Goal: Information Seeking & Learning: Learn about a topic

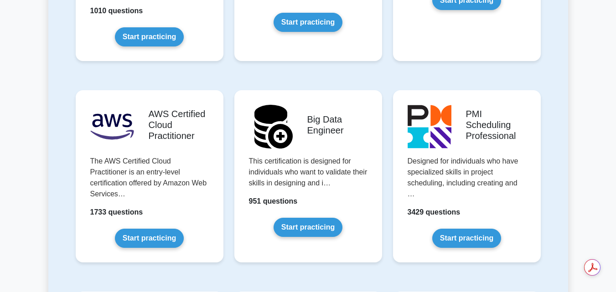
scroll to position [1526, 0]
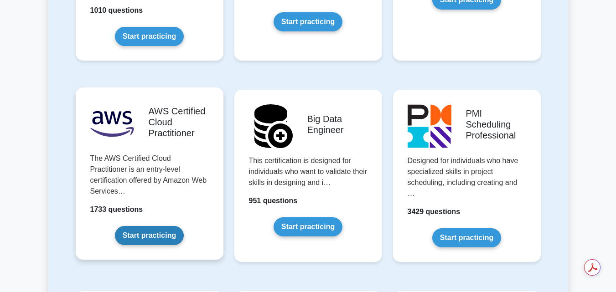
click at [138, 226] on link "Start practicing" at bounding box center [149, 235] width 69 height 19
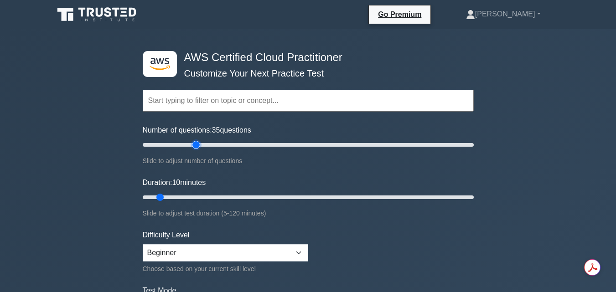
click at [199, 144] on input "Number of questions: 35 questions" at bounding box center [308, 145] width 331 height 11
click at [299, 145] on input "Number of questions: 95 questions" at bounding box center [308, 145] width 331 height 11
click at [321, 144] on input "Number of questions: 110 questions" at bounding box center [308, 145] width 331 height 11
click at [287, 144] on input "Number of questions: 90 questions" at bounding box center [308, 145] width 331 height 11
click at [270, 145] on input "Number of questions: 80 questions" at bounding box center [308, 145] width 331 height 11
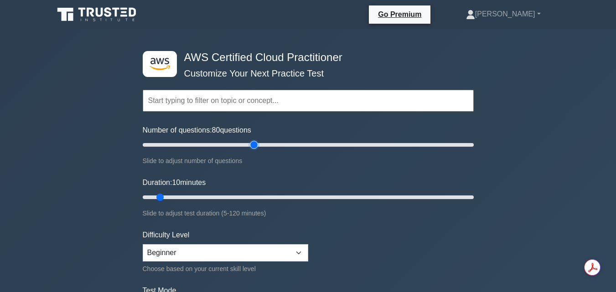
click at [256, 146] on input "Number of questions: 80 questions" at bounding box center [308, 145] width 331 height 11
type input "65"
click at [244, 146] on input "Number of questions: 65 questions" at bounding box center [308, 145] width 331 height 11
type input "120"
click at [472, 196] on input "Duration: 120 minutes" at bounding box center [308, 197] width 331 height 11
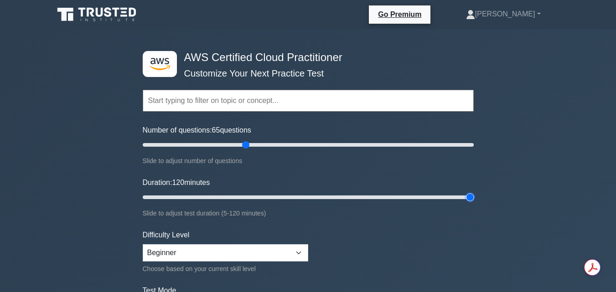
click at [472, 196] on input "Duration: 120 minutes" at bounding box center [308, 197] width 331 height 11
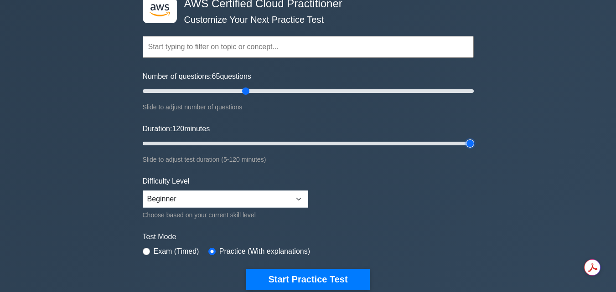
scroll to position [67, 0]
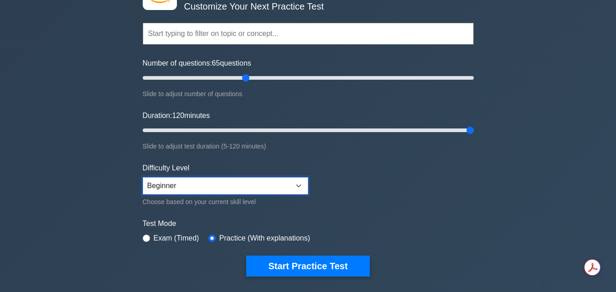
click at [284, 187] on select "Beginner Intermediate Expert" at bounding box center [226, 185] width 166 height 17
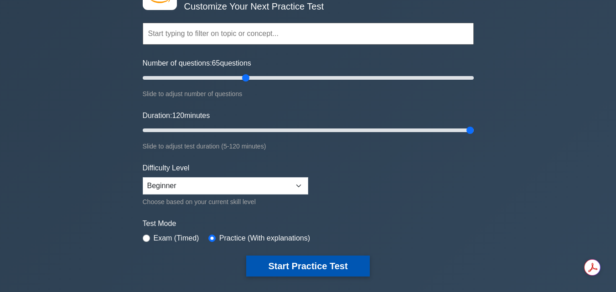
click at [303, 262] on button "Start Practice Test" at bounding box center [307, 266] width 123 height 21
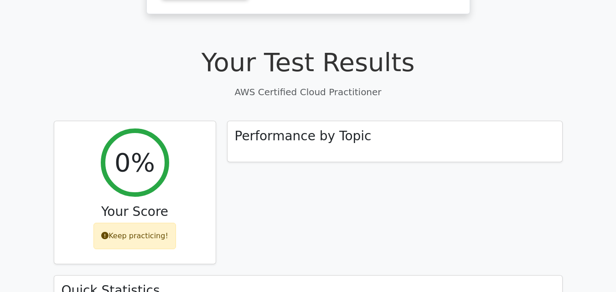
scroll to position [231, 0]
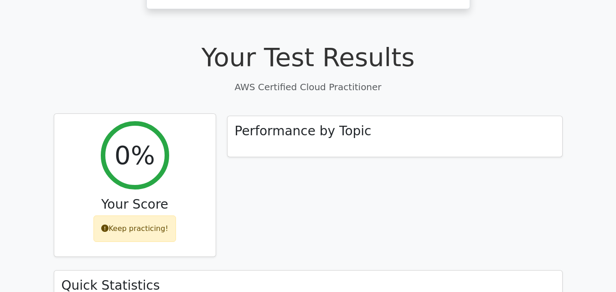
click at [147, 216] on div "Keep practicing!" at bounding box center [134, 229] width 83 height 26
click at [142, 216] on div "Keep practicing!" at bounding box center [134, 229] width 83 height 26
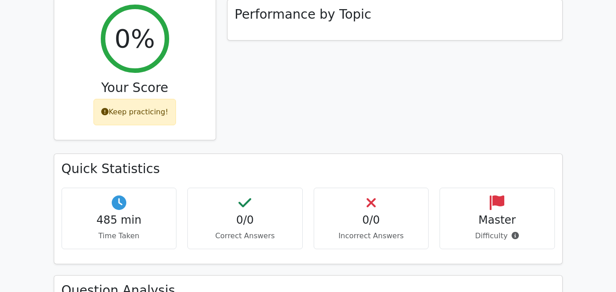
scroll to position [348, 0]
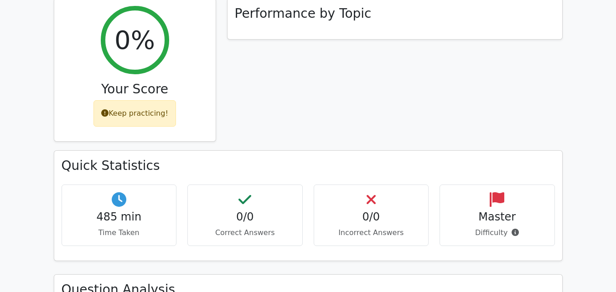
click at [246, 211] on h4 "0/0" at bounding box center [245, 217] width 100 height 13
click at [379, 211] on h4 "0/0" at bounding box center [372, 217] width 100 height 13
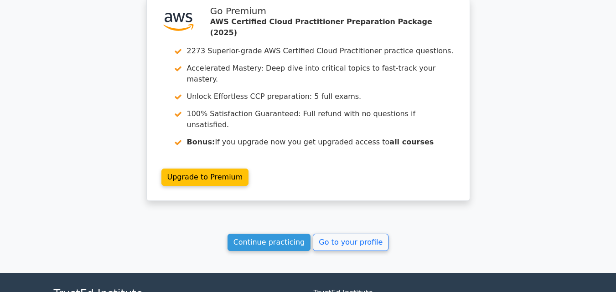
scroll to position [735, 0]
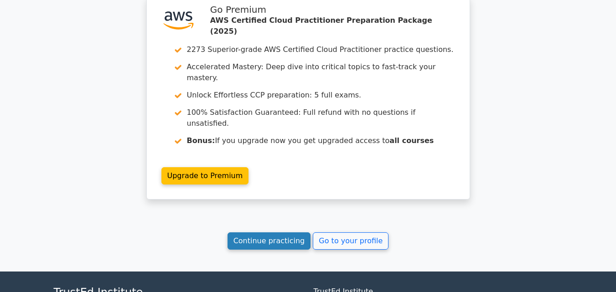
click at [289, 233] on link "Continue practicing" at bounding box center [269, 241] width 83 height 17
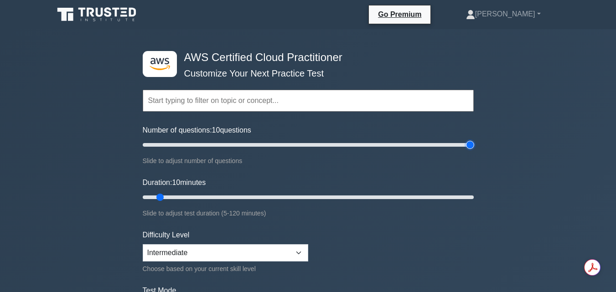
click at [467, 140] on input "Number of questions: 10 questions" at bounding box center [308, 145] width 331 height 11
click at [296, 140] on input "Number of questions: 95 questions" at bounding box center [308, 145] width 331 height 11
click at [263, 144] on input "Number of questions: 75 questions" at bounding box center [308, 145] width 331 height 11
click at [255, 144] on input "Number of questions: 70 questions" at bounding box center [308, 145] width 331 height 11
type input "65"
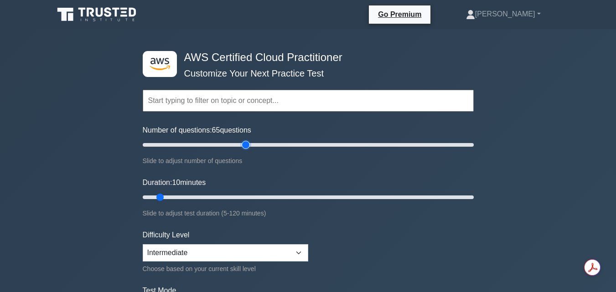
click at [246, 144] on input "Number of questions: 65 questions" at bounding box center [308, 145] width 331 height 11
click at [474, 193] on div ".st0{fill:#252F3E;} .st1{fill-rule:evenodd;clip-rule:evenodd;fill:#FF9900;} AWS…" at bounding box center [308, 197] width 342 height 337
type input "120"
click at [470, 198] on input "Duration: 120 minutes" at bounding box center [308, 197] width 331 height 11
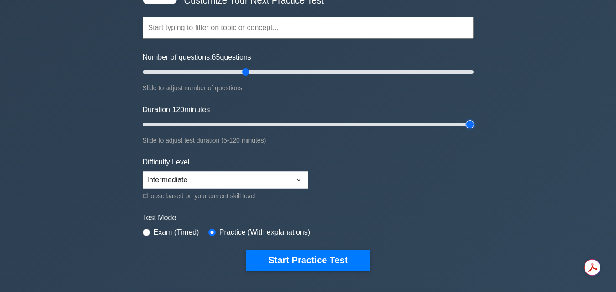
scroll to position [82, 0]
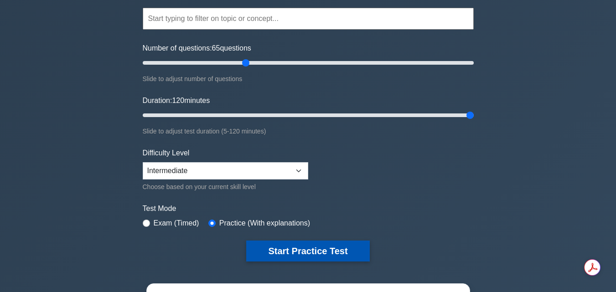
click at [317, 249] on button "Start Practice Test" at bounding box center [307, 251] width 123 height 21
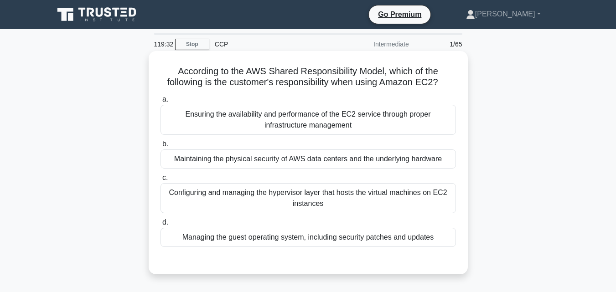
click at [306, 231] on div "Managing the guest operating system, including security patches and updates" at bounding box center [309, 237] width 296 height 19
click at [161, 226] on input "d. Managing the guest operating system, including security patches and updates" at bounding box center [161, 223] width 0 height 6
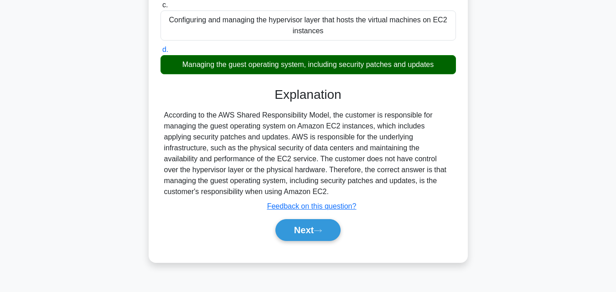
scroll to position [173, 0]
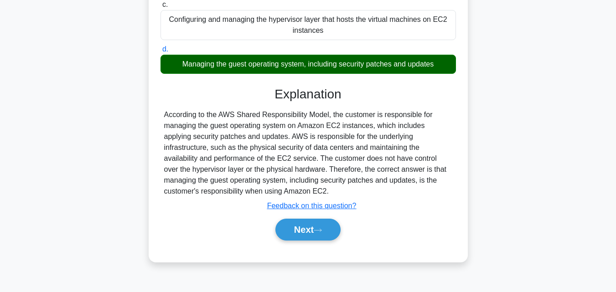
click at [306, 231] on button "Next" at bounding box center [307, 230] width 65 height 22
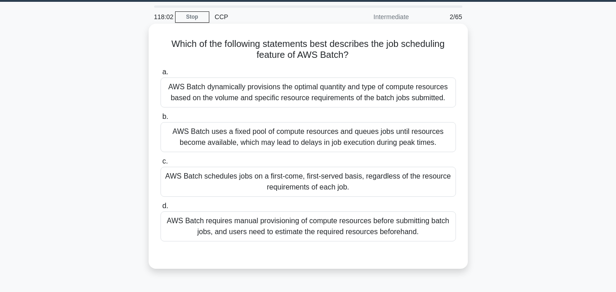
scroll to position [28, 0]
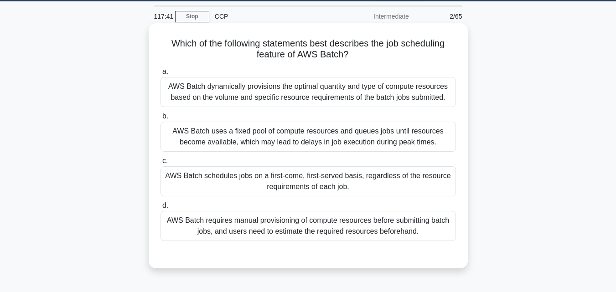
click at [279, 187] on div "AWS Batch schedules jobs on a first-come, first-served basis, regardless of the…" at bounding box center [309, 181] width 296 height 30
click at [161, 164] on input "c. AWS Batch schedules jobs on a first-come, first-served basis, regardless of …" at bounding box center [161, 161] width 0 height 6
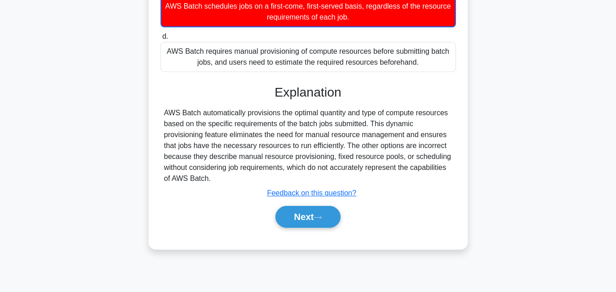
scroll to position [200, 0]
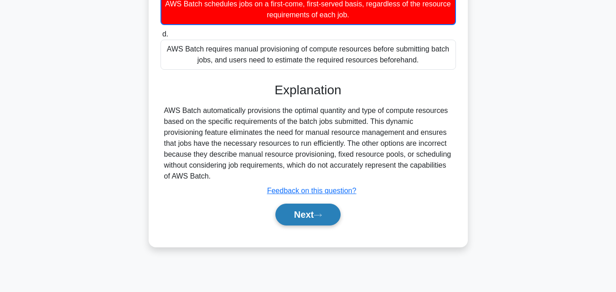
click at [307, 226] on button "Next" at bounding box center [307, 215] width 65 height 22
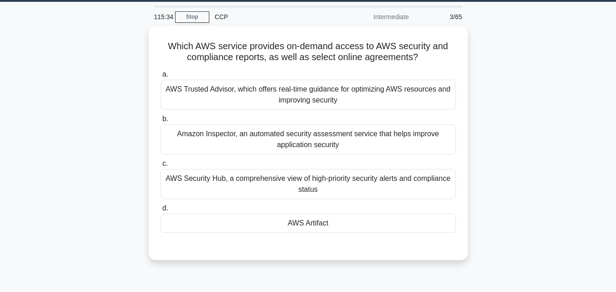
scroll to position [27, 0]
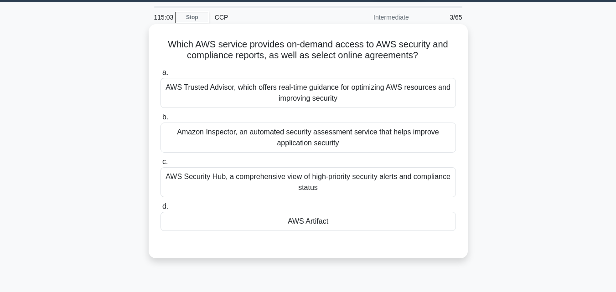
click at [309, 226] on div "AWS Artifact" at bounding box center [309, 221] width 296 height 19
click at [161, 210] on input "d. AWS Artifact" at bounding box center [161, 207] width 0 height 6
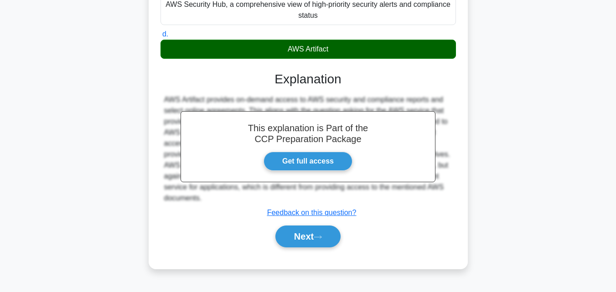
scroll to position [200, 0]
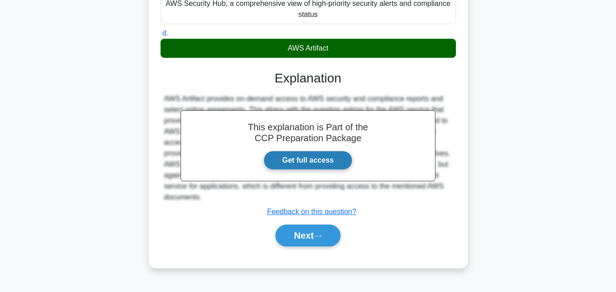
click at [308, 162] on link "Get full access" at bounding box center [308, 160] width 89 height 19
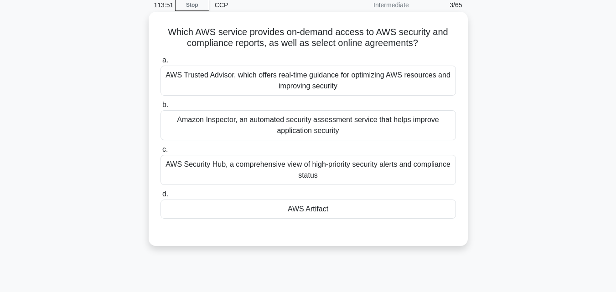
scroll to position [37, 0]
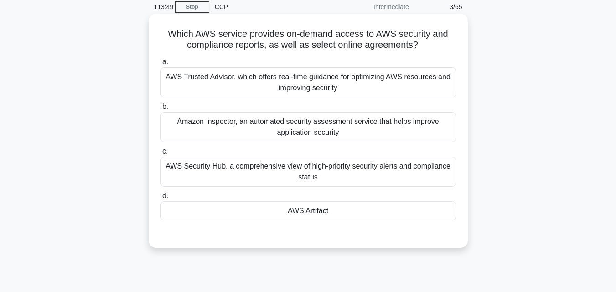
click at [323, 214] on div "AWS Artifact" at bounding box center [309, 211] width 296 height 19
click at [161, 199] on input "d. AWS Artifact" at bounding box center [161, 196] width 0 height 6
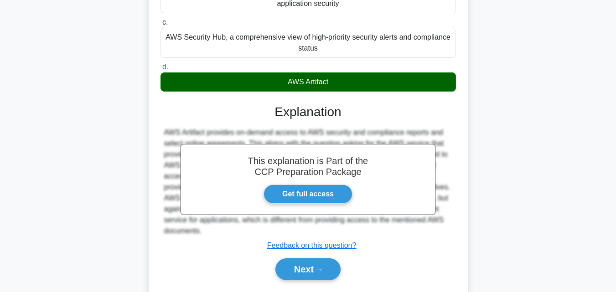
scroll to position [200, 0]
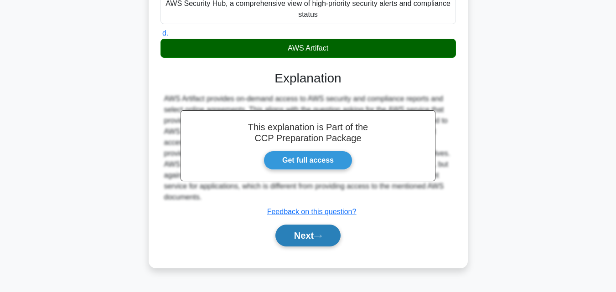
click at [303, 233] on button "Next" at bounding box center [307, 236] width 65 height 22
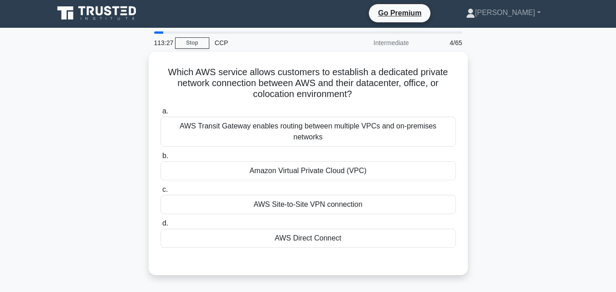
scroll to position [0, 0]
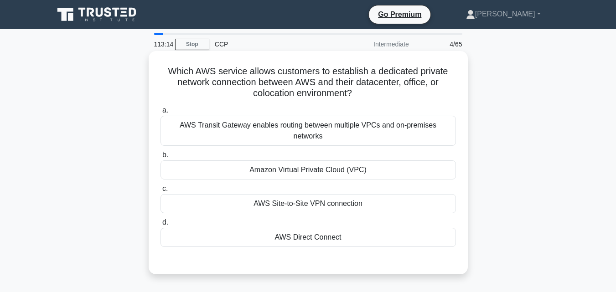
click at [277, 229] on div "AWS Direct Connect" at bounding box center [309, 237] width 296 height 19
click at [161, 226] on input "d. AWS Direct Connect" at bounding box center [161, 223] width 0 height 6
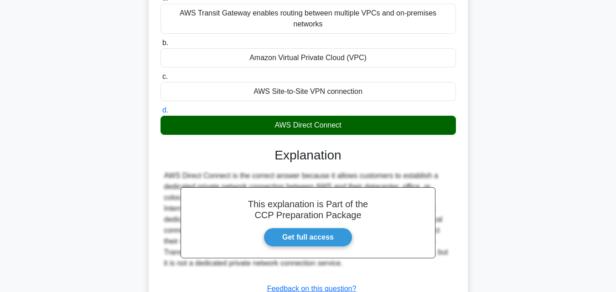
scroll to position [200, 0]
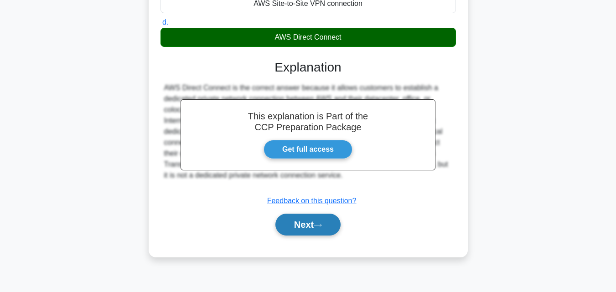
click at [303, 214] on button "Next" at bounding box center [307, 225] width 65 height 22
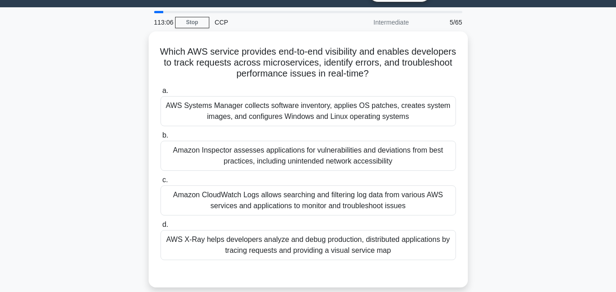
scroll to position [21, 0]
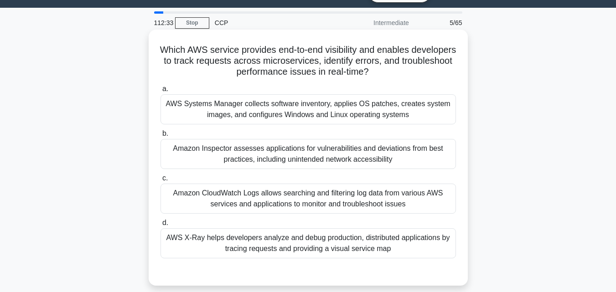
click at [273, 248] on div "AWS X-Ray helps developers analyze and debug production, distributed applicatio…" at bounding box center [309, 243] width 296 height 30
click at [161, 226] on input "d. AWS X-Ray helps developers analyze and debug production, distributed applica…" at bounding box center [161, 223] width 0 height 6
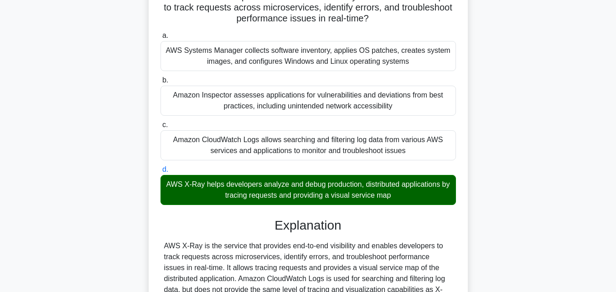
scroll to position [0, 0]
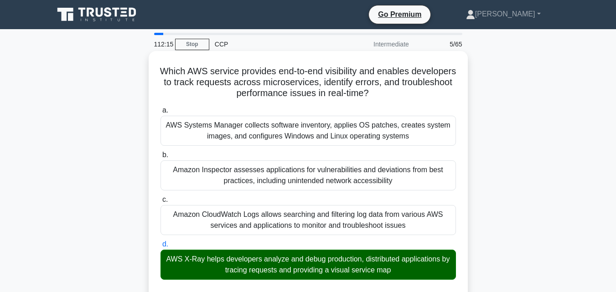
click at [161, 108] on input "a. AWS Systems Manager collects software inventory, applies OS patches, creates…" at bounding box center [161, 111] width 0 height 6
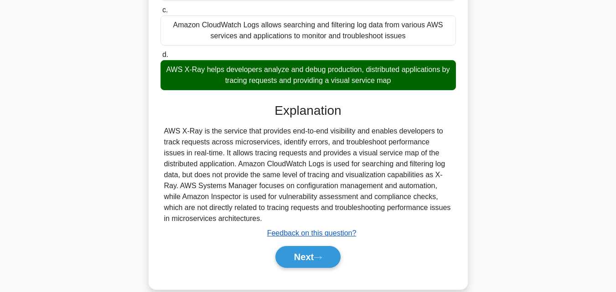
scroll to position [192, 0]
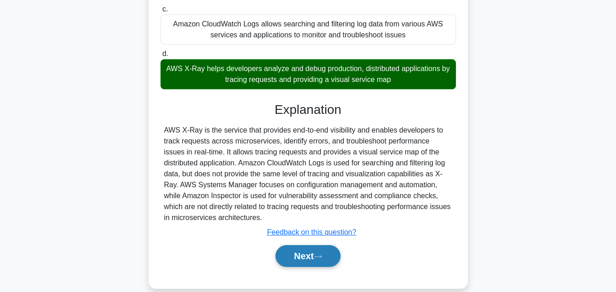
click at [296, 251] on button "Next" at bounding box center [307, 256] width 65 height 22
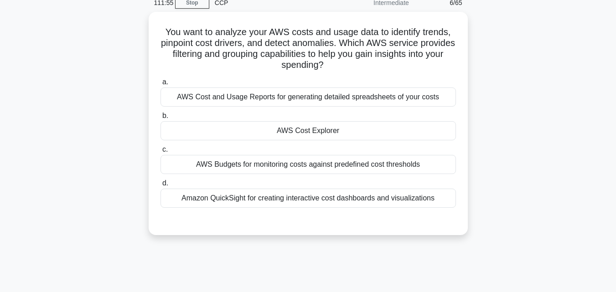
scroll to position [21, 0]
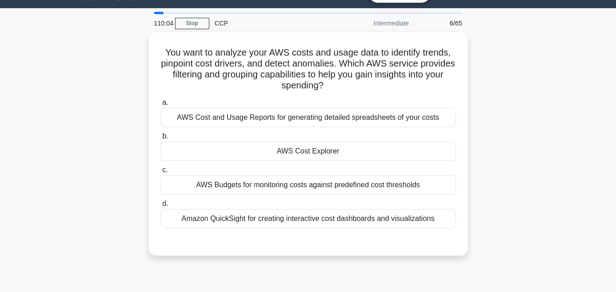
click at [115, 93] on div "You want to analyze your AWS costs and usage data to identify trends, pinpoint …" at bounding box center [308, 149] width 520 height 234
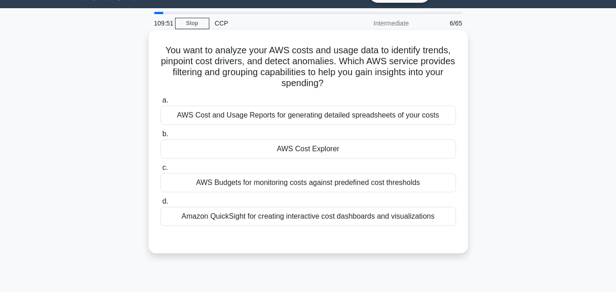
click at [320, 216] on div "Amazon QuickSight for creating interactive cost dashboards and visualizations" at bounding box center [309, 216] width 296 height 19
click at [161, 205] on input "d. Amazon QuickSight for creating interactive cost dashboards and visualizations" at bounding box center [161, 202] width 0 height 6
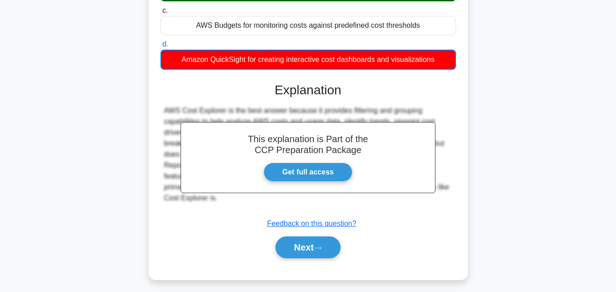
scroll to position [200, 0]
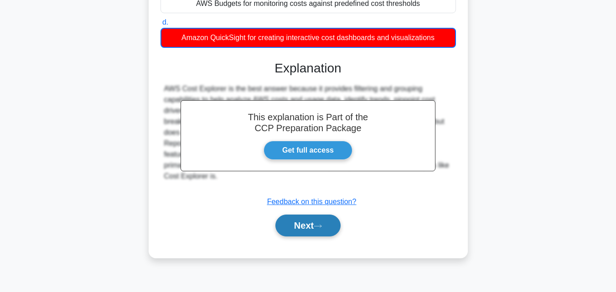
click at [312, 220] on button "Next" at bounding box center [307, 226] width 65 height 22
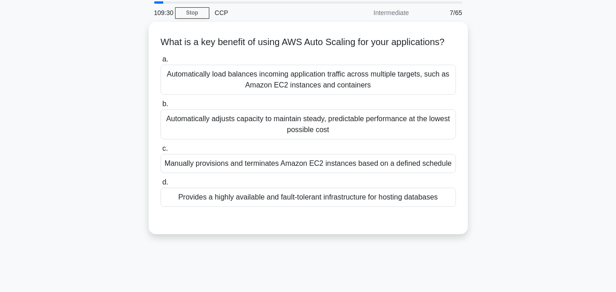
scroll to position [24, 0]
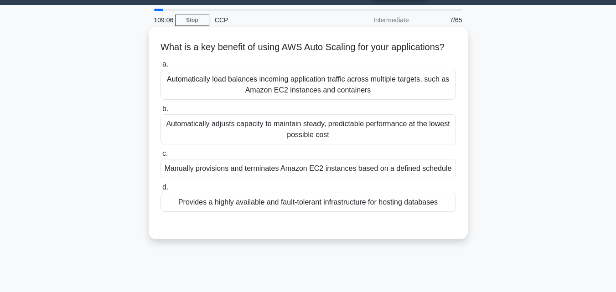
click at [328, 100] on div "Automatically load balances incoming application traffic across multiple target…" at bounding box center [309, 85] width 296 height 30
click at [161, 67] on input "a. Automatically load balances incoming application traffic across multiple tar…" at bounding box center [161, 65] width 0 height 6
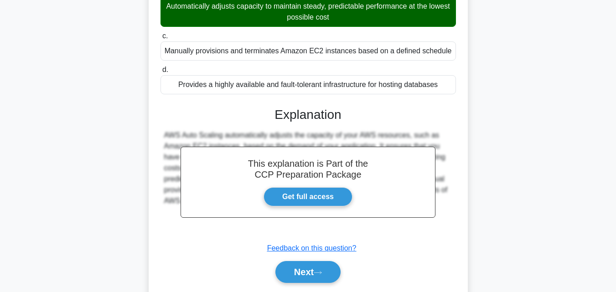
scroll to position [200, 0]
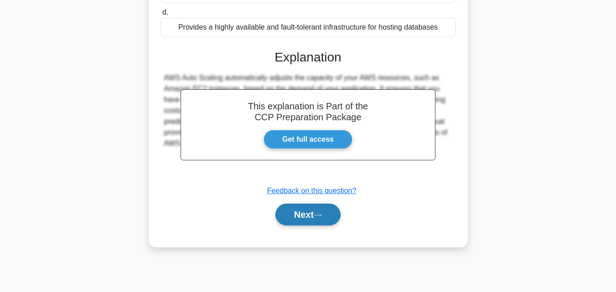
click at [312, 224] on button "Next" at bounding box center [307, 215] width 65 height 22
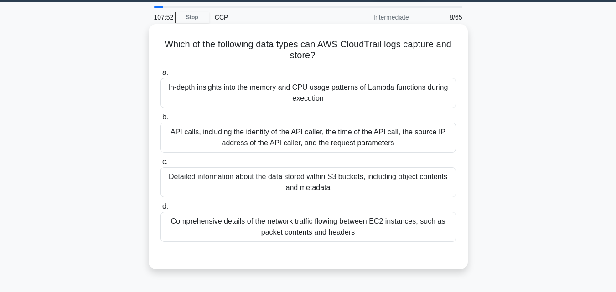
scroll to position [30, 0]
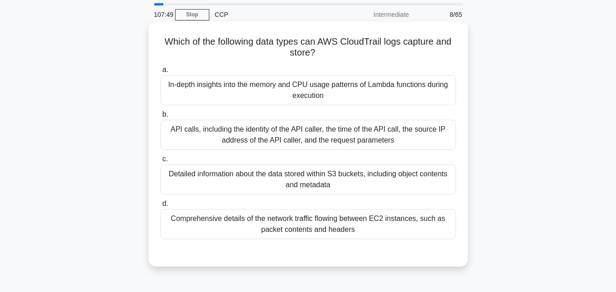
click at [323, 129] on div "API calls, including the identity of the API caller, the time of the API call, …" at bounding box center [309, 135] width 296 height 30
click at [161, 118] on input "b. API calls, including the identity of the API caller, the time of the API cal…" at bounding box center [161, 115] width 0 height 6
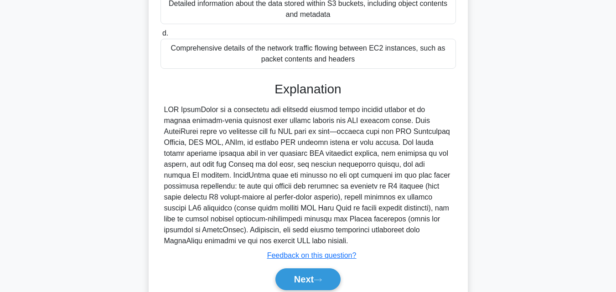
scroll to position [238, 0]
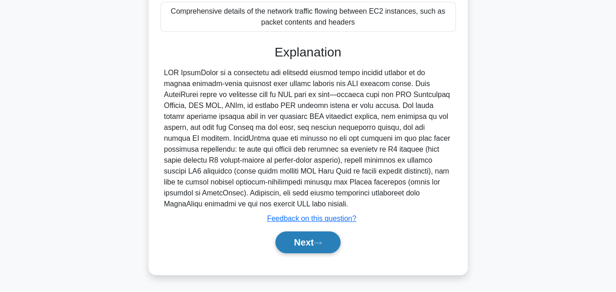
click at [295, 240] on button "Next" at bounding box center [307, 243] width 65 height 22
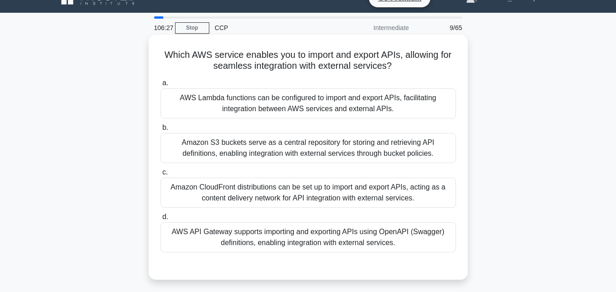
scroll to position [16, 0]
click at [320, 230] on div "AWS API Gateway supports importing and exporting APIs using OpenAPI (Swagger) d…" at bounding box center [309, 238] width 296 height 30
click at [161, 221] on input "d. AWS API Gateway supports importing and exporting APIs using OpenAPI (Swagger…" at bounding box center [161, 218] width 0 height 6
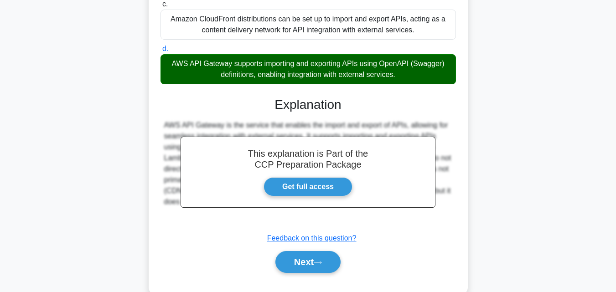
scroll to position [205, 0]
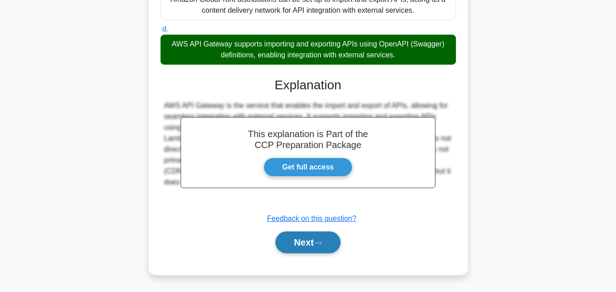
click at [305, 238] on button "Next" at bounding box center [307, 243] width 65 height 22
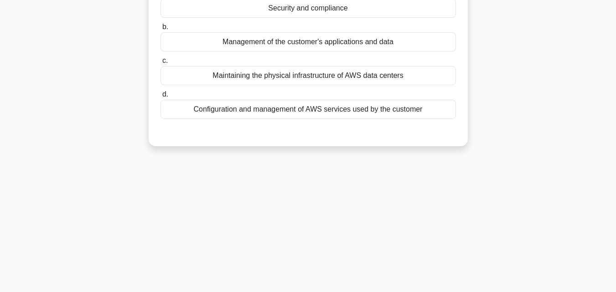
scroll to position [0, 0]
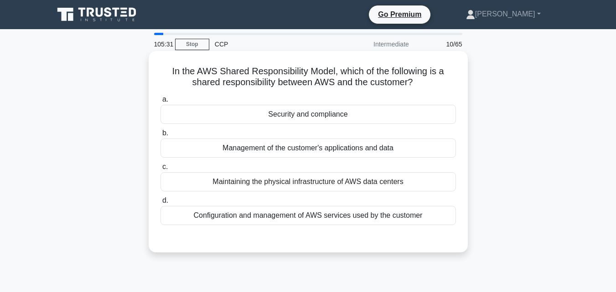
click at [343, 148] on div "Management of the customer's applications and data" at bounding box center [309, 148] width 296 height 19
click at [161, 136] on input "b. Management of the customer's applications and data" at bounding box center [161, 133] width 0 height 6
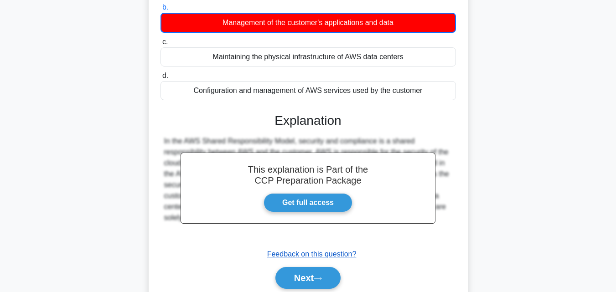
scroll to position [126, 0]
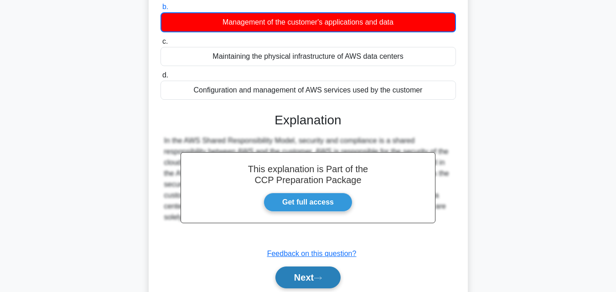
click at [314, 277] on button "Next" at bounding box center [307, 278] width 65 height 22
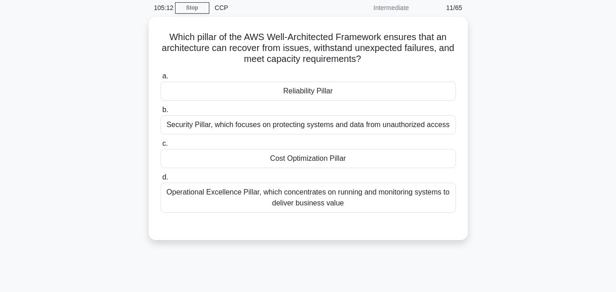
scroll to position [36, 0]
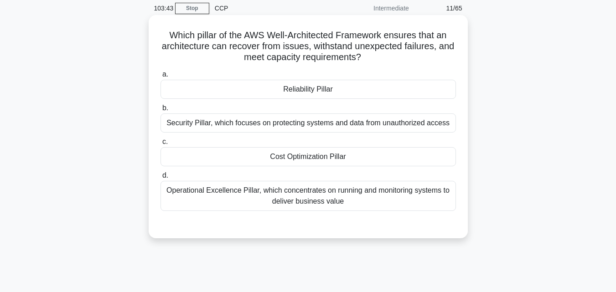
click at [324, 91] on div "Reliability Pillar" at bounding box center [309, 89] width 296 height 19
click at [161, 78] on input "a. Reliability Pillar" at bounding box center [161, 75] width 0 height 6
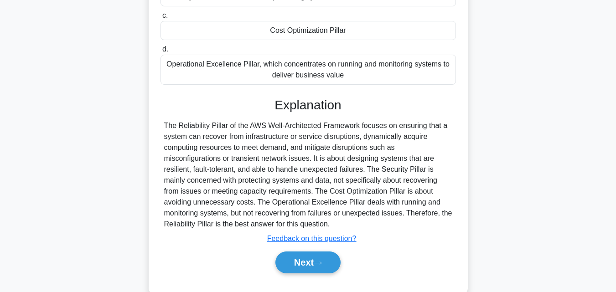
scroll to position [163, 0]
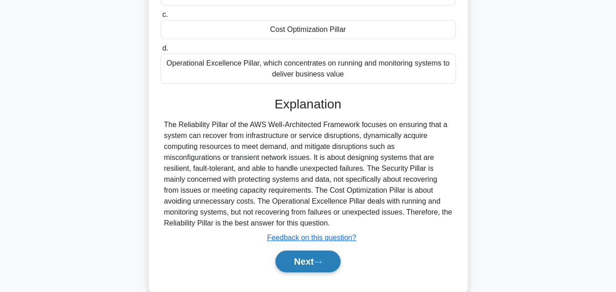
click at [308, 262] on button "Next" at bounding box center [307, 262] width 65 height 22
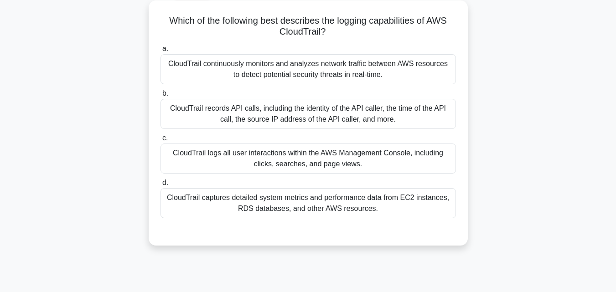
scroll to position [52, 0]
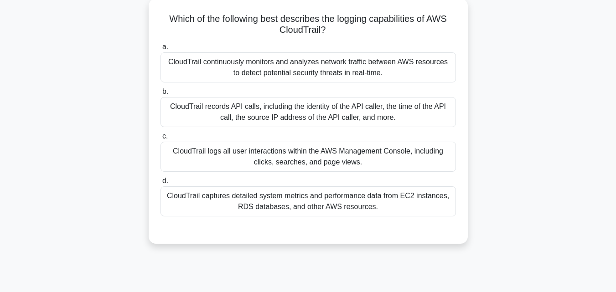
click at [352, 114] on div "CloudTrail records API calls, including the identity of the API caller, the tim…" at bounding box center [309, 112] width 296 height 30
click at [161, 95] on input "b. CloudTrail records API calls, including the identity of the API caller, the …" at bounding box center [161, 92] width 0 height 6
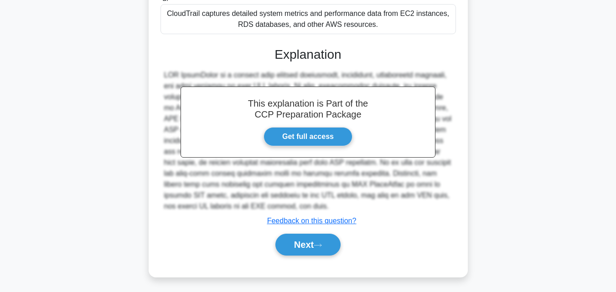
scroll to position [238, 0]
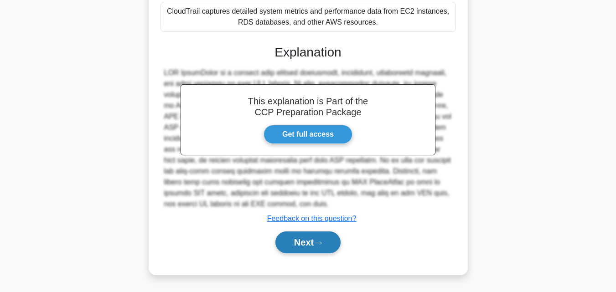
click at [311, 245] on button "Next" at bounding box center [307, 243] width 65 height 22
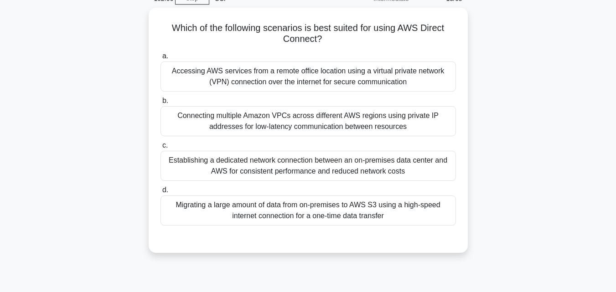
scroll to position [11, 0]
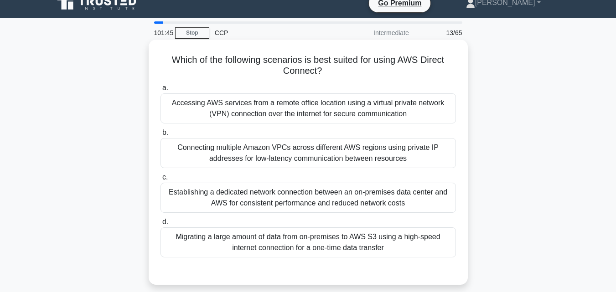
click at [316, 199] on div "Establishing a dedicated network connection between an on-premises data center …" at bounding box center [309, 198] width 296 height 30
click at [161, 181] on input "c. Establishing a dedicated network connection between an on-premises data cent…" at bounding box center [161, 178] width 0 height 6
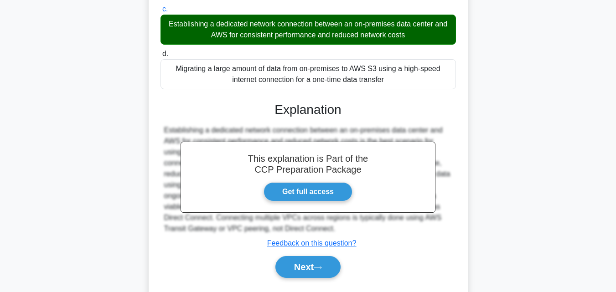
scroll to position [187, 0]
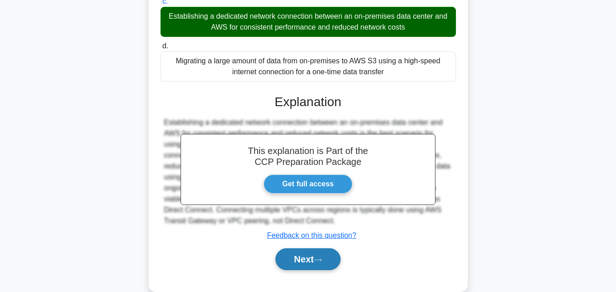
click at [302, 263] on button "Next" at bounding box center [307, 260] width 65 height 22
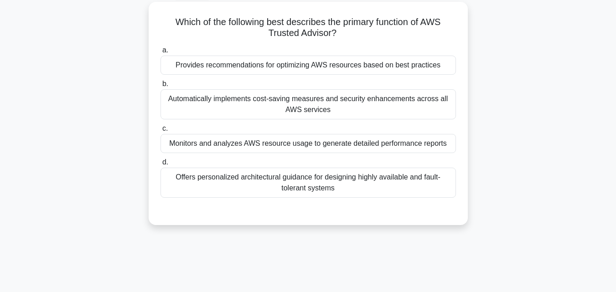
scroll to position [0, 0]
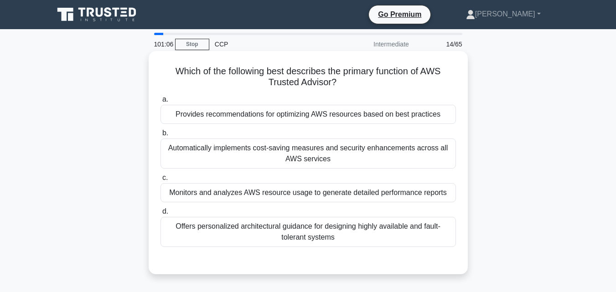
click at [309, 235] on div "Offers personalized architectural guidance for designing highly available and f…" at bounding box center [309, 232] width 296 height 30
click at [161, 215] on input "d. Offers personalized architectural guidance for designing highly available an…" at bounding box center [161, 212] width 0 height 6
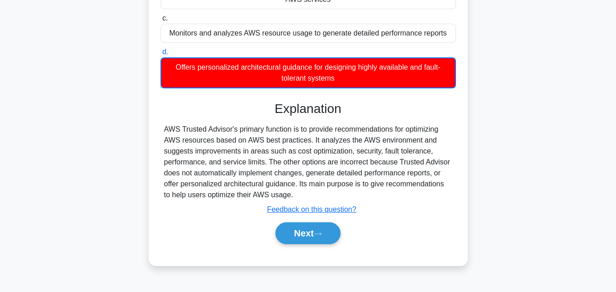
scroll to position [200, 0]
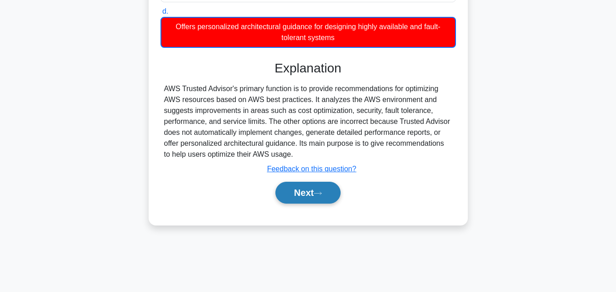
click at [300, 199] on button "Next" at bounding box center [307, 193] width 65 height 22
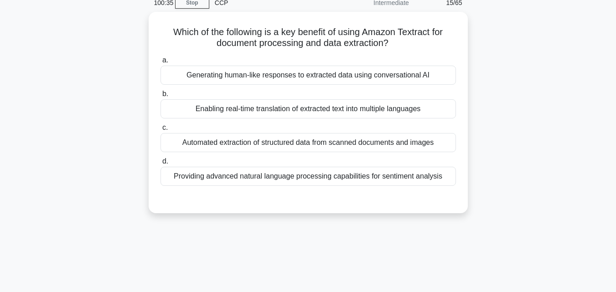
scroll to position [0, 0]
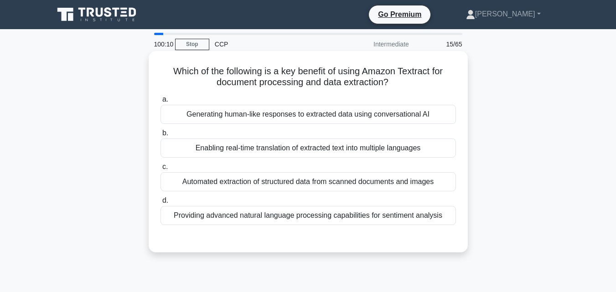
click at [327, 112] on div "Generating human-like responses to extracted data using conversational AI" at bounding box center [309, 114] width 296 height 19
click at [161, 103] on input "a. Generating human-like responses to extracted data using conversational AI" at bounding box center [161, 100] width 0 height 6
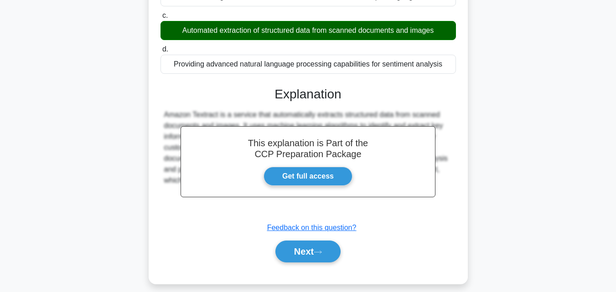
scroll to position [153, 0]
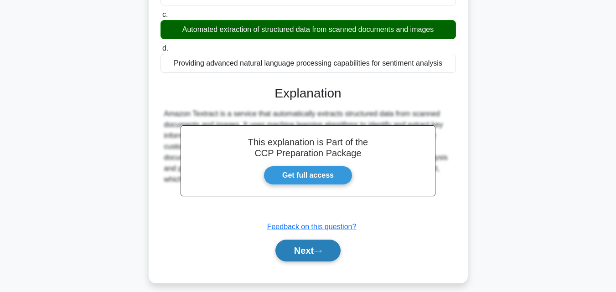
click at [299, 254] on button "Next" at bounding box center [307, 251] width 65 height 22
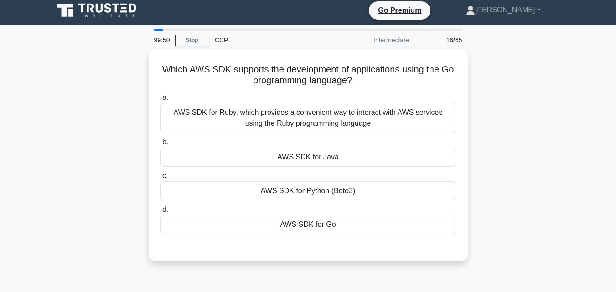
scroll to position [0, 0]
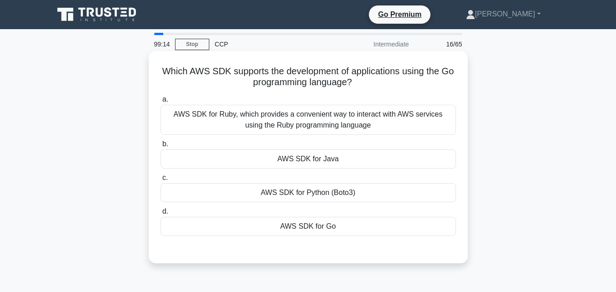
click at [421, 132] on div "AWS SDK for Ruby, which provides a convenient way to interact with AWS services…" at bounding box center [309, 120] width 296 height 30
click at [161, 103] on input "a. AWS SDK for Ruby, which provides a convenient way to interact with AWS servi…" at bounding box center [161, 100] width 0 height 6
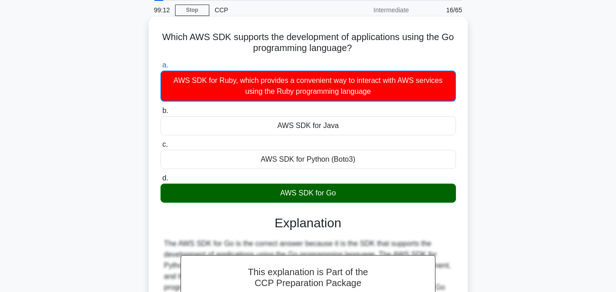
scroll to position [35, 0]
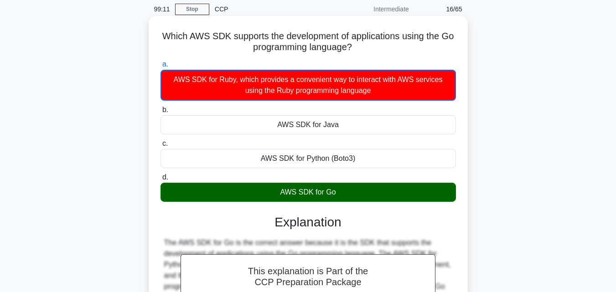
click at [368, 195] on div "AWS SDK for Go" at bounding box center [309, 192] width 296 height 19
click at [161, 181] on input "d. AWS SDK for Go" at bounding box center [161, 178] width 0 height 6
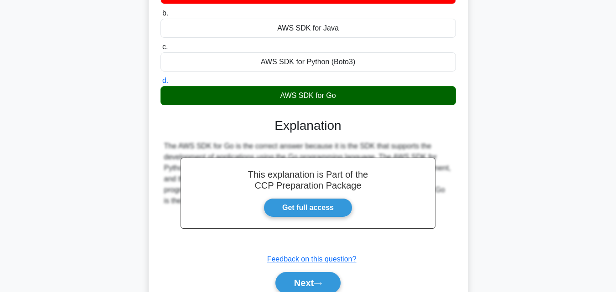
scroll to position [200, 0]
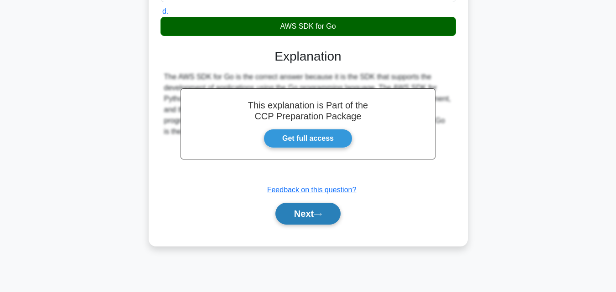
click at [314, 211] on button "Next" at bounding box center [307, 214] width 65 height 22
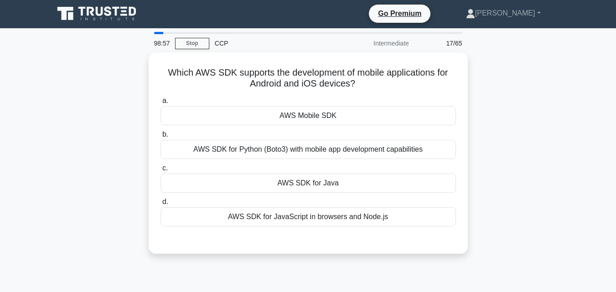
scroll to position [0, 0]
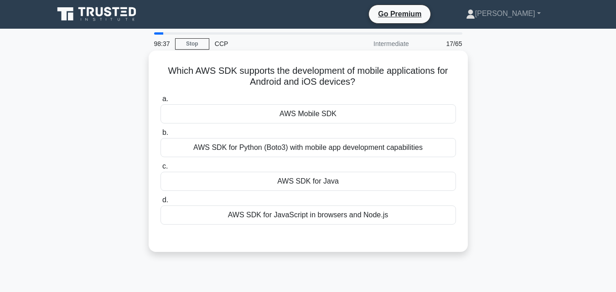
click at [356, 122] on div "AWS Mobile SDK" at bounding box center [309, 113] width 296 height 19
click at [161, 102] on input "a. AWS Mobile SDK" at bounding box center [161, 99] width 0 height 6
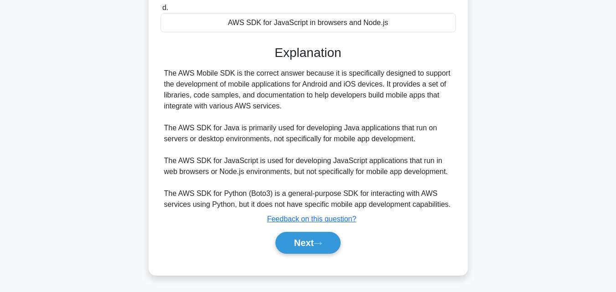
scroll to position [200, 0]
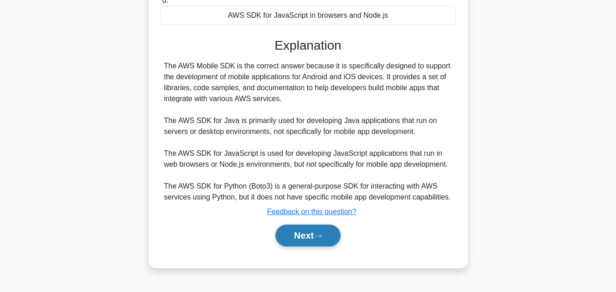
click at [295, 233] on button "Next" at bounding box center [307, 236] width 65 height 22
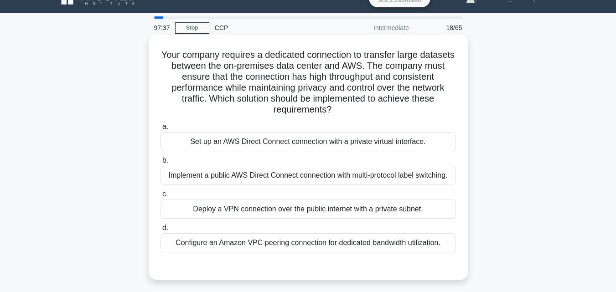
scroll to position [16, 0]
click at [320, 171] on div "Implement a public AWS Direct Connect connection with multi-protocol label swit…" at bounding box center [309, 175] width 296 height 19
click at [161, 164] on input "b. Implement a public AWS Direct Connect connection with multi-protocol label s…" at bounding box center [161, 161] width 0 height 6
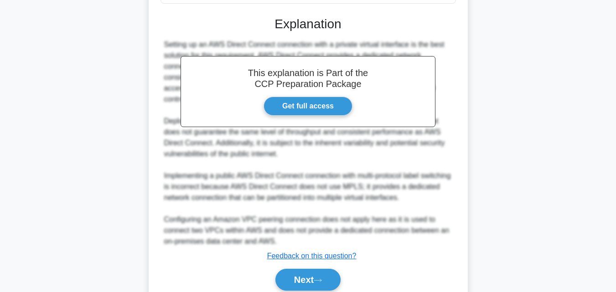
scroll to position [315, 0]
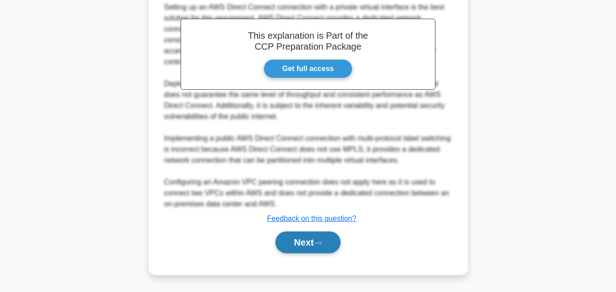
click at [303, 240] on button "Next" at bounding box center [307, 243] width 65 height 22
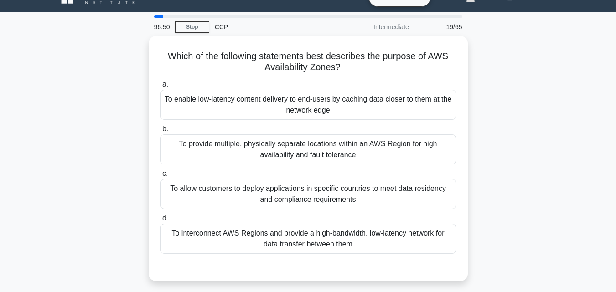
scroll to position [0, 0]
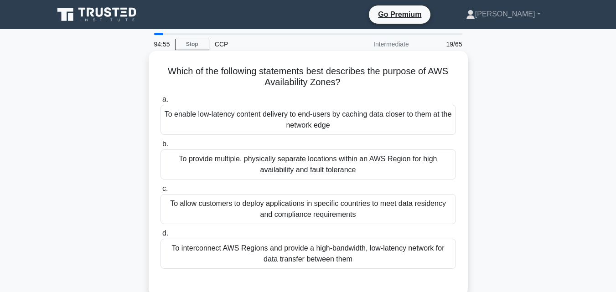
click at [267, 113] on div "To enable low-latency content delivery to end-users by caching data closer to t…" at bounding box center [309, 120] width 296 height 30
click at [161, 103] on input "a. To enable low-latency content delivery to end-users by caching data closer t…" at bounding box center [161, 100] width 0 height 6
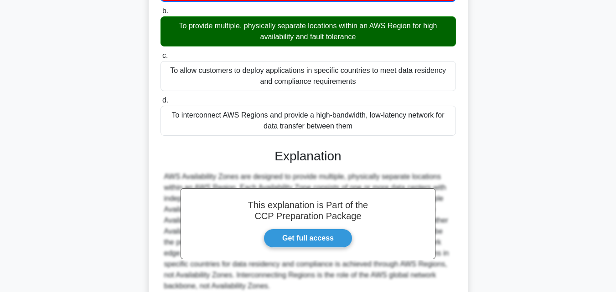
scroll to position [217, 0]
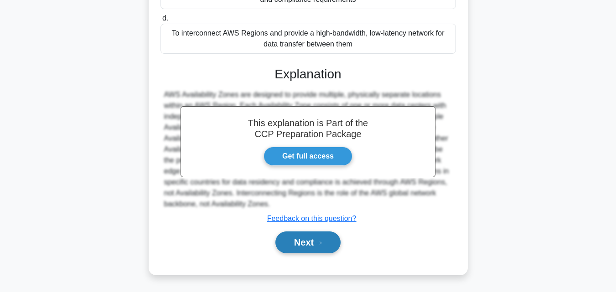
click at [312, 243] on button "Next" at bounding box center [307, 243] width 65 height 22
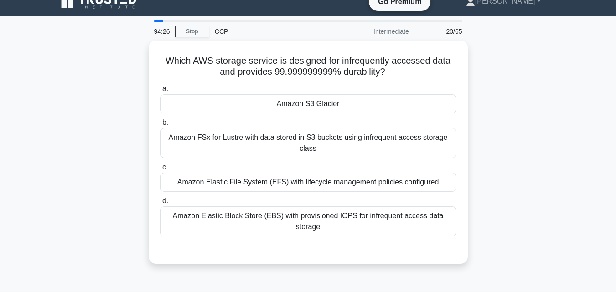
scroll to position [0, 0]
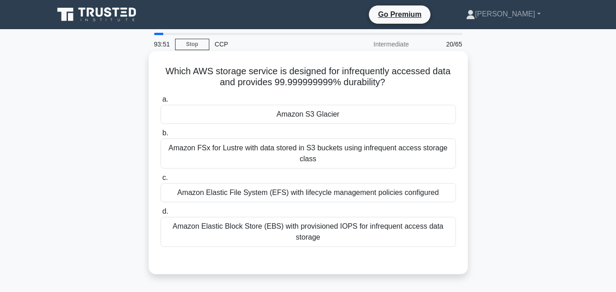
click at [324, 116] on div "Amazon S3 Glacier" at bounding box center [309, 114] width 296 height 19
click at [161, 103] on input "a. Amazon S3 Glacier" at bounding box center [161, 100] width 0 height 6
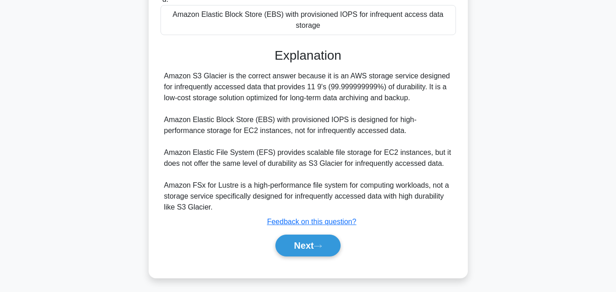
scroll to position [216, 0]
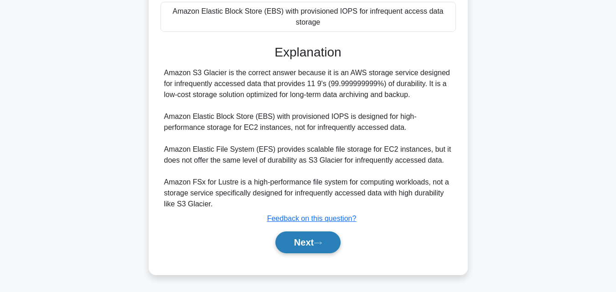
click at [299, 244] on button "Next" at bounding box center [307, 243] width 65 height 22
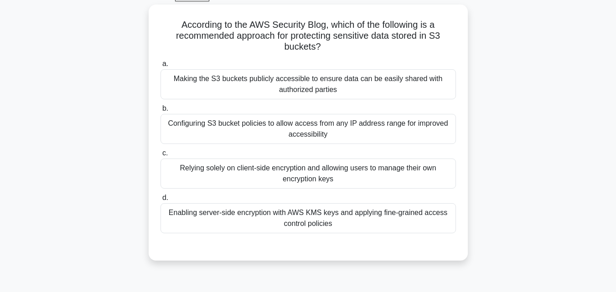
scroll to position [25, 0]
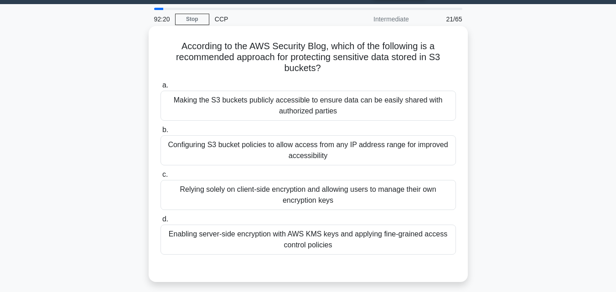
click at [388, 197] on div "Relying solely on client-side encryption and allowing users to manage their own…" at bounding box center [309, 195] width 296 height 30
click at [161, 178] on input "c. Relying solely on client-side encryption and allowing users to manage their …" at bounding box center [161, 175] width 0 height 6
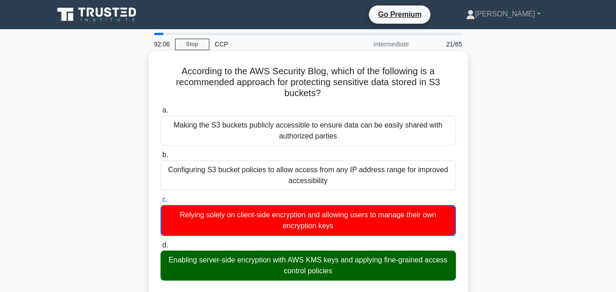
scroll to position [217, 0]
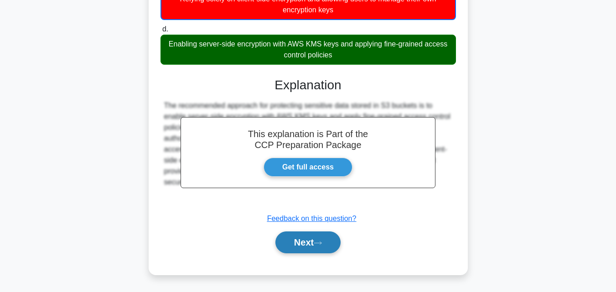
click at [320, 239] on button "Next" at bounding box center [307, 243] width 65 height 22
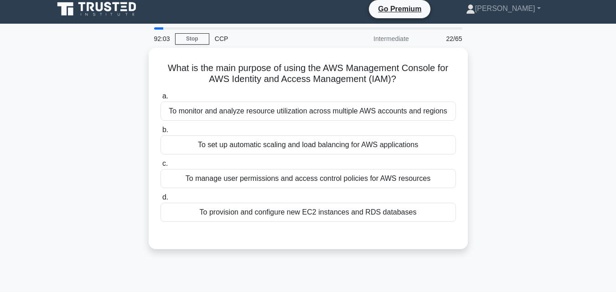
scroll to position [5, 0]
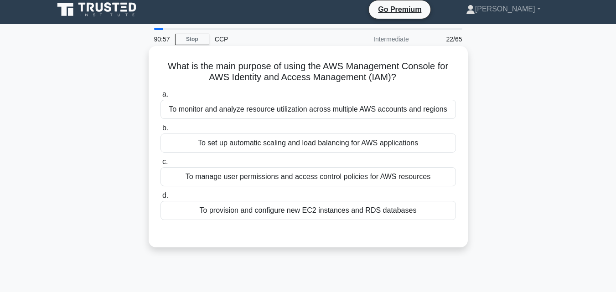
click at [352, 180] on div "To manage user permissions and access control policies for AWS resources" at bounding box center [309, 176] width 296 height 19
click at [161, 165] on input "c. To manage user permissions and access control policies for AWS resources" at bounding box center [161, 162] width 0 height 6
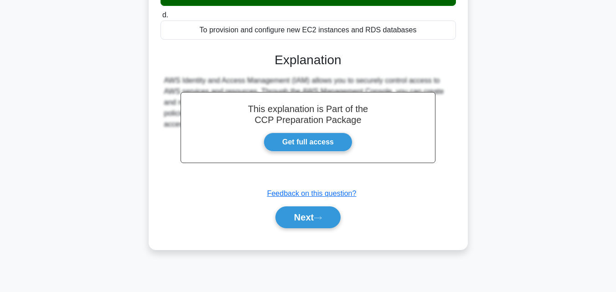
scroll to position [200, 0]
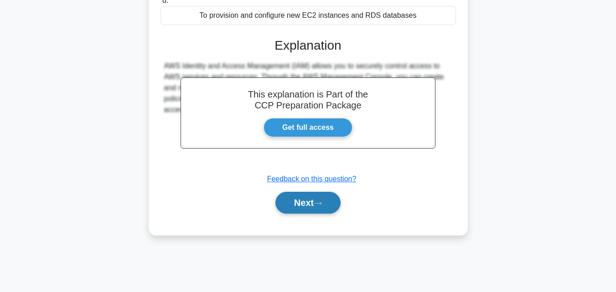
click at [312, 207] on button "Next" at bounding box center [307, 203] width 65 height 22
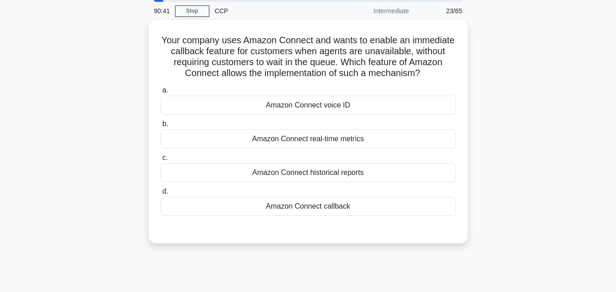
scroll to position [33, 0]
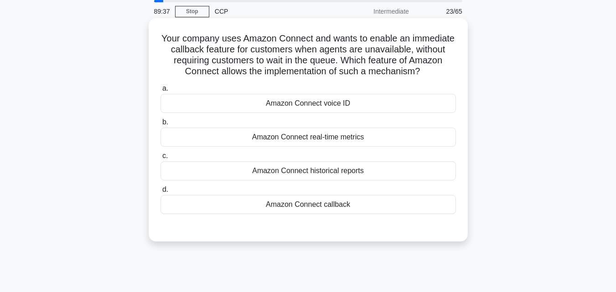
click at [346, 202] on div "Amazon Connect callback" at bounding box center [309, 204] width 296 height 19
click at [161, 193] on input "d. Amazon Connect callback" at bounding box center [161, 190] width 0 height 6
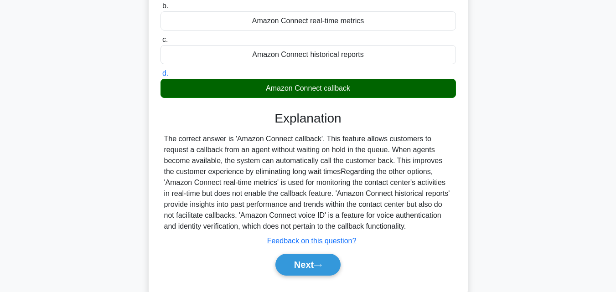
scroll to position [200, 0]
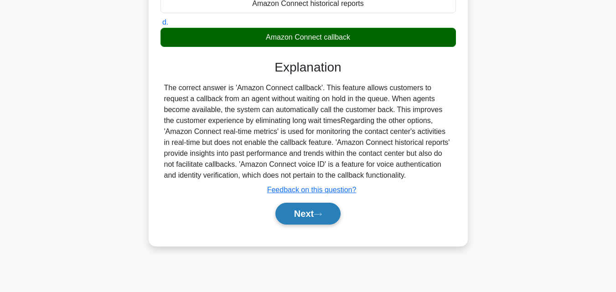
click at [290, 219] on button "Next" at bounding box center [307, 214] width 65 height 22
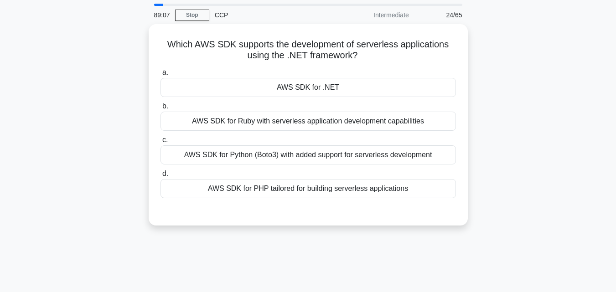
scroll to position [28, 0]
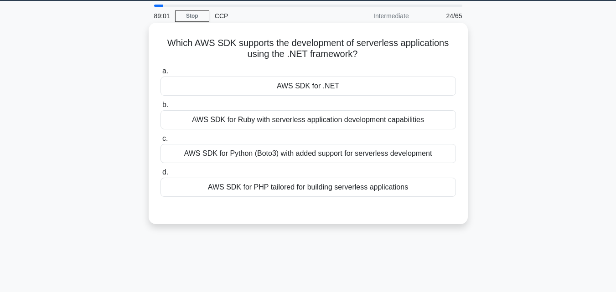
click at [354, 81] on div "AWS SDK for .NET" at bounding box center [309, 86] width 296 height 19
click at [161, 74] on input "a. AWS SDK for .NET" at bounding box center [161, 71] width 0 height 6
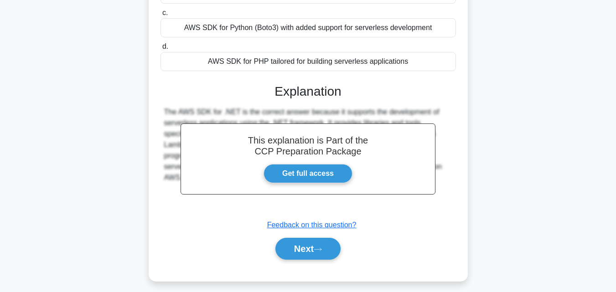
scroll to position [200, 0]
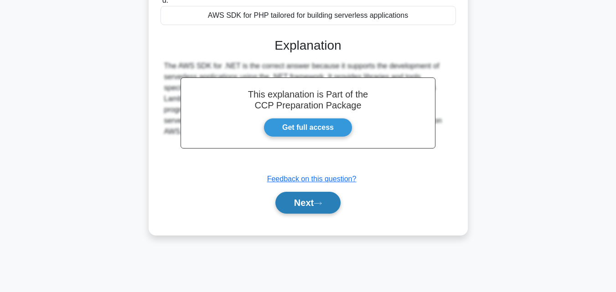
click at [317, 208] on button "Next" at bounding box center [307, 203] width 65 height 22
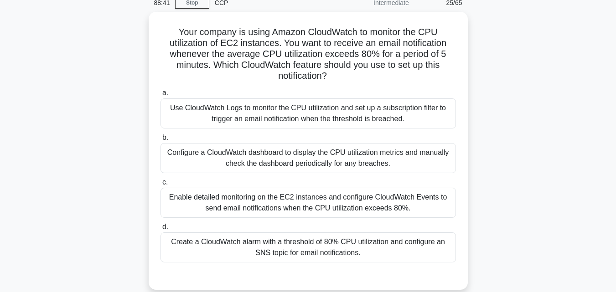
scroll to position [41, 0]
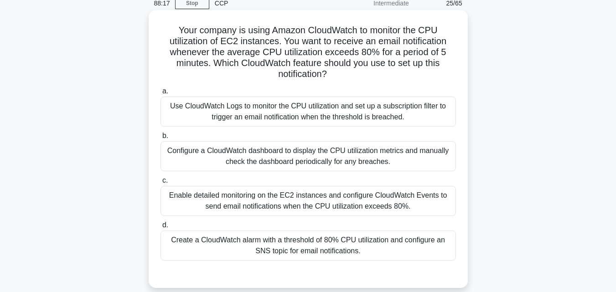
click at [322, 242] on div "Create a CloudWatch alarm with a threshold of 80% CPU utilization and configure…" at bounding box center [309, 246] width 296 height 30
click at [161, 228] on input "d. Create a CloudWatch alarm with a threshold of 80% CPU utilization and config…" at bounding box center [161, 226] width 0 height 6
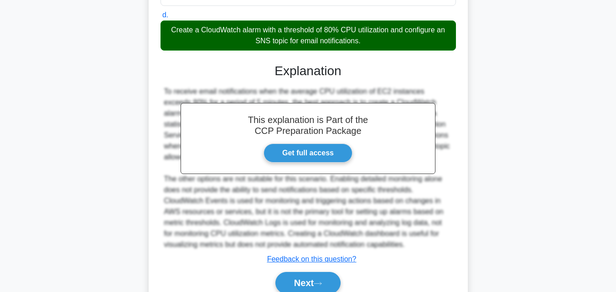
scroll to position [292, 0]
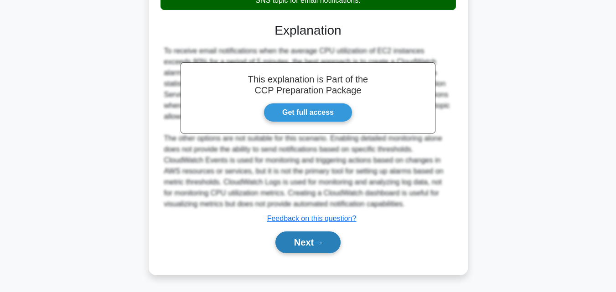
click at [310, 248] on button "Next" at bounding box center [307, 243] width 65 height 22
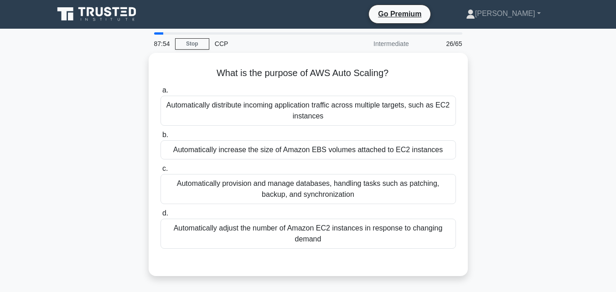
scroll to position [0, 0]
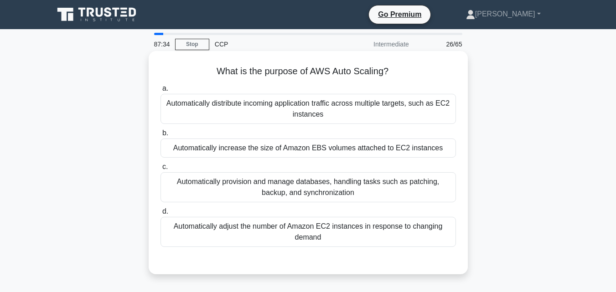
click at [313, 230] on div "Automatically adjust the number of Amazon EC2 instances in response to changing…" at bounding box center [309, 232] width 296 height 30
click at [161, 215] on input "d. Automatically adjust the number of Amazon EC2 instances in response to chang…" at bounding box center [161, 212] width 0 height 6
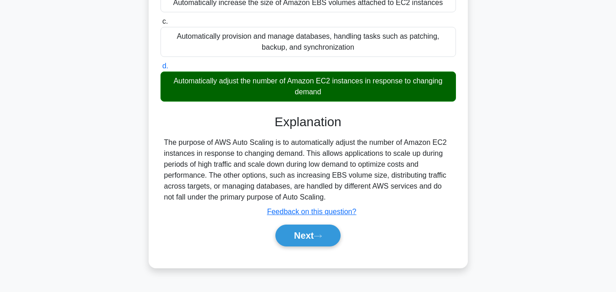
scroll to position [200, 0]
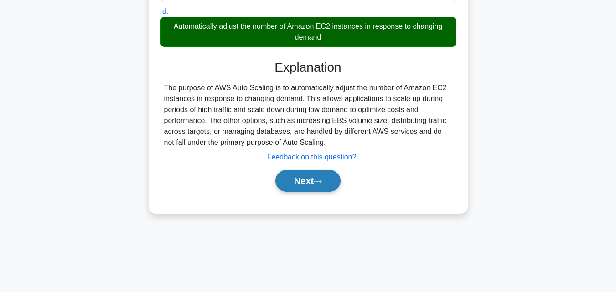
click at [297, 187] on button "Next" at bounding box center [307, 181] width 65 height 22
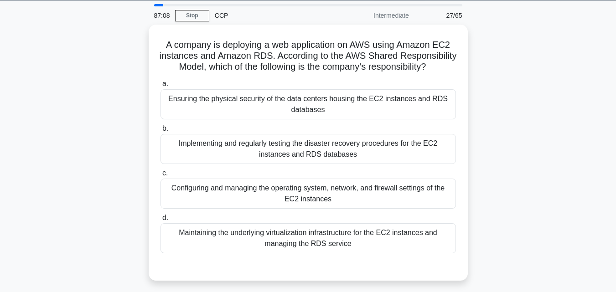
scroll to position [28, 0]
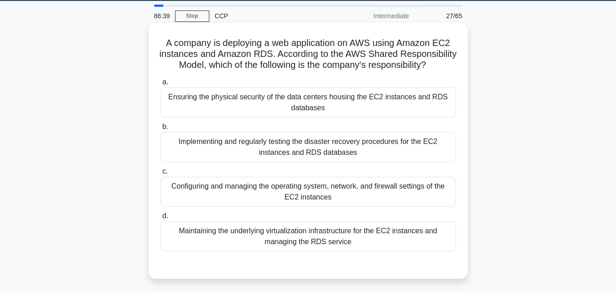
click at [313, 206] on div "Configuring and managing the operating system, network, and firewall settings o…" at bounding box center [309, 192] width 296 height 30
click at [161, 175] on input "c. Configuring and managing the operating system, network, and firewall setting…" at bounding box center [161, 172] width 0 height 6
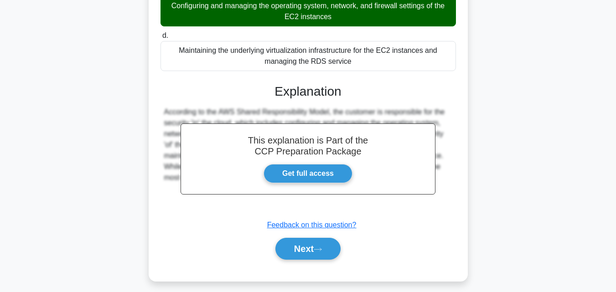
scroll to position [224, 0]
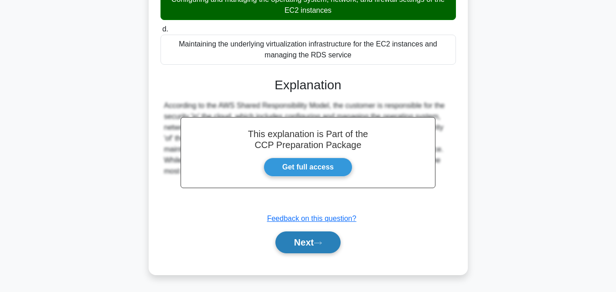
click at [295, 244] on button "Next" at bounding box center [307, 243] width 65 height 22
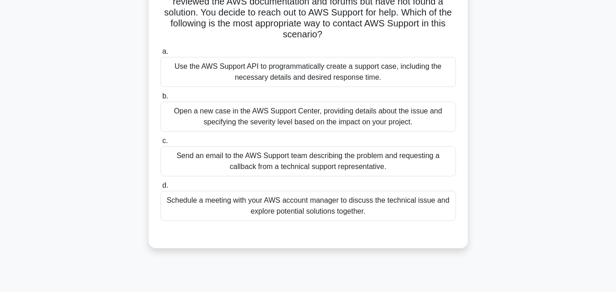
scroll to position [93, 0]
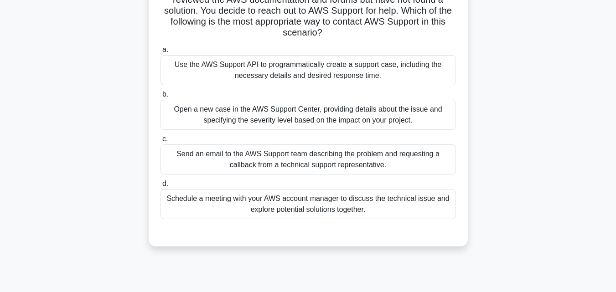
click at [350, 117] on div "Open a new case in the AWS Support Center, providing details about the issue an…" at bounding box center [309, 115] width 296 height 30
click at [161, 98] on input "b. Open a new case in the AWS Support Center, providing details about the issue…" at bounding box center [161, 95] width 0 height 6
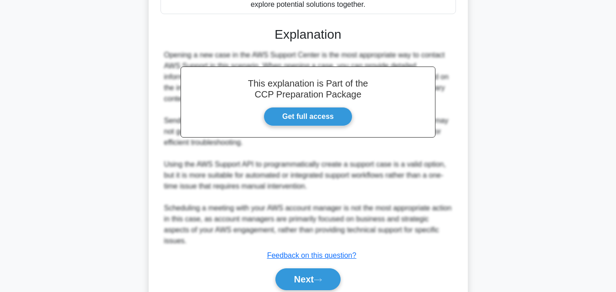
scroll to position [301, 0]
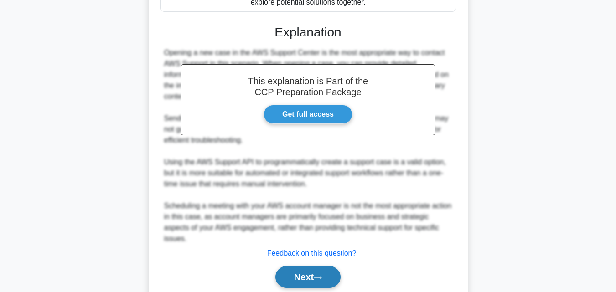
click at [303, 275] on button "Next" at bounding box center [307, 277] width 65 height 22
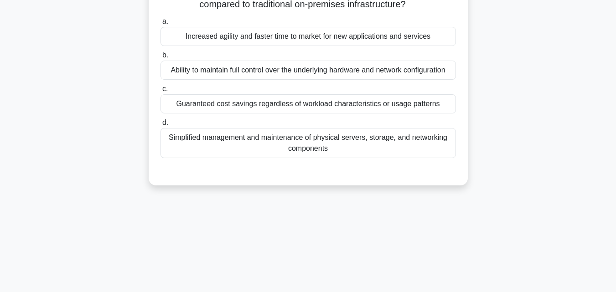
scroll to position [0, 0]
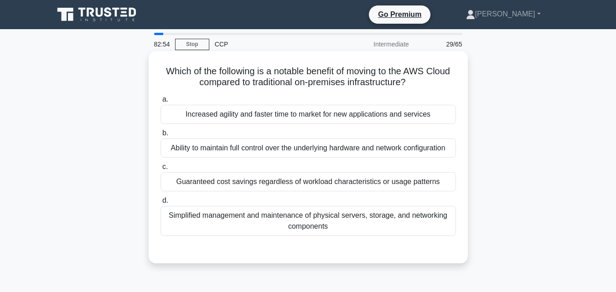
click at [347, 109] on div "Increased agility and faster time to market for new applications and services" at bounding box center [309, 114] width 296 height 19
click at [161, 103] on input "a. Increased agility and faster time to market for new applications and services" at bounding box center [161, 100] width 0 height 6
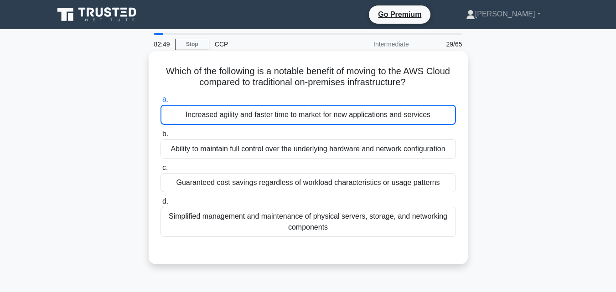
click at [372, 118] on div "Increased agility and faster time to market for new applications and services" at bounding box center [309, 115] width 296 height 20
click at [161, 103] on input "a. Increased agility and faster time to market for new applications and services" at bounding box center [161, 100] width 0 height 6
click at [372, 118] on div "Increased agility and faster time to market for new applications and services" at bounding box center [309, 115] width 296 height 20
click at [161, 103] on input "a. Increased agility and faster time to market for new applications and services" at bounding box center [161, 100] width 0 height 6
click at [372, 118] on div "Increased agility and faster time to market for new applications and services" at bounding box center [309, 115] width 296 height 20
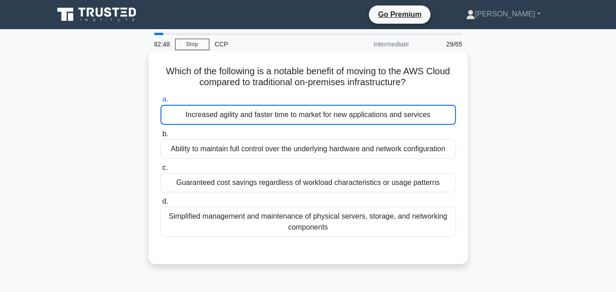
click at [161, 103] on input "a. Increased agility and faster time to market for new applications and services" at bounding box center [161, 100] width 0 height 6
click at [372, 118] on div "Increased agility and faster time to market for new applications and services" at bounding box center [309, 115] width 296 height 20
click at [161, 103] on input "a. Increased agility and faster time to market for new applications and services" at bounding box center [161, 100] width 0 height 6
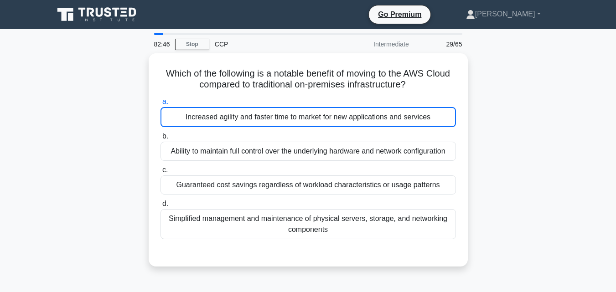
click at [510, 117] on div "Which of the following is a notable benefit of moving to the AWS Cloud compared…" at bounding box center [308, 165] width 520 height 224
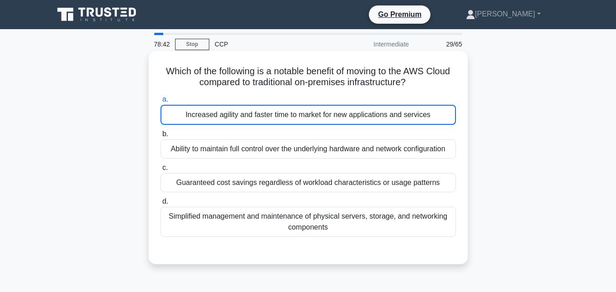
click at [379, 119] on div "Increased agility and faster time to market for new applications and services" at bounding box center [309, 115] width 296 height 20
click at [161, 103] on input "a. Increased agility and faster time to market for new applications and services" at bounding box center [161, 100] width 0 height 6
click at [379, 119] on div "Increased agility and faster time to market for new applications and services" at bounding box center [309, 115] width 296 height 20
click at [161, 103] on input "a. Increased agility and faster time to market for new applications and services" at bounding box center [161, 100] width 0 height 6
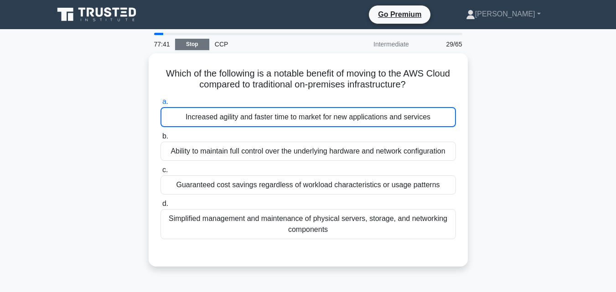
click at [192, 44] on link "Stop" at bounding box center [192, 44] width 34 height 11
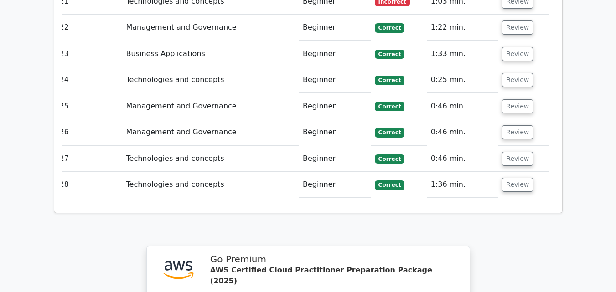
scroll to position [1993, 0]
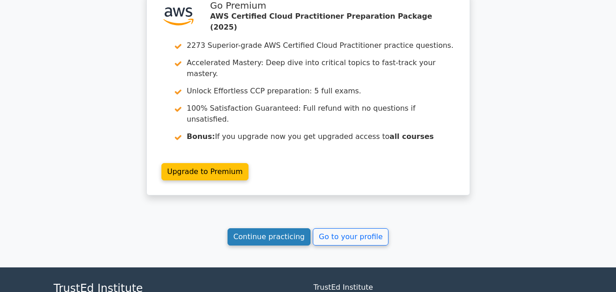
click at [273, 228] on link "Continue practicing" at bounding box center [269, 236] width 83 height 17
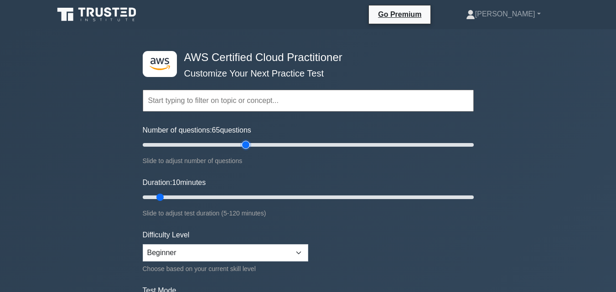
type input "65"
click at [244, 143] on input "Number of questions: 65 questions" at bounding box center [308, 145] width 331 height 11
click at [301, 103] on input "text" at bounding box center [308, 101] width 331 height 22
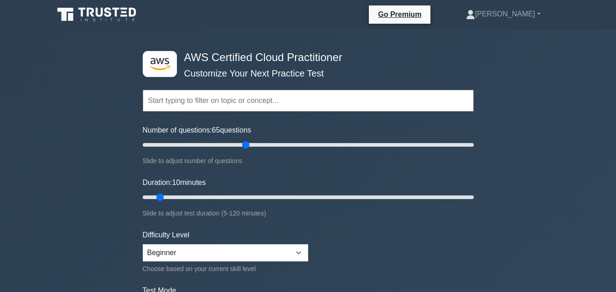
click at [301, 103] on input "text" at bounding box center [308, 101] width 331 height 22
click at [322, 139] on div "Number of questions: 65 questions Slide to adjust number of questions" at bounding box center [308, 146] width 331 height 42
type input "120"
click at [469, 194] on input "Duration: 120 minutes" at bounding box center [308, 197] width 331 height 11
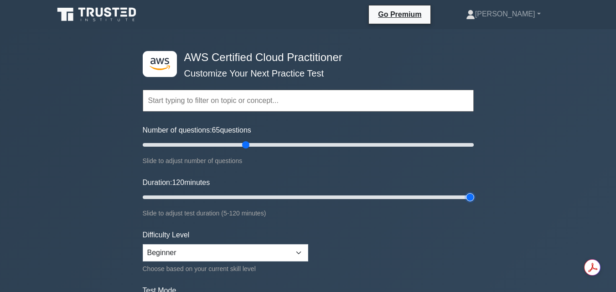
click at [469, 194] on input "Duration: 120 minutes" at bounding box center [308, 197] width 331 height 11
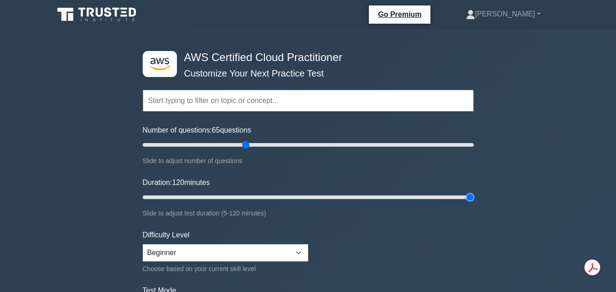
click at [469, 194] on input "Duration: 120 minutes" at bounding box center [308, 197] width 331 height 11
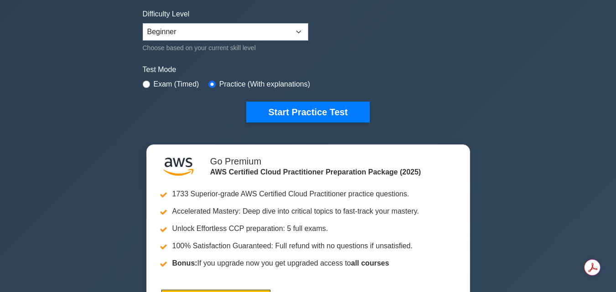
scroll to position [223, 0]
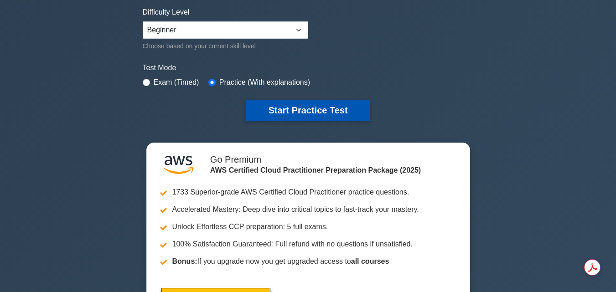
click at [327, 113] on button "Start Practice Test" at bounding box center [307, 110] width 123 height 21
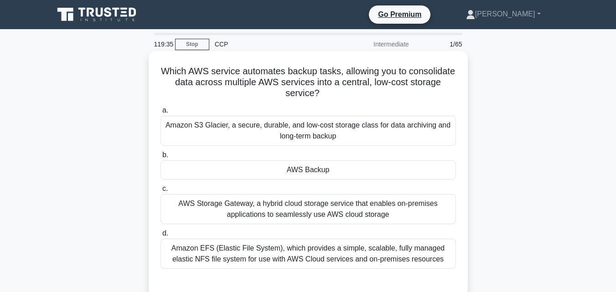
click at [363, 174] on div "AWS Backup" at bounding box center [309, 170] width 296 height 19
click at [161, 158] on input "b. AWS Backup" at bounding box center [161, 155] width 0 height 6
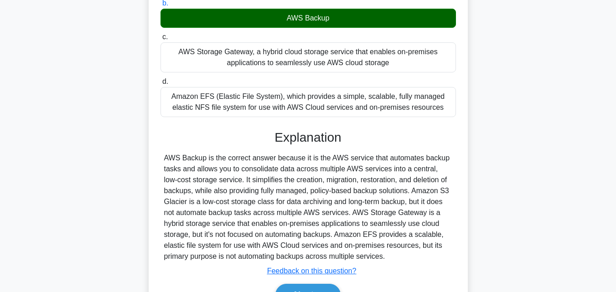
scroll to position [205, 0]
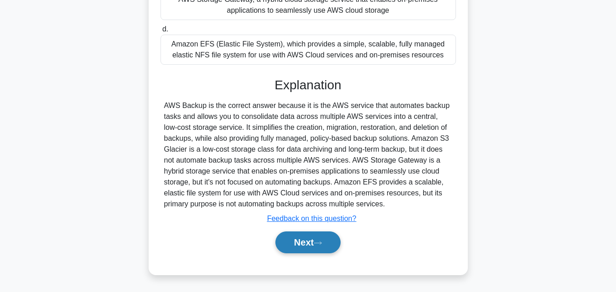
click at [298, 245] on button "Next" at bounding box center [307, 243] width 65 height 22
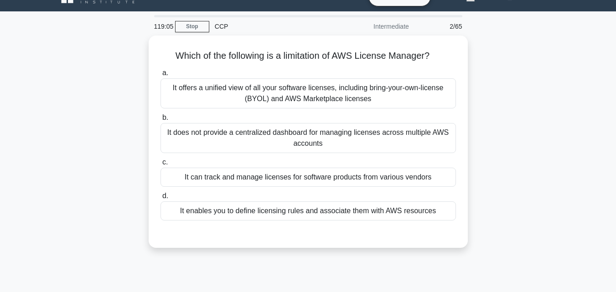
scroll to position [17, 0]
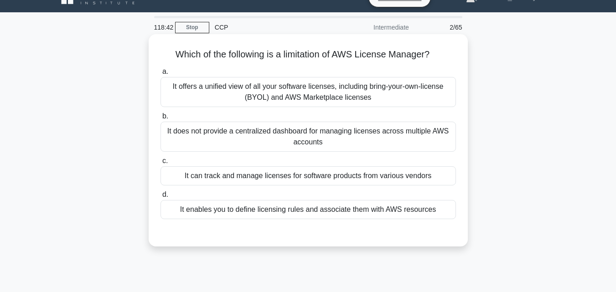
click at [323, 97] on div "It offers a unified view of all your software licenses, including bring-your-ow…" at bounding box center [309, 92] width 296 height 30
click at [161, 75] on input "a. It offers a unified view of all your software licenses, including bring-your…" at bounding box center [161, 72] width 0 height 6
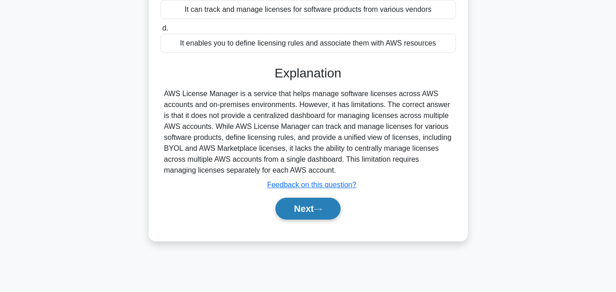
scroll to position [200, 0]
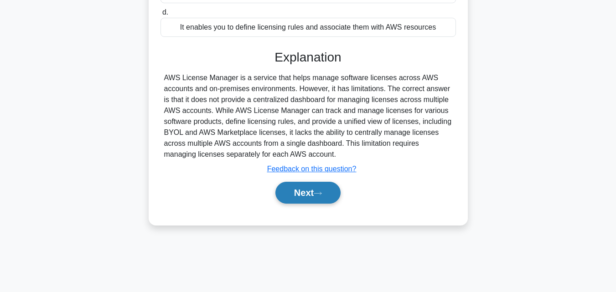
click at [303, 198] on button "Next" at bounding box center [307, 193] width 65 height 22
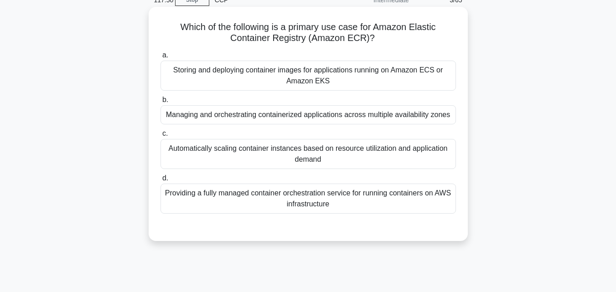
scroll to position [45, 0]
click at [348, 150] on div "Automatically scaling container instances based on resource utilization and app…" at bounding box center [309, 154] width 296 height 30
click at [161, 136] on input "c. Automatically scaling container instances based on resource utilization and …" at bounding box center [161, 133] width 0 height 6
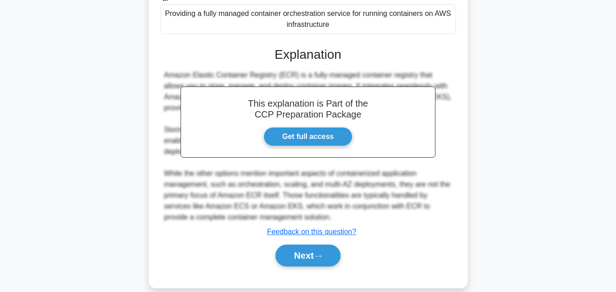
scroll to position [239, 0]
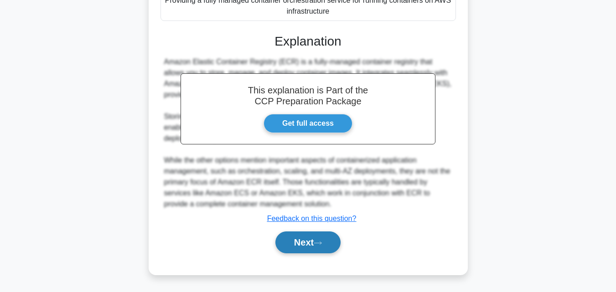
click at [301, 238] on button "Next" at bounding box center [307, 243] width 65 height 22
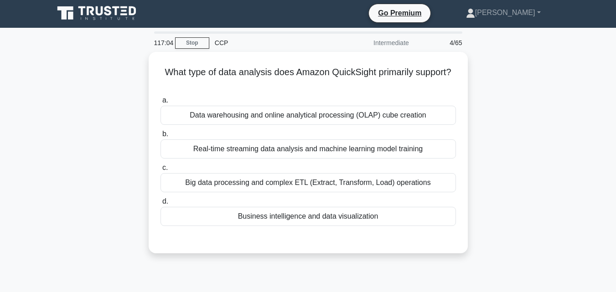
scroll to position [0, 0]
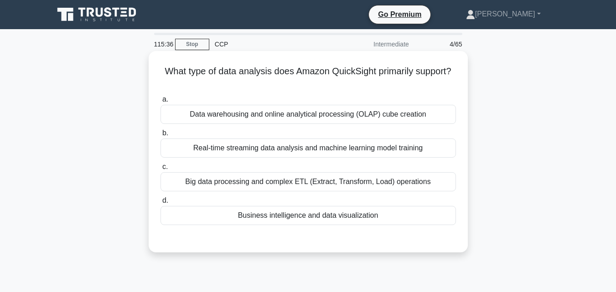
click at [267, 221] on div "Business intelligence and data visualization" at bounding box center [309, 215] width 296 height 19
click at [161, 204] on input "d. Business intelligence and data visualization" at bounding box center [161, 201] width 0 height 6
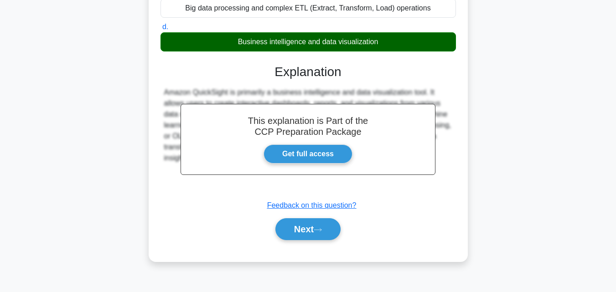
scroll to position [200, 0]
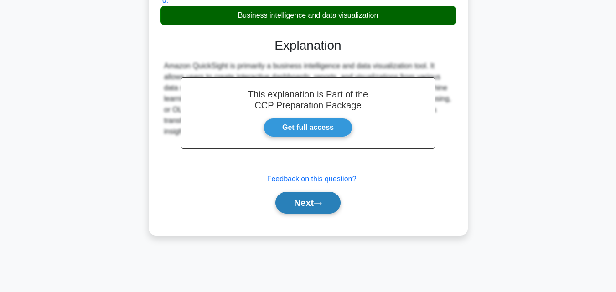
click at [304, 208] on button "Next" at bounding box center [307, 203] width 65 height 22
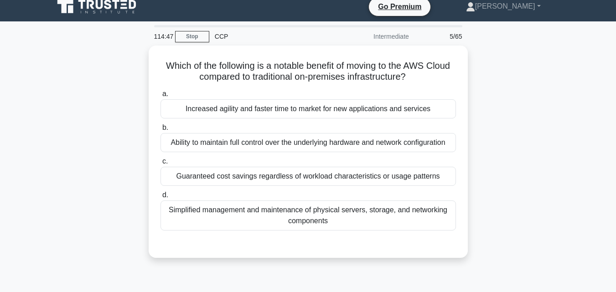
scroll to position [3, 0]
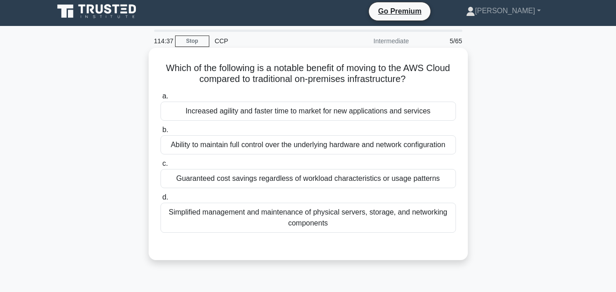
click at [327, 108] on div "Increased agility and faster time to market for new applications and services" at bounding box center [309, 111] width 296 height 19
click at [161, 99] on input "a. Increased agility and faster time to market for new applications and services" at bounding box center [161, 96] width 0 height 6
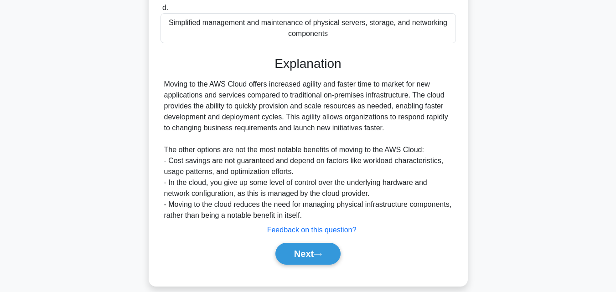
scroll to position [193, 0]
click at [304, 258] on button "Next" at bounding box center [307, 254] width 65 height 22
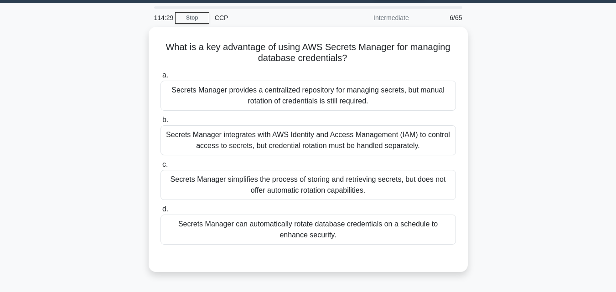
scroll to position [26, 0]
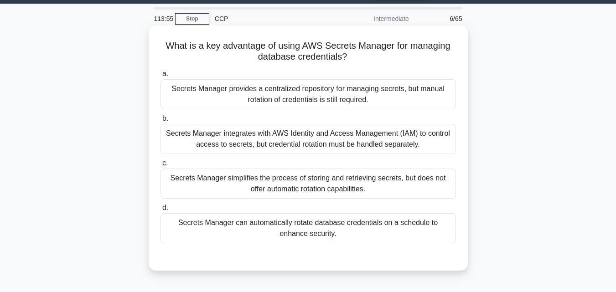
click at [341, 187] on div "Secrets Manager simplifies the process of storing and retrieving secrets, but d…" at bounding box center [309, 184] width 296 height 30
click at [161, 166] on input "c. Secrets Manager simplifies the process of storing and retrieving secrets, bu…" at bounding box center [161, 164] width 0 height 6
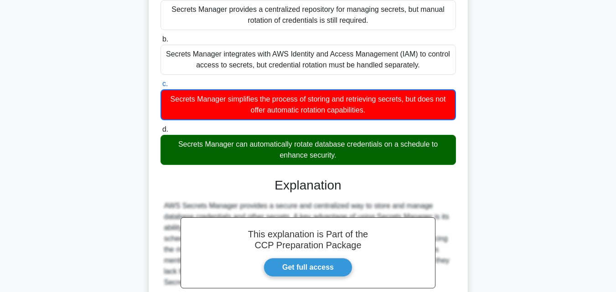
scroll to position [206, 0]
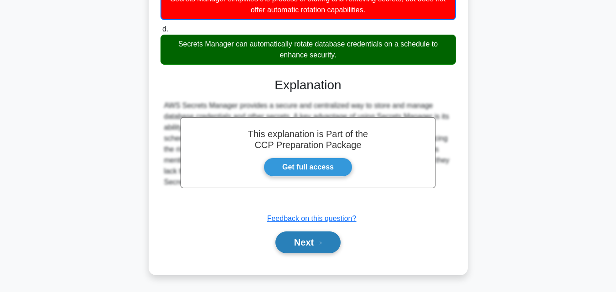
click at [296, 242] on button "Next" at bounding box center [307, 243] width 65 height 22
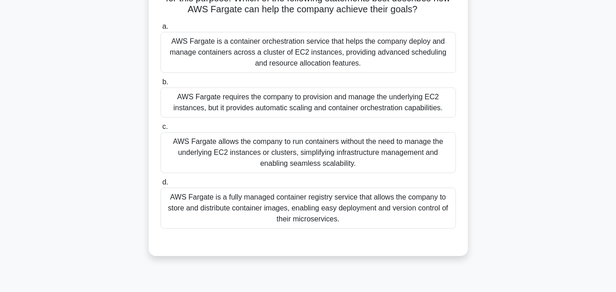
scroll to position [118, 0]
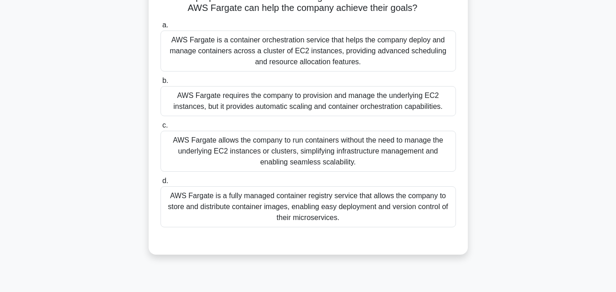
click at [344, 50] on div "AWS Fargate is a container orchestration service that helps the company deploy …" at bounding box center [309, 51] width 296 height 41
click at [161, 28] on input "a. AWS Fargate is a container orchestration service that helps the company depl…" at bounding box center [161, 25] width 0 height 6
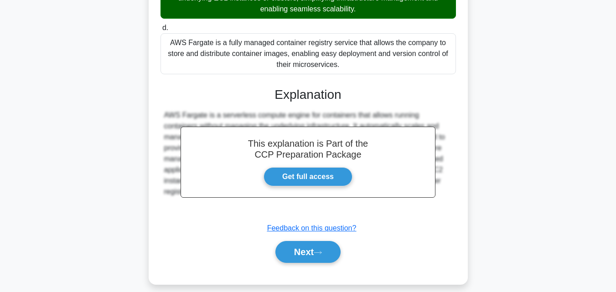
scroll to position [282, 0]
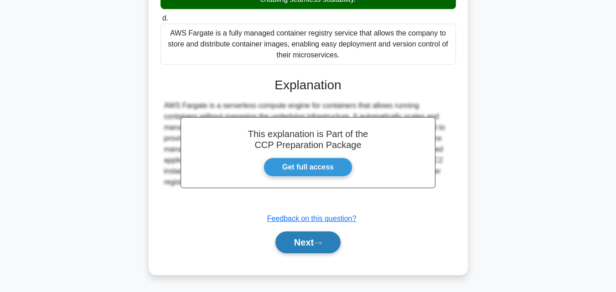
click at [294, 245] on button "Next" at bounding box center [307, 243] width 65 height 22
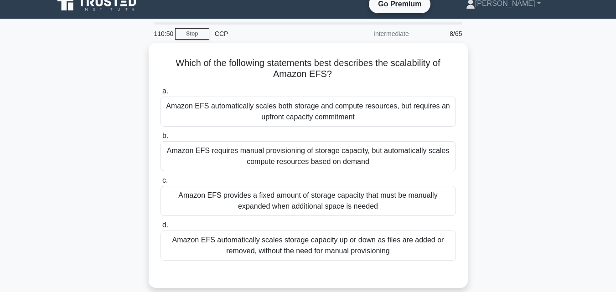
scroll to position [10, 0]
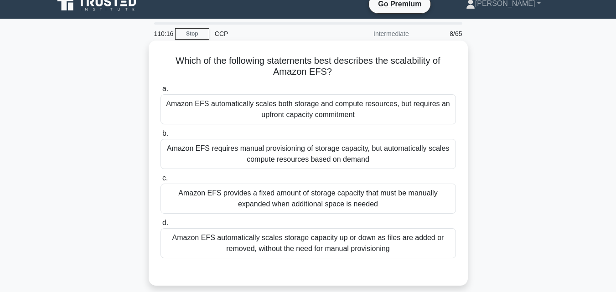
click at [311, 245] on div "Amazon EFS automatically scales storage capacity up or down as files are added …" at bounding box center [309, 243] width 296 height 30
click at [161, 226] on input "d. Amazon EFS automatically scales storage capacity up or down as files are add…" at bounding box center [161, 223] width 0 height 6
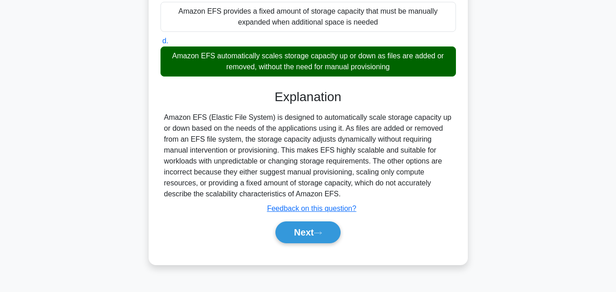
scroll to position [200, 0]
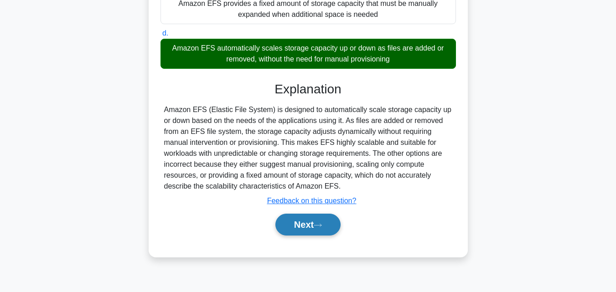
click at [285, 219] on button "Next" at bounding box center [307, 225] width 65 height 22
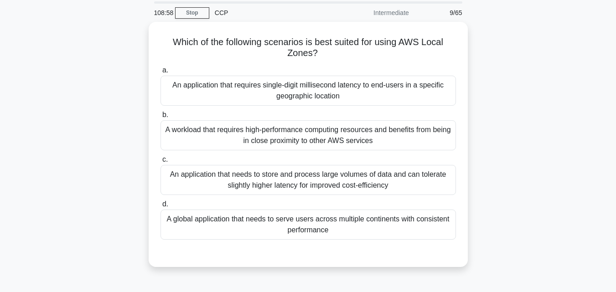
scroll to position [25, 0]
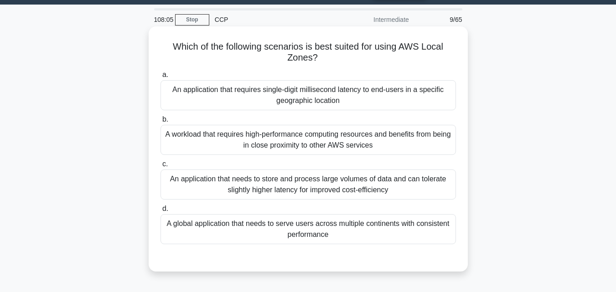
click at [395, 94] on div "An application that requires single-digit millisecond latency to end-users in a…" at bounding box center [309, 95] width 296 height 30
click at [161, 78] on input "a. An application that requires single-digit millisecond latency to end-users i…" at bounding box center [161, 75] width 0 height 6
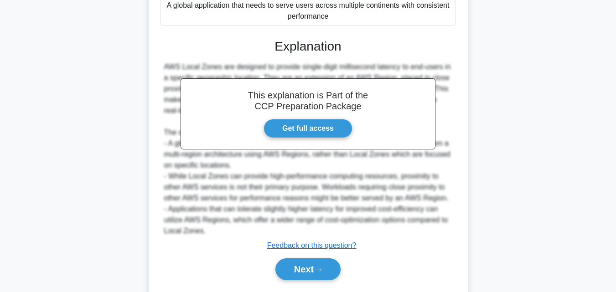
scroll to position [270, 0]
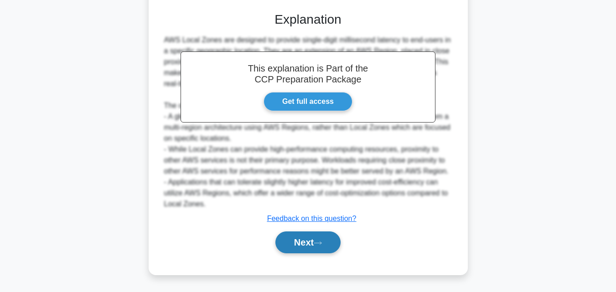
click at [300, 248] on button "Next" at bounding box center [307, 243] width 65 height 22
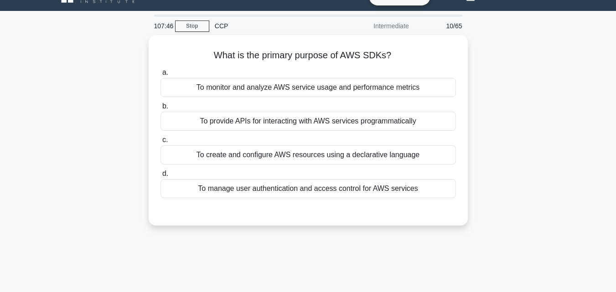
scroll to position [0, 0]
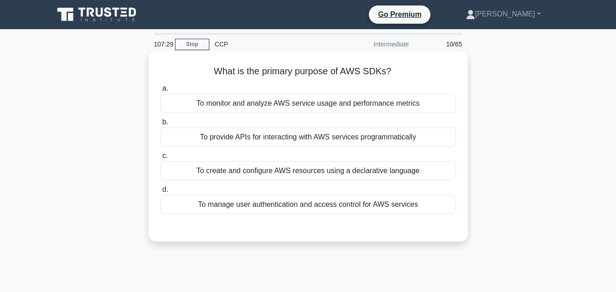
click at [388, 141] on div "To provide APIs for interacting with AWS services programmatically" at bounding box center [309, 137] width 296 height 19
click at [161, 125] on input "b. To provide APIs for interacting with AWS services programmatically" at bounding box center [161, 122] width 0 height 6
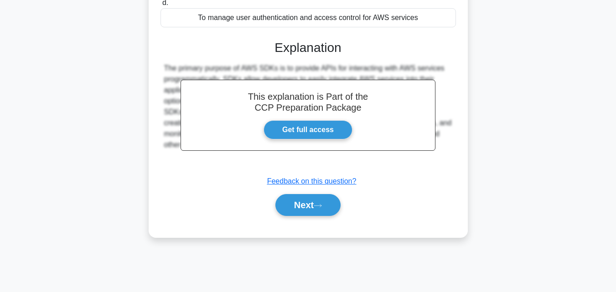
scroll to position [200, 0]
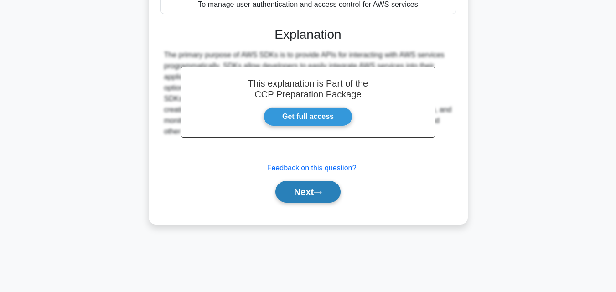
click at [302, 201] on button "Next" at bounding box center [307, 192] width 65 height 22
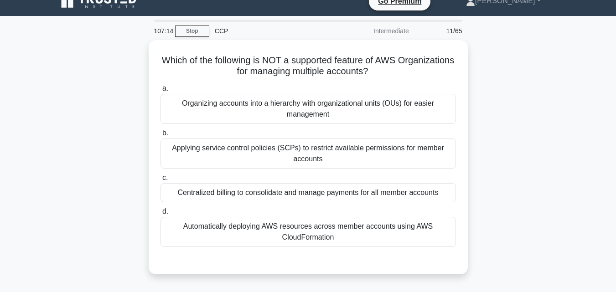
scroll to position [0, 0]
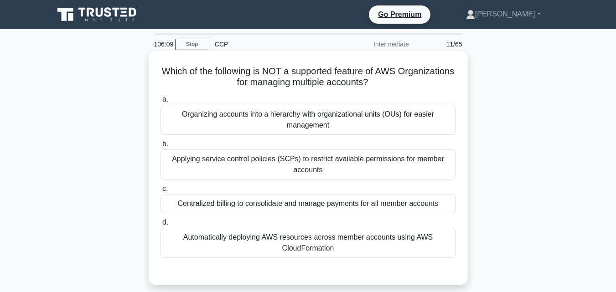
click at [348, 120] on div "Organizing accounts into a hierarchy with organizational units (OUs) for easier…" at bounding box center [309, 120] width 296 height 30
click at [161, 103] on input "a. Organizing accounts into a hierarchy with organizational units (OUs) for eas…" at bounding box center [161, 100] width 0 height 6
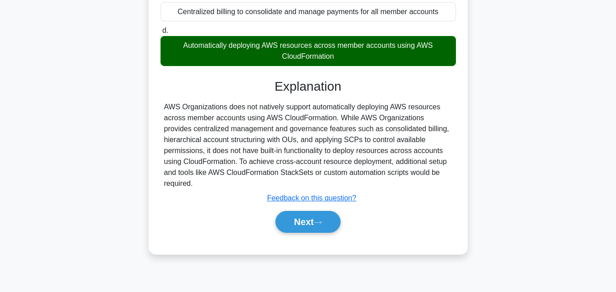
scroll to position [200, 0]
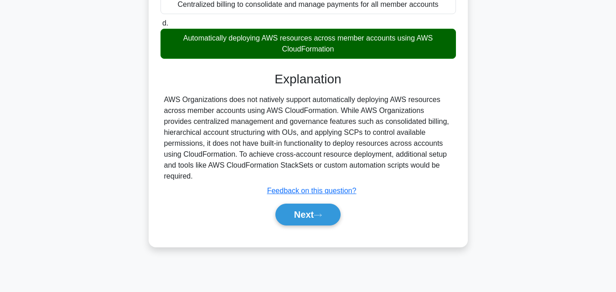
drag, startPoint x: 271, startPoint y: 78, endPoint x: 436, endPoint y: 175, distance: 191.4
click at [436, 175] on div "Explanation AWS Organizations does not natively support automatically deploying…" at bounding box center [309, 151] width 296 height 158
copy div "Explanation AWS Organizations does not natively support automatically deploying…"
click at [415, 207] on div "Next" at bounding box center [308, 215] width 299 height 22
click at [306, 219] on button "Next" at bounding box center [307, 215] width 65 height 22
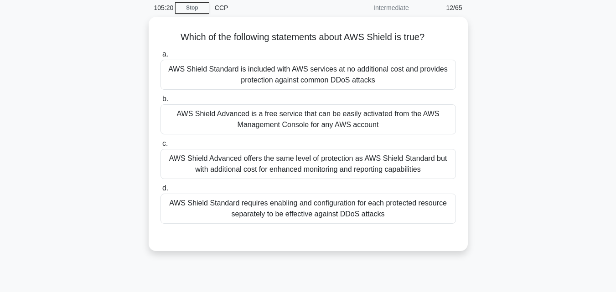
scroll to position [34, 0]
click at [326, 219] on div "AWS Shield Standard requires enabling and configuration for each protected reso…" at bounding box center [309, 209] width 296 height 30
click at [161, 192] on input "d. AWS Shield Standard requires enabling and configuration for each protected r…" at bounding box center [161, 189] width 0 height 6
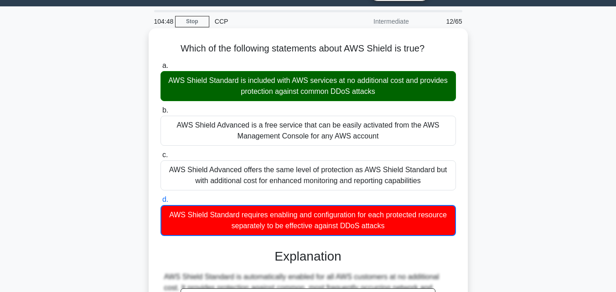
scroll to position [20, 0]
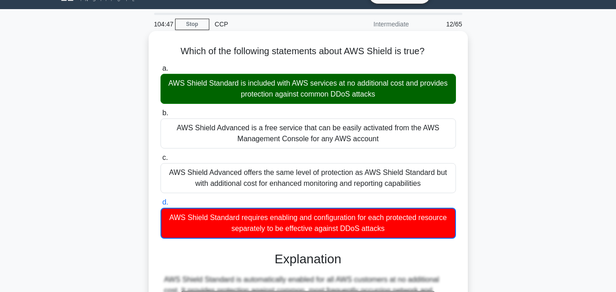
click at [331, 90] on div "AWS Shield Standard is included with AWS services at no additional cost and pro…" at bounding box center [309, 89] width 296 height 30
click at [161, 72] on input "a. AWS Shield Standard is included with AWS services at no additional cost and …" at bounding box center [161, 69] width 0 height 6
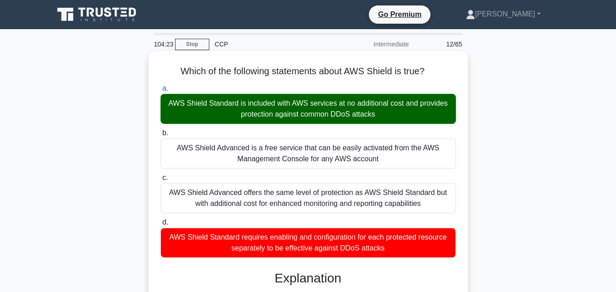
scroll to position [200, 0]
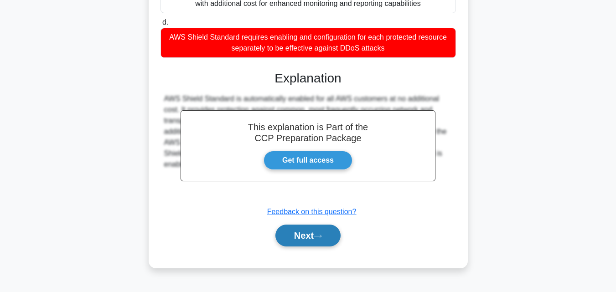
click at [300, 237] on button "Next" at bounding box center [307, 236] width 65 height 22
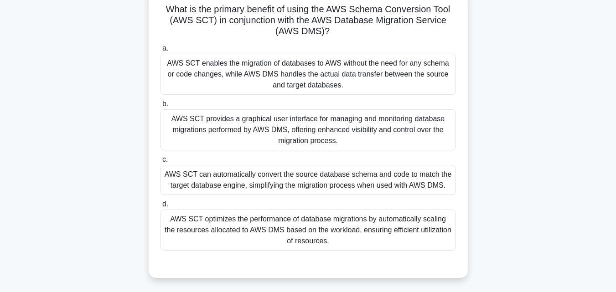
scroll to position [63, 0]
click at [275, 76] on div "AWS SCT enables the migration of databases to AWS without the need for any sche…" at bounding box center [309, 73] width 296 height 41
click at [161, 51] on input "a. AWS SCT enables the migration of databases to AWS without the need for any s…" at bounding box center [161, 48] width 0 height 6
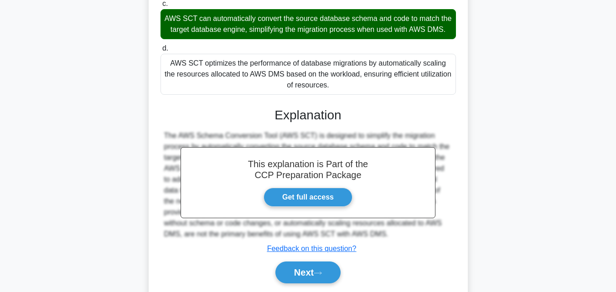
scroll to position [260, 0]
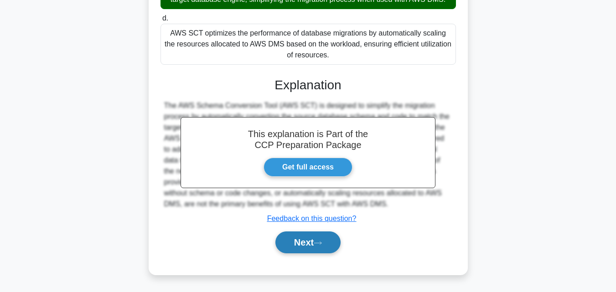
click at [297, 245] on button "Next" at bounding box center [307, 243] width 65 height 22
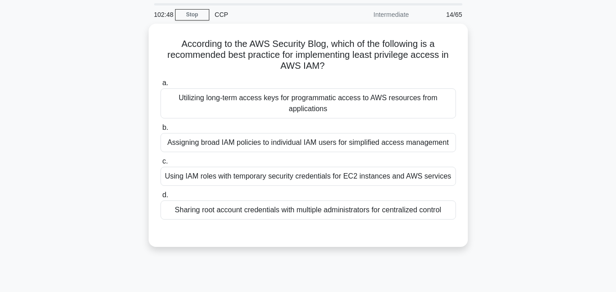
scroll to position [29, 0]
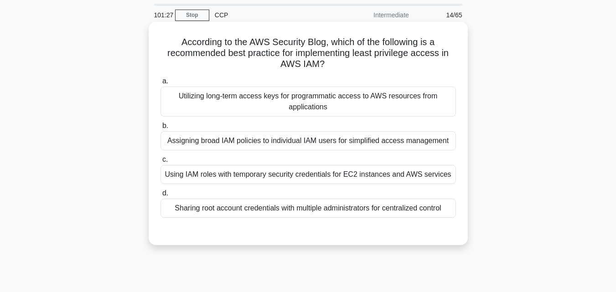
click at [314, 178] on div "Using IAM roles with temporary security credentials for EC2 instances and AWS s…" at bounding box center [309, 174] width 296 height 19
click at [161, 163] on input "c. Using IAM roles with temporary security credentials for EC2 instances and AW…" at bounding box center [161, 160] width 0 height 6
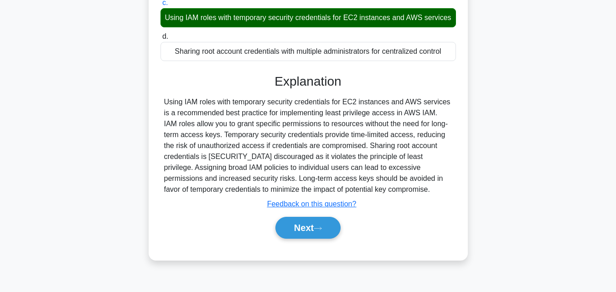
scroll to position [200, 0]
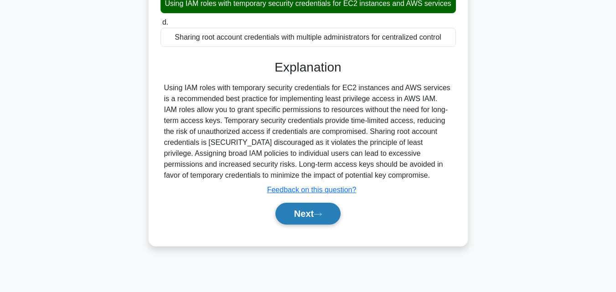
click at [296, 224] on button "Next" at bounding box center [307, 214] width 65 height 22
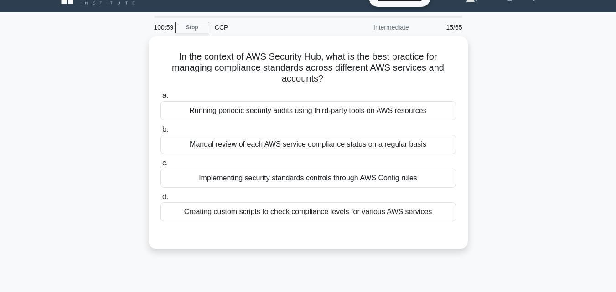
scroll to position [0, 0]
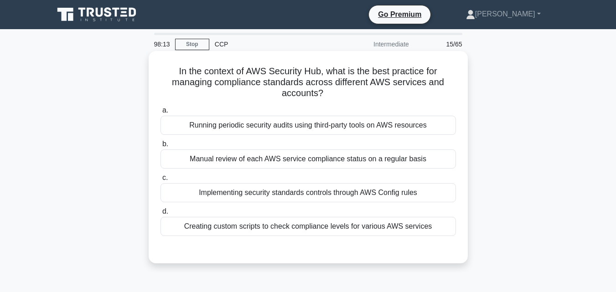
click at [311, 228] on div "Creating custom scripts to check compliance levels for various AWS services" at bounding box center [309, 226] width 296 height 19
click at [161, 215] on input "d. Creating custom scripts to check compliance levels for various AWS services" at bounding box center [161, 212] width 0 height 6
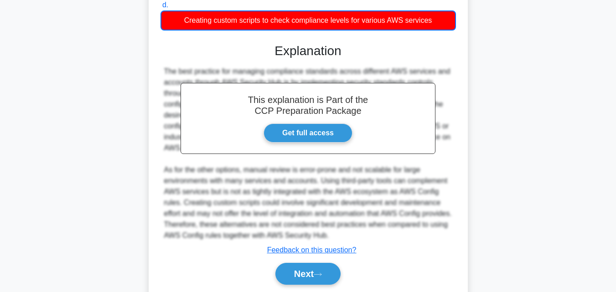
scroll to position [239, 0]
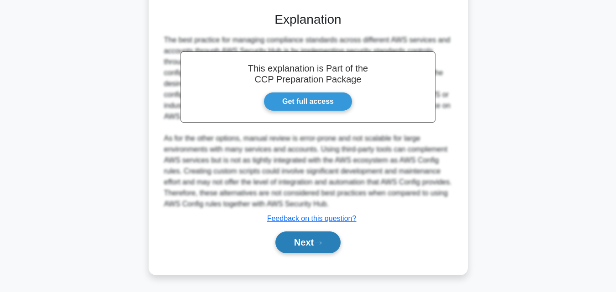
click at [295, 243] on button "Next" at bounding box center [307, 243] width 65 height 22
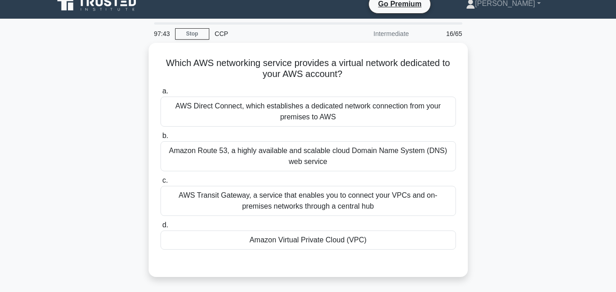
scroll to position [6, 0]
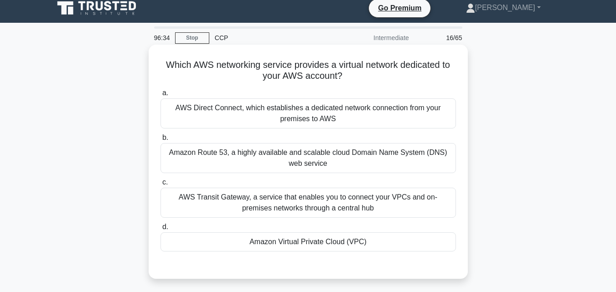
click at [326, 113] on div "AWS Direct Connect, which establishes a dedicated network connection from your …" at bounding box center [309, 114] width 296 height 30
click at [161, 96] on input "a. AWS Direct Connect, which establishes a dedicated network connection from yo…" at bounding box center [161, 93] width 0 height 6
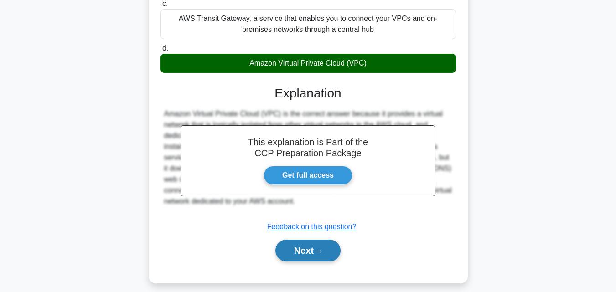
scroll to position [187, 0]
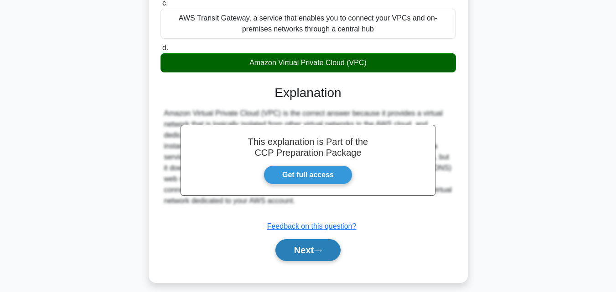
click at [292, 252] on button "Next" at bounding box center [307, 250] width 65 height 22
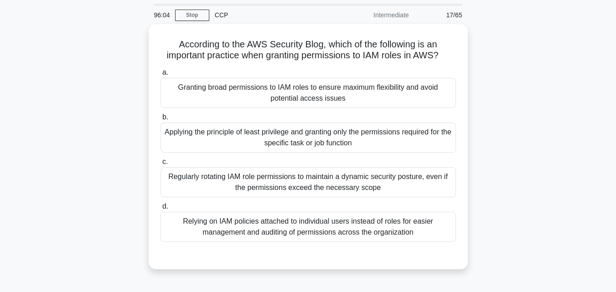
scroll to position [30, 0]
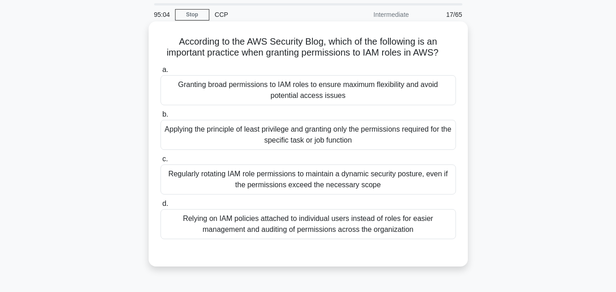
click at [390, 140] on div "Applying the principle of least privilege and granting only the permissions req…" at bounding box center [309, 135] width 296 height 30
click at [161, 118] on input "b. Applying the principle of least privilege and granting only the permissions …" at bounding box center [161, 115] width 0 height 6
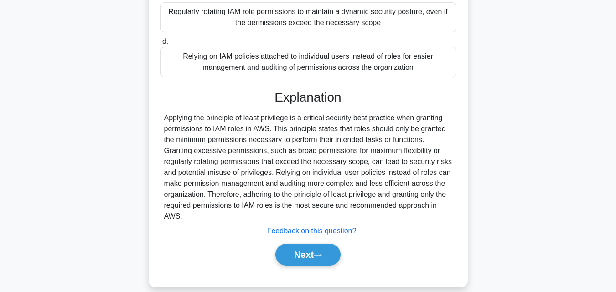
scroll to position [194, 0]
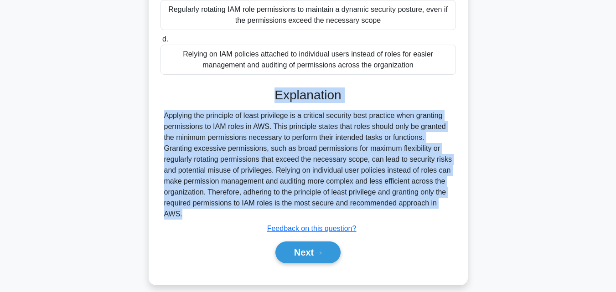
drag, startPoint x: 271, startPoint y: 94, endPoint x: 183, endPoint y: 223, distance: 156.6
click at [183, 223] on div "Explanation Applying the principle of least privilege is a critical security be…" at bounding box center [309, 178] width 296 height 180
copy div "Explanation Applying the principle of least privilege is a critical security be…"
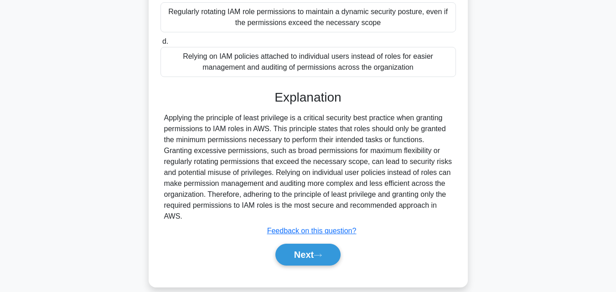
click at [363, 291] on div "According to the AWS Security Blog, which of the following is an important prac…" at bounding box center [308, 78] width 520 height 439
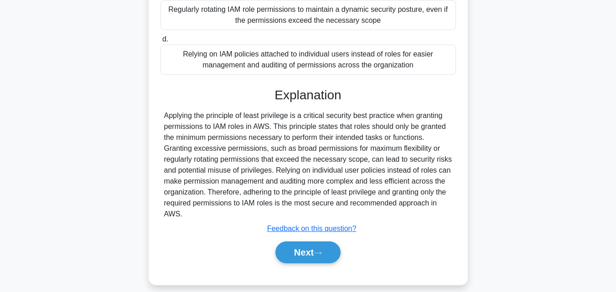
scroll to position [205, 0]
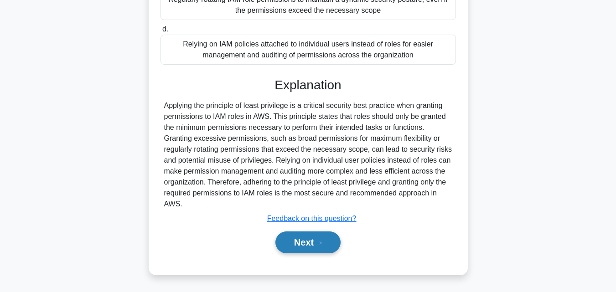
click at [292, 247] on button "Next" at bounding box center [307, 243] width 65 height 22
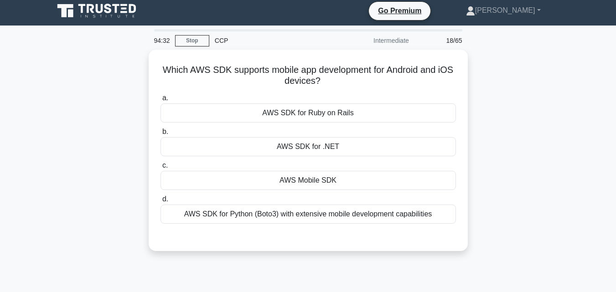
scroll to position [0, 0]
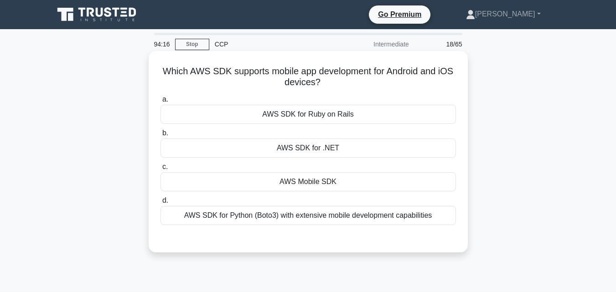
click at [371, 176] on div "AWS Mobile SDK" at bounding box center [309, 181] width 296 height 19
click at [161, 170] on input "c. AWS Mobile SDK" at bounding box center [161, 167] width 0 height 6
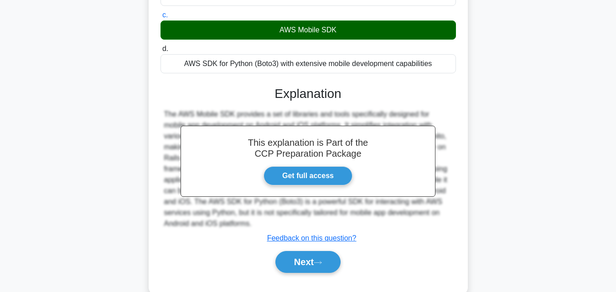
scroll to position [200, 0]
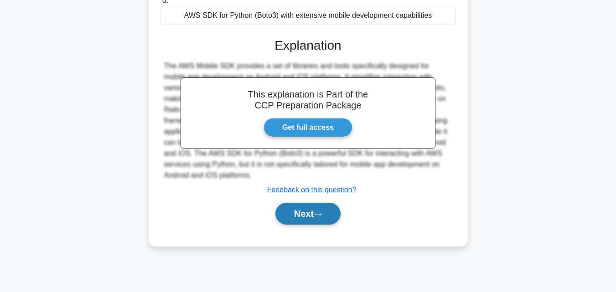
click at [291, 213] on button "Next" at bounding box center [307, 214] width 65 height 22
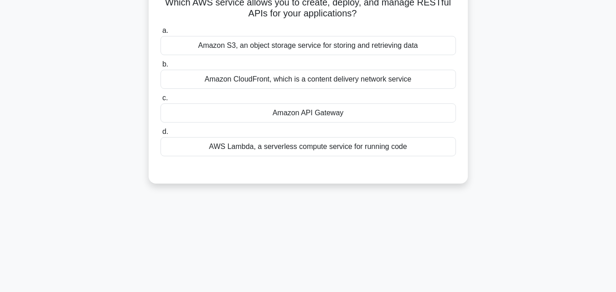
scroll to position [0, 0]
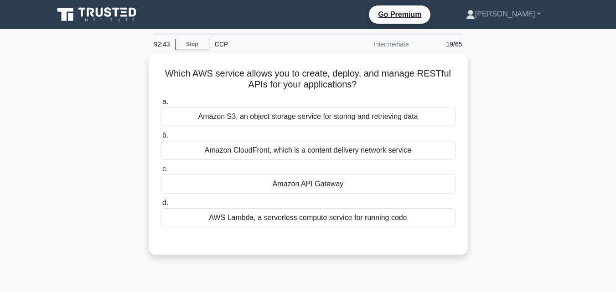
click at [507, 58] on div "Which AWS service allows you to create, deploy, and manage RESTful APIs for you…" at bounding box center [308, 159] width 520 height 213
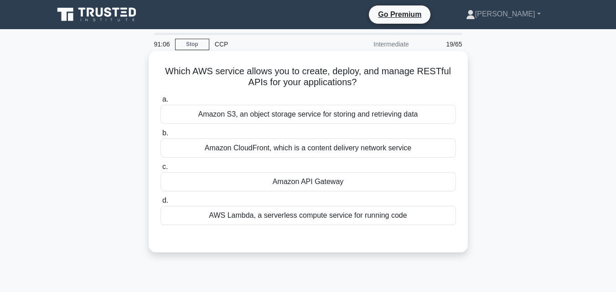
click at [274, 181] on div "Amazon API Gateway" at bounding box center [309, 181] width 296 height 19
click at [161, 170] on input "c. Amazon API Gateway" at bounding box center [161, 167] width 0 height 6
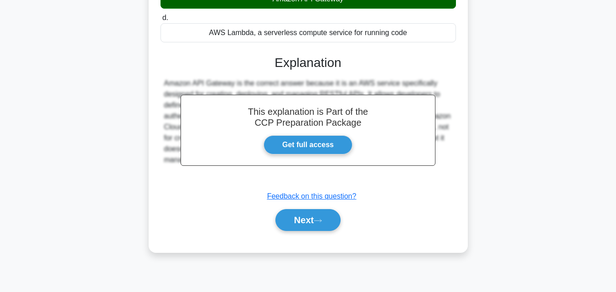
scroll to position [200, 0]
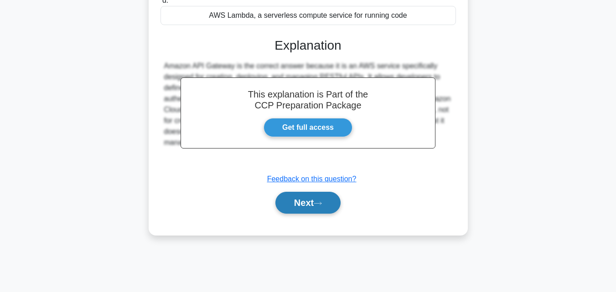
click at [289, 208] on button "Next" at bounding box center [307, 203] width 65 height 22
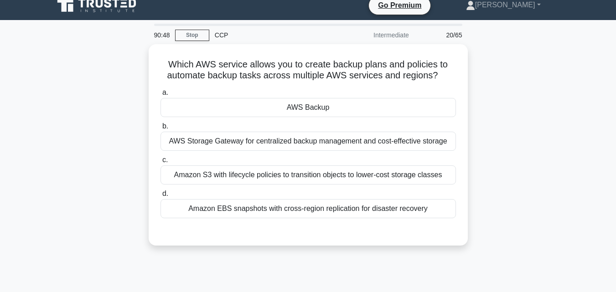
scroll to position [8, 0]
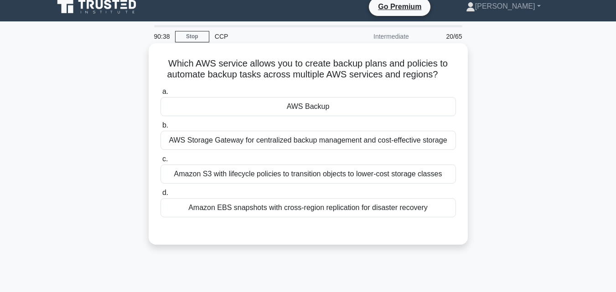
click at [381, 106] on div "AWS Backup" at bounding box center [309, 106] width 296 height 19
click at [161, 95] on input "a. AWS Backup" at bounding box center [161, 92] width 0 height 6
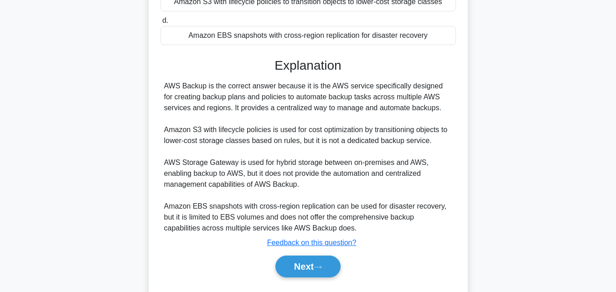
scroll to position [205, 0]
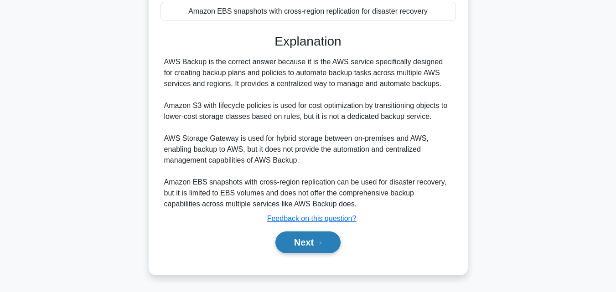
click at [297, 248] on button "Next" at bounding box center [307, 243] width 65 height 22
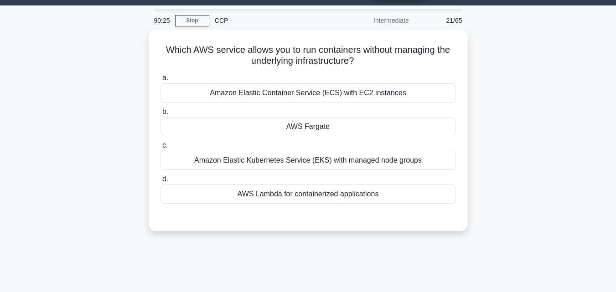
scroll to position [0, 0]
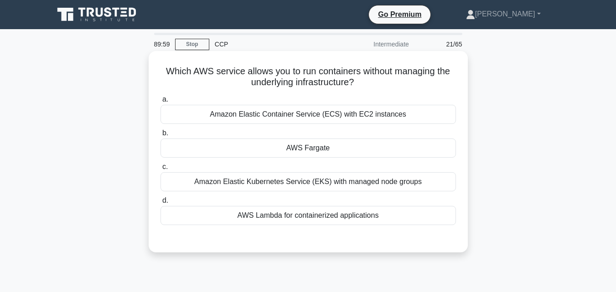
click at [330, 116] on div "Amazon Elastic Container Service (ECS) with EC2 instances" at bounding box center [309, 114] width 296 height 19
click at [161, 103] on input "a. Amazon Elastic Container Service (ECS) with EC2 instances" at bounding box center [161, 100] width 0 height 6
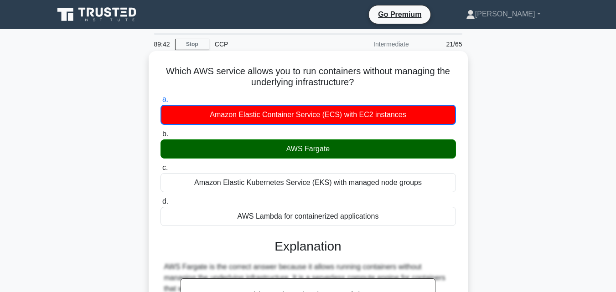
drag, startPoint x: 158, startPoint y: 71, endPoint x: 371, endPoint y: 90, distance: 213.8
click at [371, 90] on div "Which AWS service allows you to run containers without managing the underlying …" at bounding box center [308, 277] width 312 height 444
copy h5 "Which AWS service allows you to run containers without managing the underlying …"
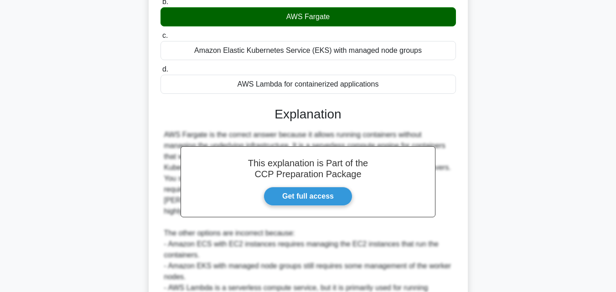
scroll to position [217, 0]
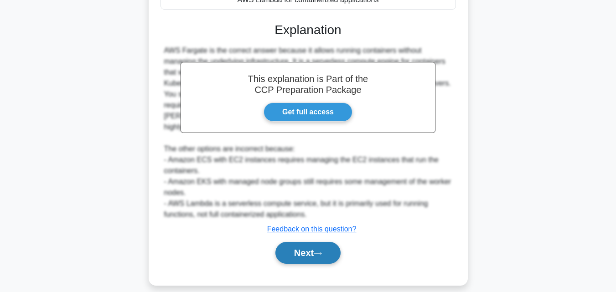
click at [297, 244] on button "Next" at bounding box center [307, 253] width 65 height 22
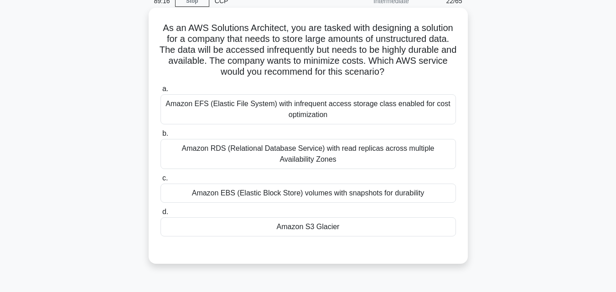
scroll to position [41, 0]
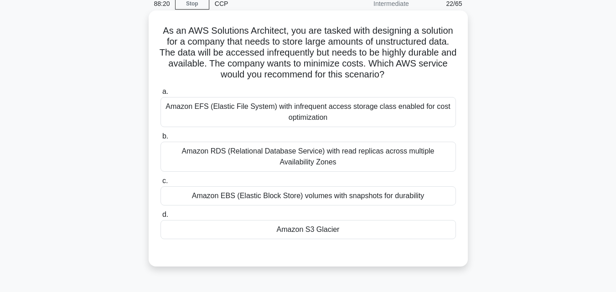
click at [262, 231] on div "Amazon S3 Glacier" at bounding box center [309, 229] width 296 height 19
click at [161, 218] on input "d. Amazon S3 Glacier" at bounding box center [161, 215] width 0 height 6
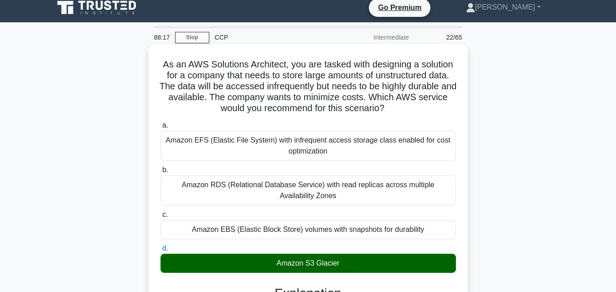
scroll to position [0, 0]
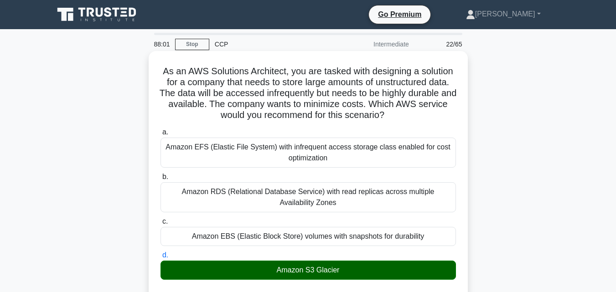
drag, startPoint x: 156, startPoint y: 70, endPoint x: 414, endPoint y: 116, distance: 262.6
copy h5 "As an AWS Solutions Architect, you are tasked with designing a solution for a c…"
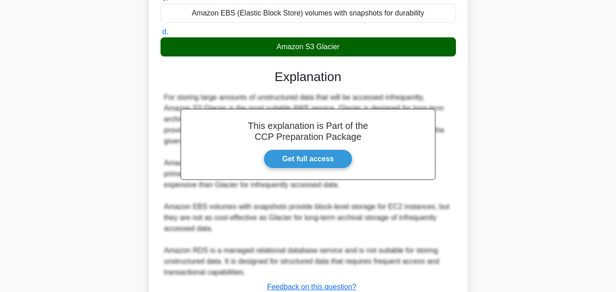
scroll to position [292, 0]
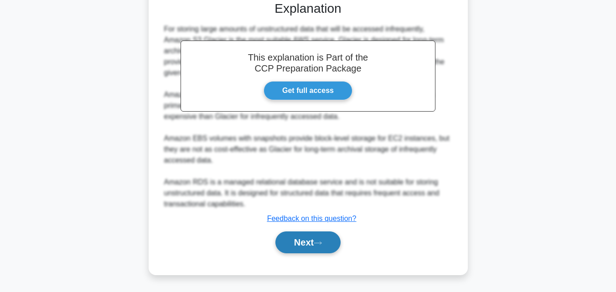
click at [304, 237] on button "Next" at bounding box center [307, 243] width 65 height 22
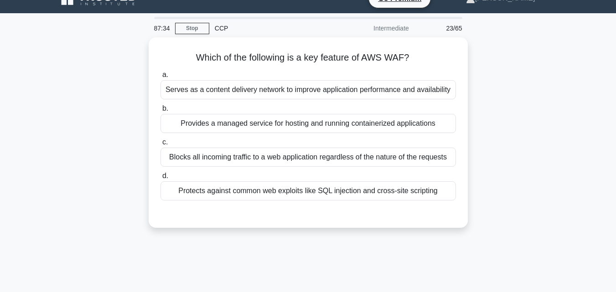
scroll to position [0, 0]
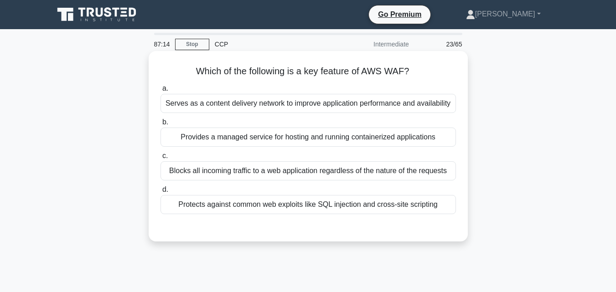
click at [339, 206] on div "Protects against common web exploits like SQL injection and cross-site scripting" at bounding box center [309, 204] width 296 height 19
click at [161, 193] on input "d. Protects against common web exploits like SQL injection and cross-site scrip…" at bounding box center [161, 190] width 0 height 6
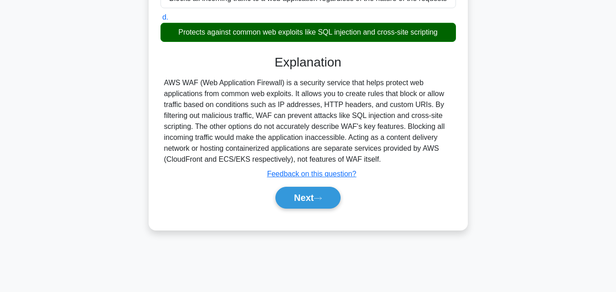
scroll to position [200, 0]
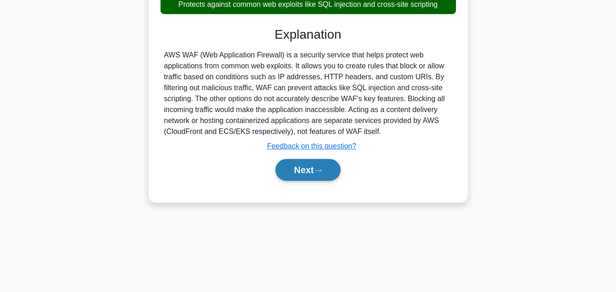
click at [299, 172] on button "Next" at bounding box center [307, 170] width 65 height 22
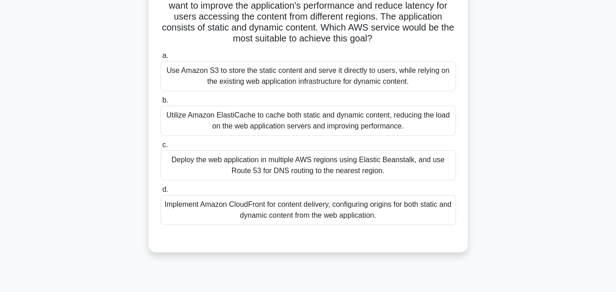
scroll to position [77, 0]
click at [301, 210] on div "Implement Amazon CloudFront for content delivery, configuring origins for both …" at bounding box center [309, 210] width 296 height 30
click at [161, 192] on input "d. Implement Amazon CloudFront for content delivery, configuring origins for bo…" at bounding box center [161, 190] width 0 height 6
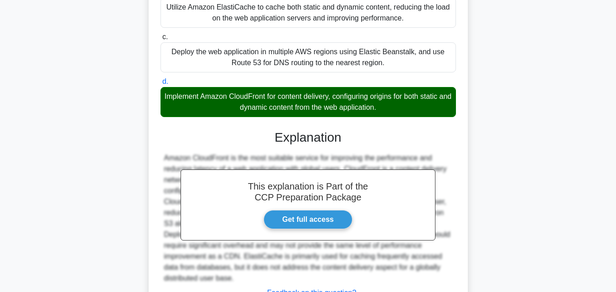
scroll to position [259, 0]
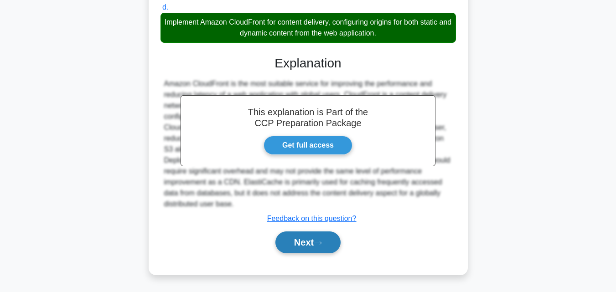
click at [293, 241] on button "Next" at bounding box center [307, 243] width 65 height 22
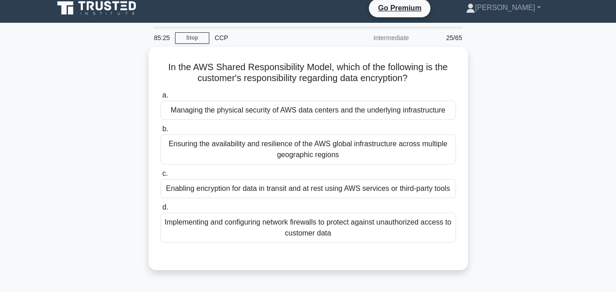
scroll to position [0, 0]
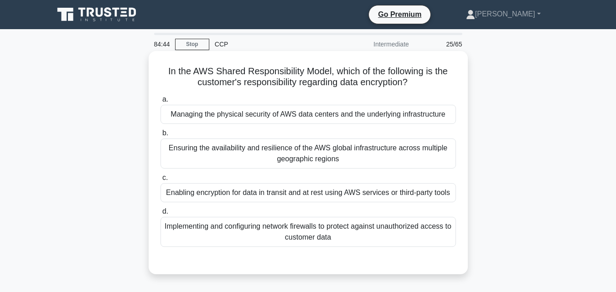
click at [327, 191] on div "Enabling encryption for data in transit and at rest using AWS services or third…" at bounding box center [309, 192] width 296 height 19
click at [161, 181] on input "c. Enabling encryption for data in transit and at rest using AWS services or th…" at bounding box center [161, 178] width 0 height 6
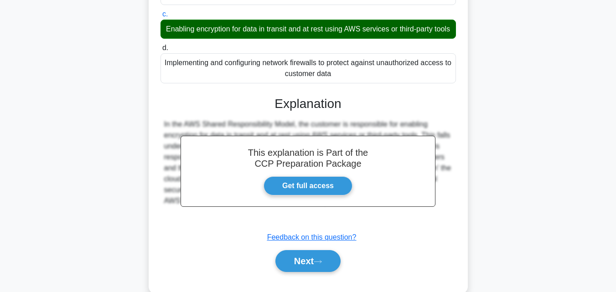
scroll to position [200, 0]
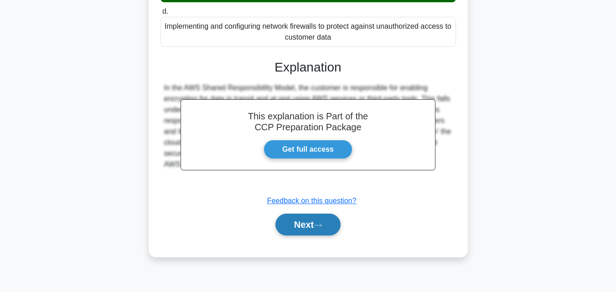
click at [297, 234] on button "Next" at bounding box center [307, 225] width 65 height 22
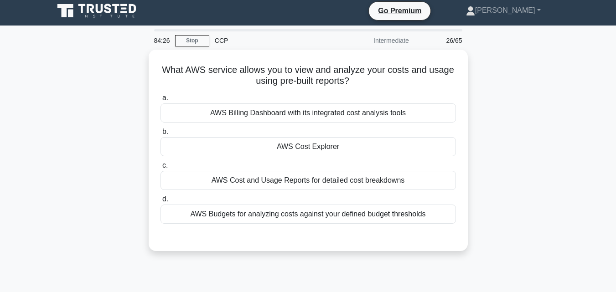
scroll to position [1, 0]
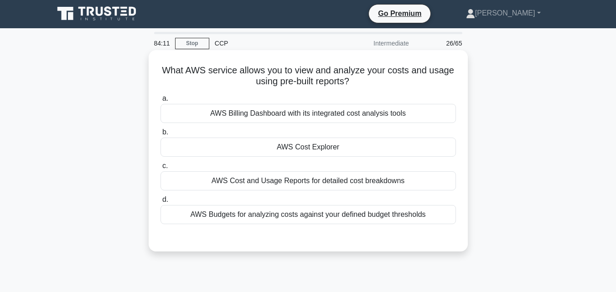
click at [280, 180] on div "AWS Cost and Usage Reports for detailed cost breakdowns" at bounding box center [309, 180] width 296 height 19
click at [161, 169] on input "c. AWS Cost and Usage Reports for detailed cost breakdowns" at bounding box center [161, 166] width 0 height 6
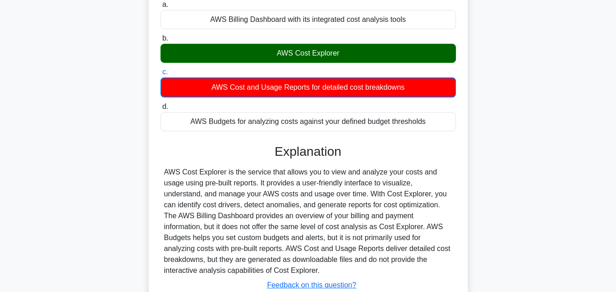
scroll to position [200, 0]
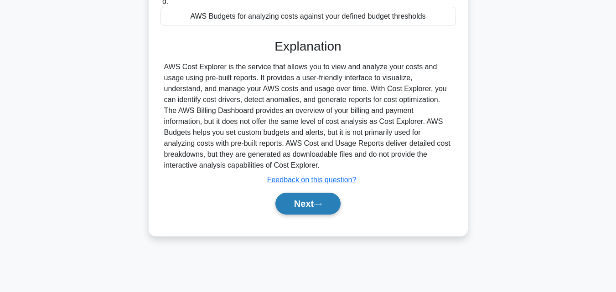
click at [293, 206] on button "Next" at bounding box center [307, 204] width 65 height 22
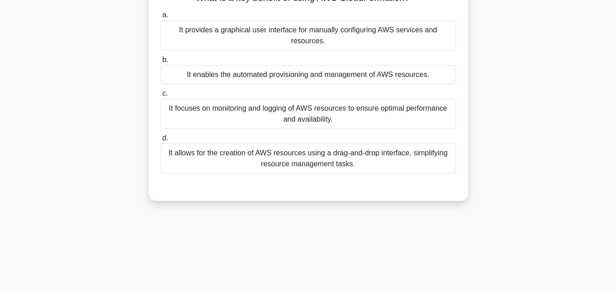
scroll to position [0, 0]
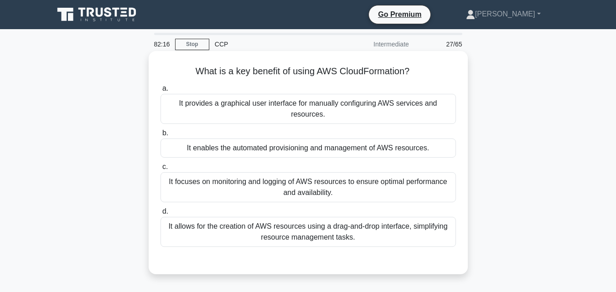
click at [312, 187] on div "It focuses on monitoring and logging of AWS resources to ensure optimal perform…" at bounding box center [309, 187] width 296 height 30
click at [161, 170] on input "c. It focuses on monitoring and logging of AWS resources to ensure optimal perf…" at bounding box center [161, 167] width 0 height 6
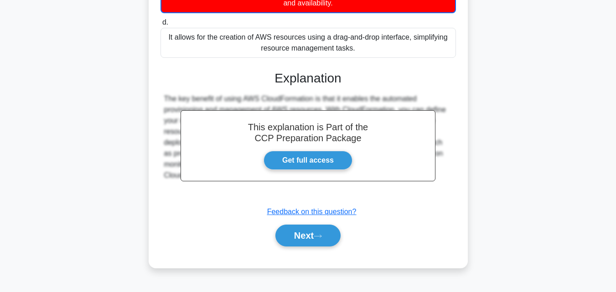
scroll to position [200, 0]
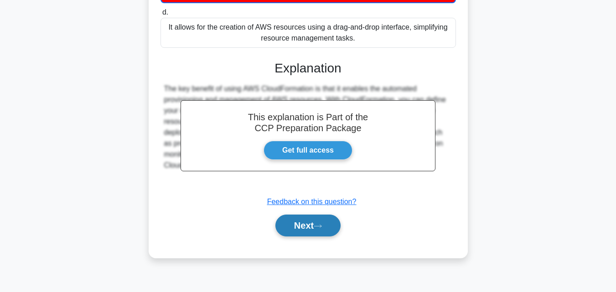
click at [294, 224] on button "Next" at bounding box center [307, 226] width 65 height 22
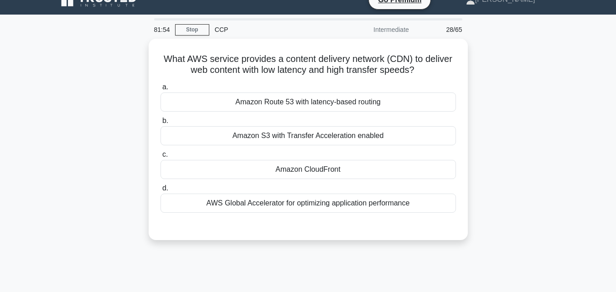
scroll to position [14, 0]
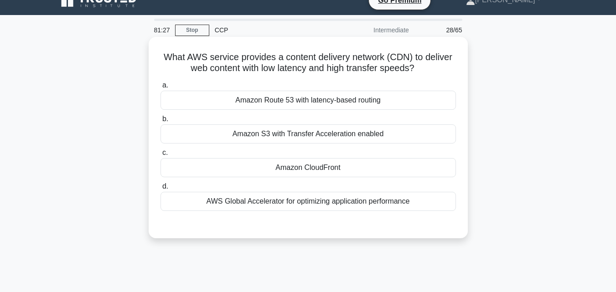
click at [357, 166] on div "Amazon CloudFront" at bounding box center [309, 167] width 296 height 19
click at [161, 156] on input "c. Amazon CloudFront" at bounding box center [161, 153] width 0 height 6
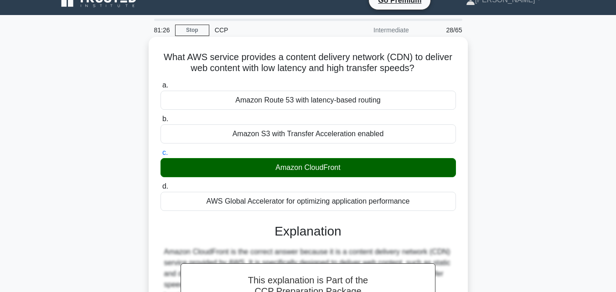
scroll to position [200, 0]
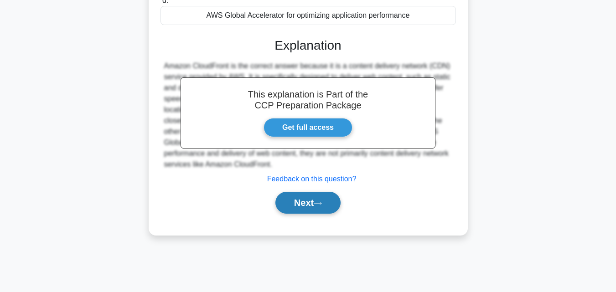
click at [300, 198] on button "Next" at bounding box center [307, 203] width 65 height 22
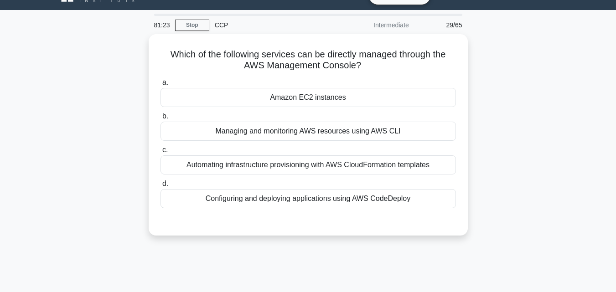
scroll to position [17, 0]
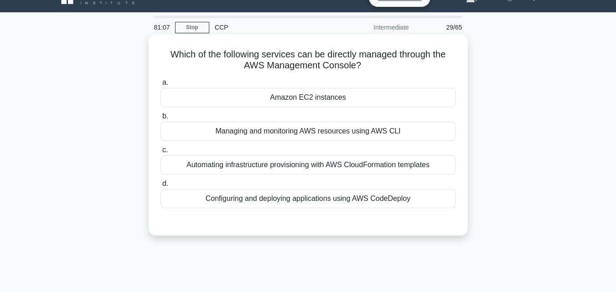
click at [348, 133] on div "Managing and monitoring AWS resources using AWS CLI" at bounding box center [309, 131] width 296 height 19
click at [161, 119] on input "b. Managing and monitoring AWS resources using AWS CLI" at bounding box center [161, 117] width 0 height 6
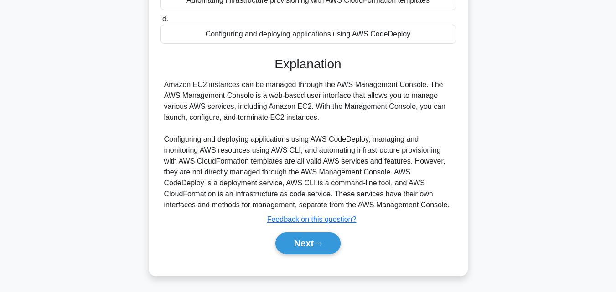
scroll to position [185, 0]
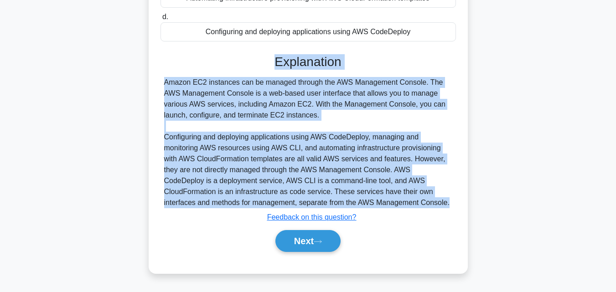
drag, startPoint x: 273, startPoint y: 65, endPoint x: 369, endPoint y: 205, distance: 169.9
click at [369, 205] on div "Explanation Amazon EC2 instances can be managed through the AWS Management Cons…" at bounding box center [309, 155] width 296 height 202
copy div "Explanation Amazon EC2 instances can be managed through the AWS Management Cons…"
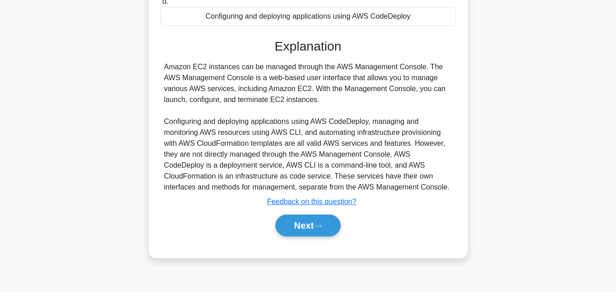
click at [386, 221] on div "Next" at bounding box center [308, 226] width 299 height 22
click at [304, 233] on button "Next" at bounding box center [307, 226] width 65 height 22
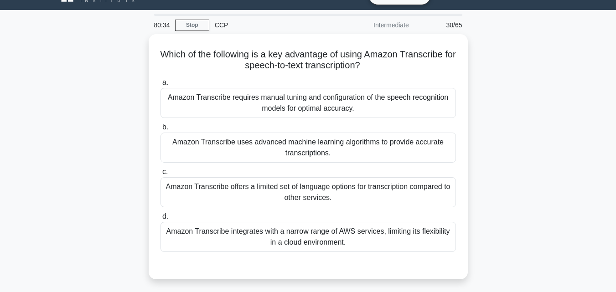
scroll to position [19, 0]
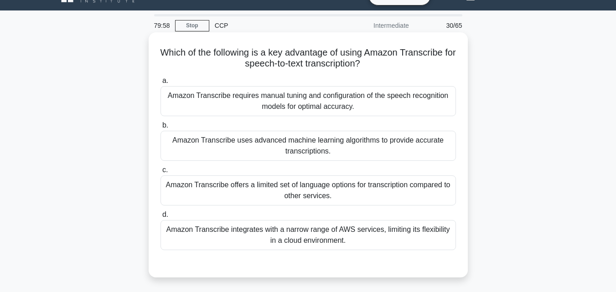
click at [328, 141] on div "Amazon Transcribe uses advanced machine learning algorithms to provide accurate…" at bounding box center [309, 146] width 296 height 30
click at [161, 129] on input "b. Amazon Transcribe uses advanced machine learning algorithms to provide accur…" at bounding box center [161, 126] width 0 height 6
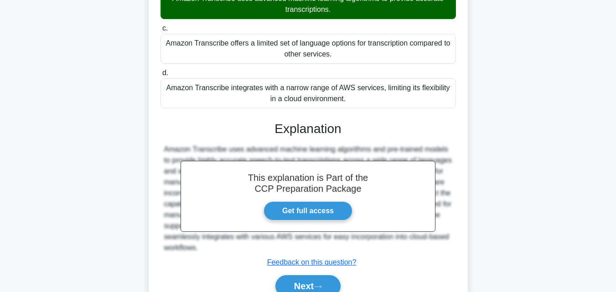
scroll to position [205, 0]
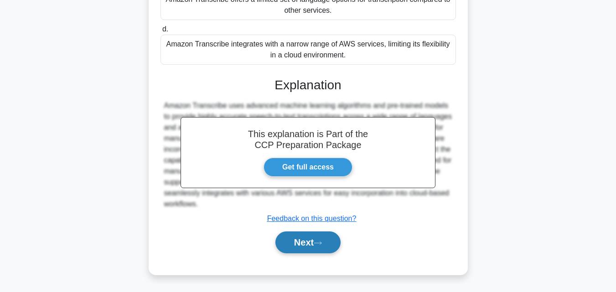
click at [291, 244] on button "Next" at bounding box center [307, 243] width 65 height 22
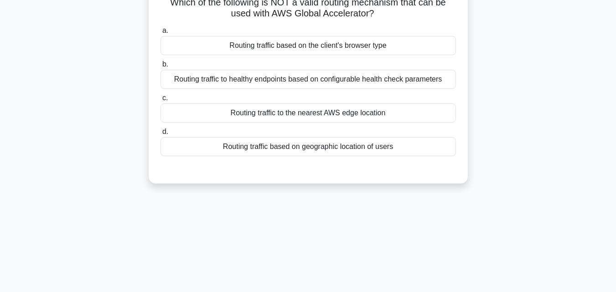
scroll to position [0, 0]
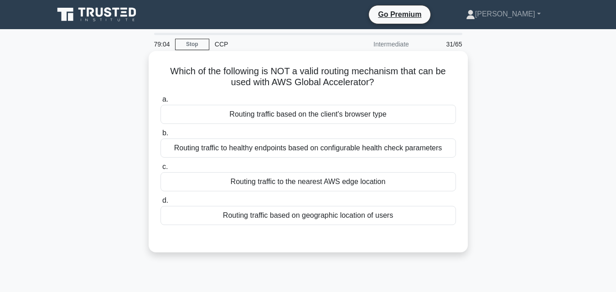
click at [325, 151] on div "Routing traffic to healthy endpoints based on configurable health check paramet…" at bounding box center [309, 148] width 296 height 19
click at [161, 136] on input "b. Routing traffic to healthy endpoints based on configurable health check para…" at bounding box center [161, 133] width 0 height 6
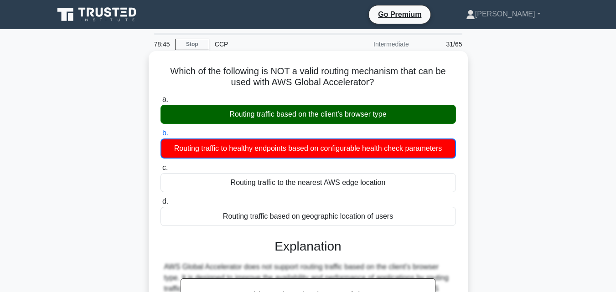
drag, startPoint x: 166, startPoint y: 70, endPoint x: 375, endPoint y: 79, distance: 210.0
click at [375, 79] on h5 "Which of the following is NOT a valid routing mechanism that can be used with A…" at bounding box center [308, 77] width 297 height 23
copy h5 "Which of the following is NOT a valid routing mechanism that can be used with A…"
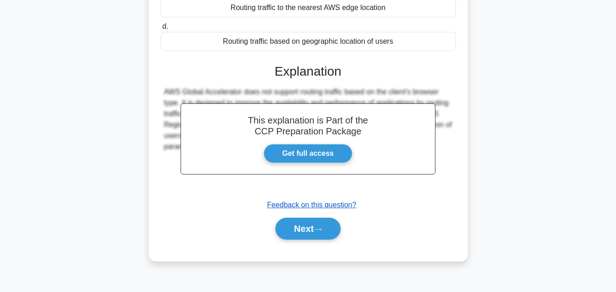
scroll to position [176, 0]
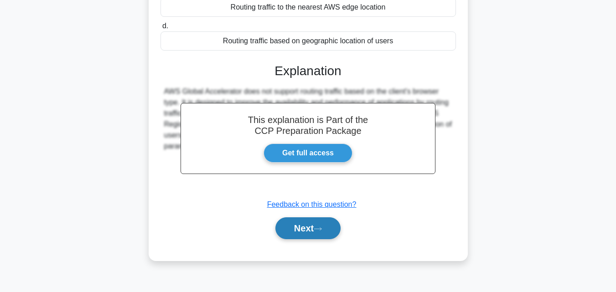
click at [288, 228] on button "Next" at bounding box center [307, 229] width 65 height 22
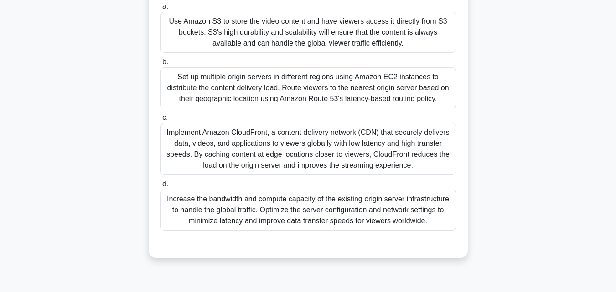
scroll to position [161, 0]
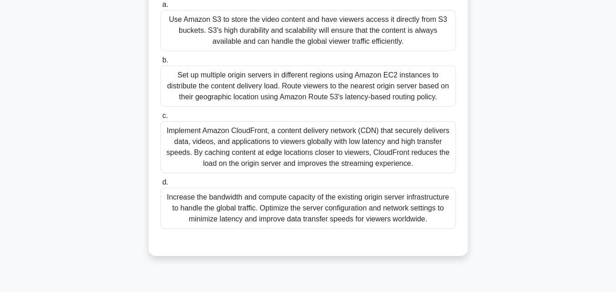
click at [348, 154] on div "Implement Amazon CloudFront, a content delivery network (CDN) that securely del…" at bounding box center [309, 147] width 296 height 52
click at [161, 119] on input "c. Implement Amazon CloudFront, a content delivery network (CDN) that securely …" at bounding box center [161, 116] width 0 height 6
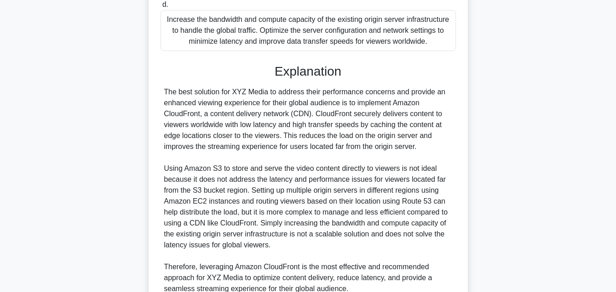
scroll to position [364, 0]
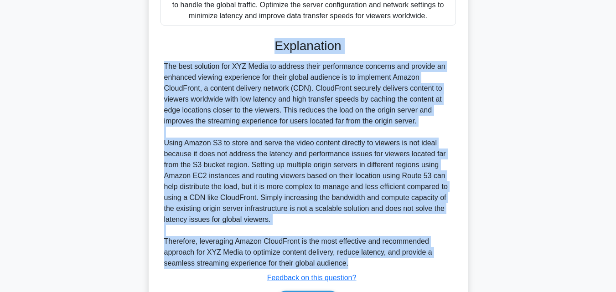
drag, startPoint x: 272, startPoint y: 57, endPoint x: 351, endPoint y: 273, distance: 229.7
click at [351, 273] on div "Explanation The best solution for XYZ Media to address their performance concer…" at bounding box center [309, 177] width 296 height 278
copy div "Explanation The best solution for XYZ Media to address their performance concer…"
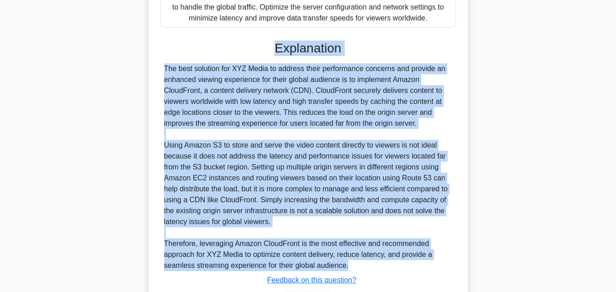
click at [488, 216] on div "XYZ Media is a global entertainment company that offers streaming video service…" at bounding box center [308, 18] width 520 height 658
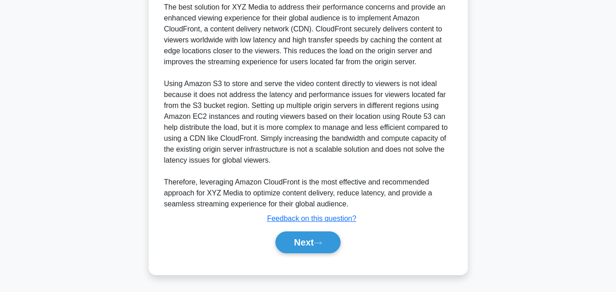
scroll to position [435, 0]
click at [286, 242] on button "Next" at bounding box center [307, 243] width 65 height 22
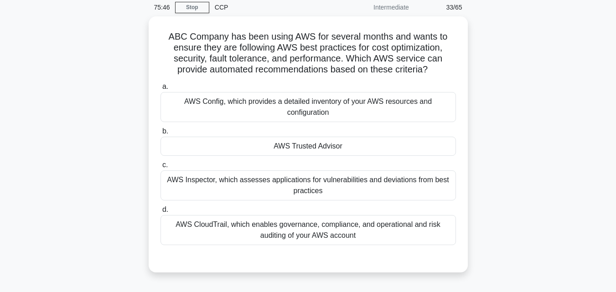
scroll to position [40, 0]
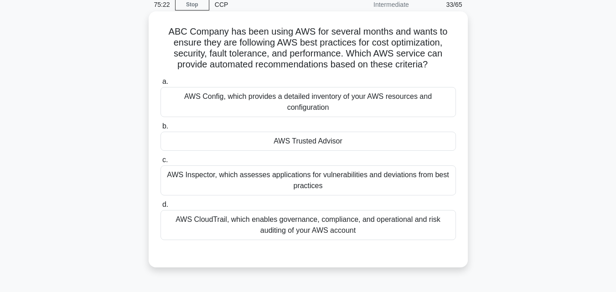
click at [379, 136] on div "AWS Trusted Advisor" at bounding box center [309, 141] width 296 height 19
click at [161, 130] on input "b. AWS Trusted Advisor" at bounding box center [161, 127] width 0 height 6
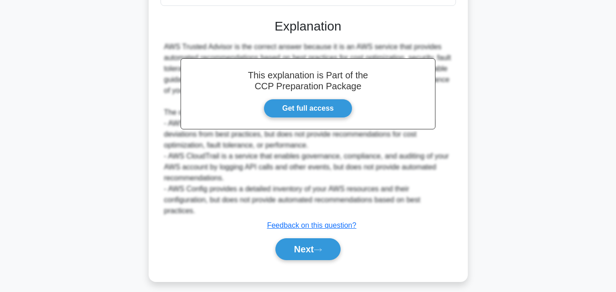
scroll to position [281, 0]
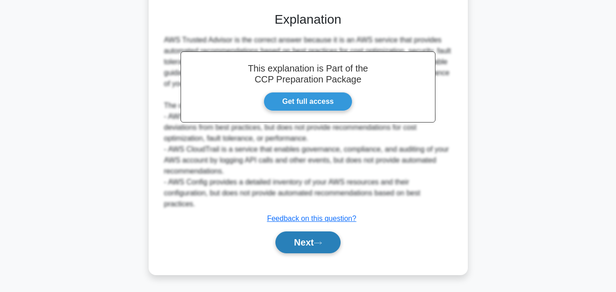
click at [294, 245] on button "Next" at bounding box center [307, 243] width 65 height 22
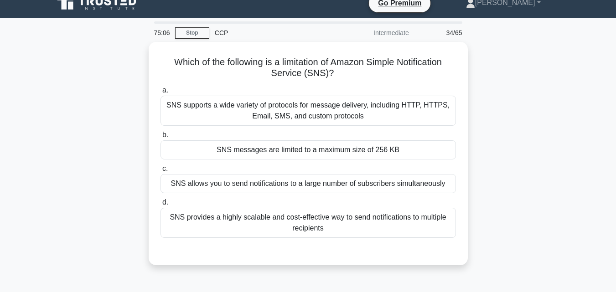
scroll to position [8, 0]
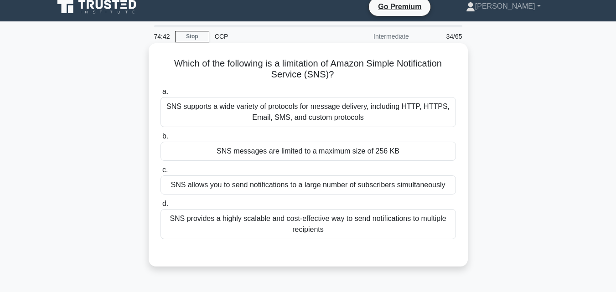
click at [345, 153] on div "SNS messages are limited to a maximum size of 256 KB" at bounding box center [309, 151] width 296 height 19
click at [161, 140] on input "b. SNS messages are limited to a maximum size of 256 KB" at bounding box center [161, 137] width 0 height 6
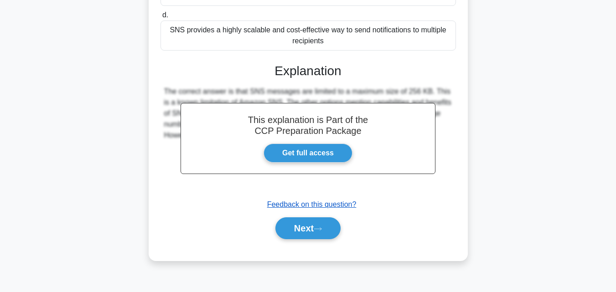
scroll to position [200, 0]
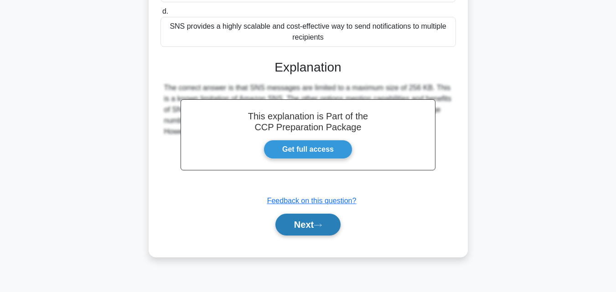
click at [301, 229] on button "Next" at bounding box center [307, 225] width 65 height 22
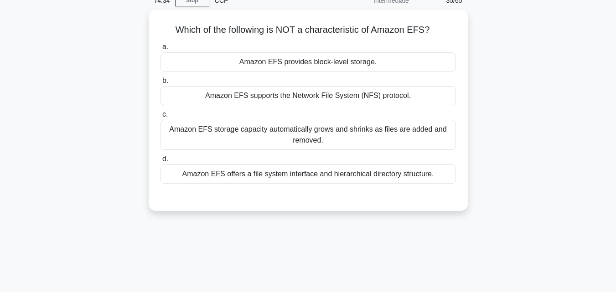
scroll to position [30, 0]
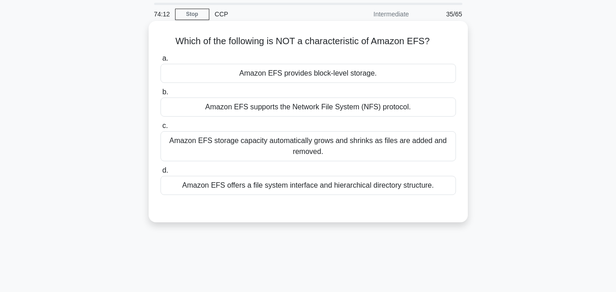
click at [368, 76] on div "Amazon EFS provides block-level storage." at bounding box center [309, 73] width 296 height 19
click at [161, 62] on input "a. Amazon EFS provides block-level storage." at bounding box center [161, 59] width 0 height 6
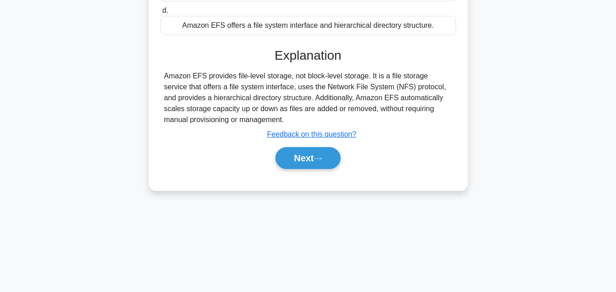
scroll to position [200, 0]
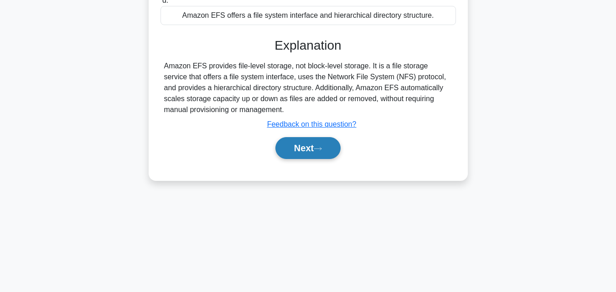
click at [293, 152] on button "Next" at bounding box center [307, 148] width 65 height 22
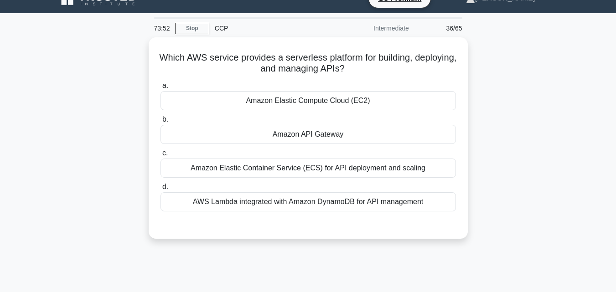
scroll to position [16, 0]
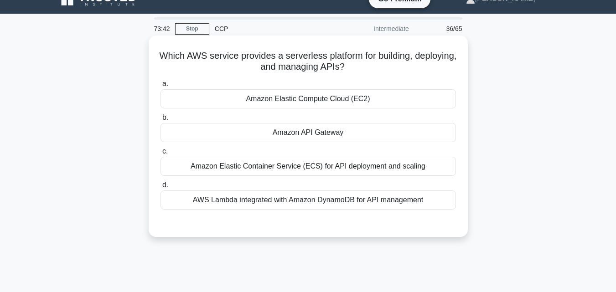
click at [345, 198] on div "AWS Lambda integrated with Amazon DynamoDB for API management" at bounding box center [309, 200] width 296 height 19
click at [161, 188] on input "d. AWS Lambda integrated with Amazon DynamoDB for API management" at bounding box center [161, 185] width 0 height 6
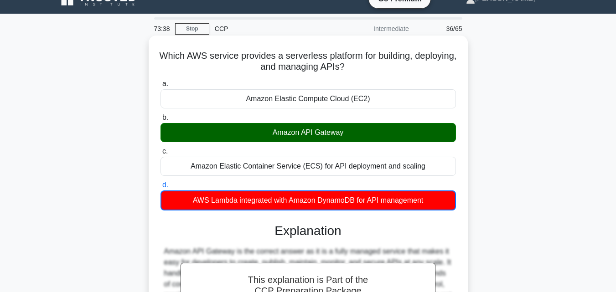
scroll to position [0, 0]
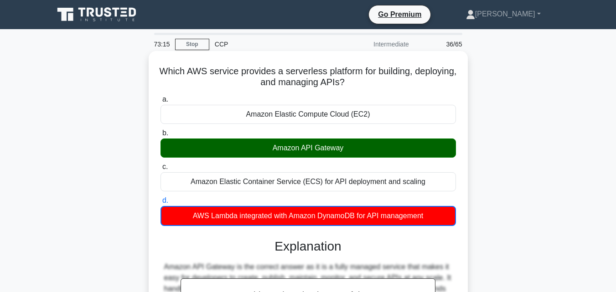
drag, startPoint x: 180, startPoint y: 69, endPoint x: 372, endPoint y: 79, distance: 192.3
click at [372, 79] on h5 "Which AWS service provides a serverless platform for building, deploying, and m…" at bounding box center [308, 77] width 297 height 23
click at [356, 79] on icon ".spinner_0XTQ{transform-origin:center;animation:spinner_y6GP .75s linear infini…" at bounding box center [350, 83] width 11 height 11
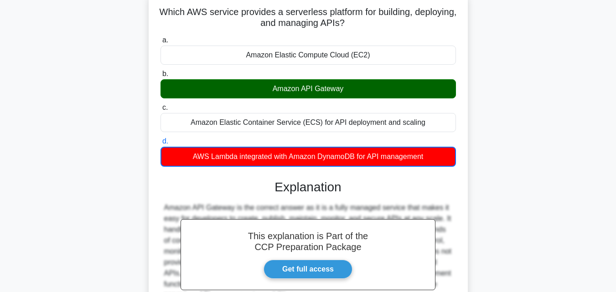
scroll to position [49, 0]
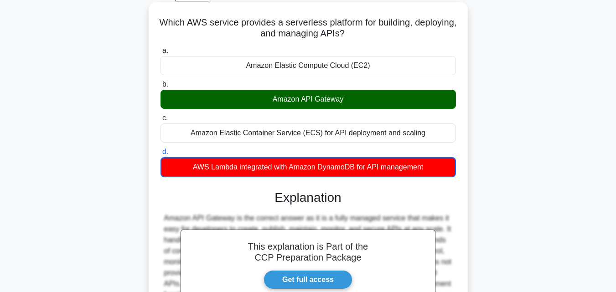
drag, startPoint x: 178, startPoint y: 22, endPoint x: 368, endPoint y: 31, distance: 190.4
click at [368, 31] on h5 "Which AWS service provides a serverless platform for building, deploying, and m…" at bounding box center [308, 28] width 297 height 23
copy h5 "Which AWS service provides a serverless platform for building, deploying, and m…"
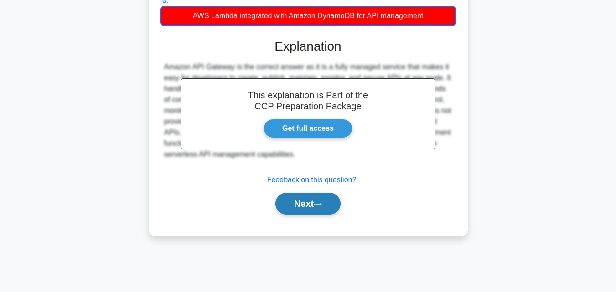
click at [294, 205] on button "Next" at bounding box center [307, 204] width 65 height 22
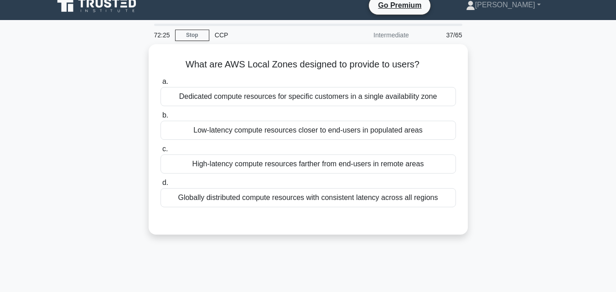
scroll to position [0, 0]
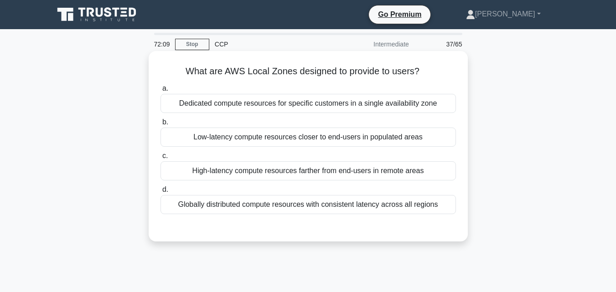
click at [300, 133] on div "Low-latency compute resources closer to end-users in populated areas" at bounding box center [309, 137] width 296 height 19
click at [161, 125] on input "b. Low-latency compute resources closer to end-users in populated areas" at bounding box center [161, 122] width 0 height 6
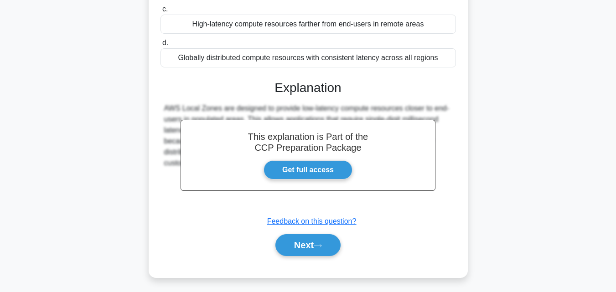
scroll to position [200, 0]
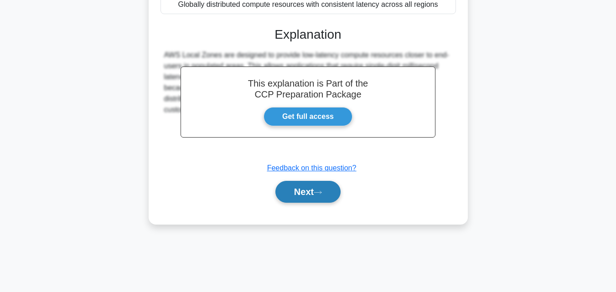
click at [300, 199] on button "Next" at bounding box center [307, 192] width 65 height 22
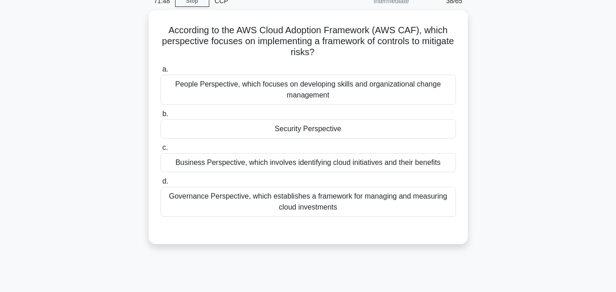
scroll to position [23, 0]
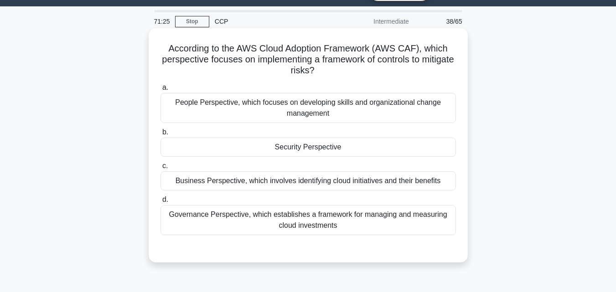
click at [302, 152] on div "Security Perspective" at bounding box center [309, 147] width 296 height 19
click at [161, 135] on input "b. Security Perspective" at bounding box center [161, 133] width 0 height 6
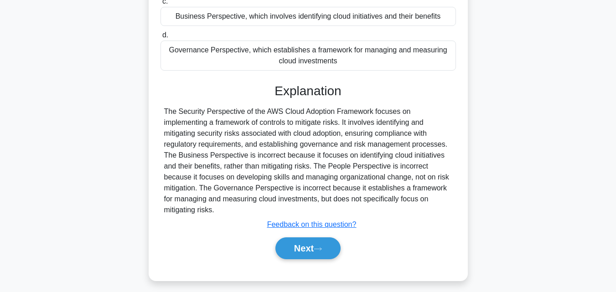
scroll to position [200, 0]
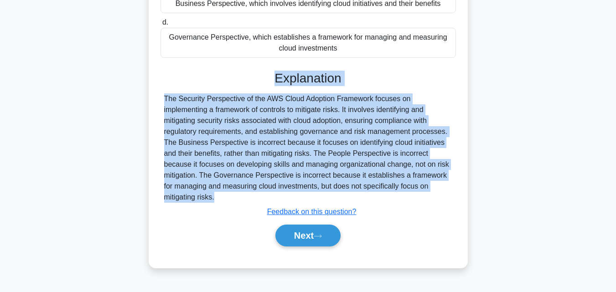
drag, startPoint x: 270, startPoint y: 76, endPoint x: 228, endPoint y: 208, distance: 139.2
click at [228, 208] on div "Explanation The Security Perspective of the AWS Cloud Adoption Framework focuse…" at bounding box center [309, 161] width 296 height 180
copy div "Explanation The Security Perspective of the AWS Cloud Adoption Framework focuse…"
click at [299, 233] on button "Next" at bounding box center [307, 236] width 65 height 22
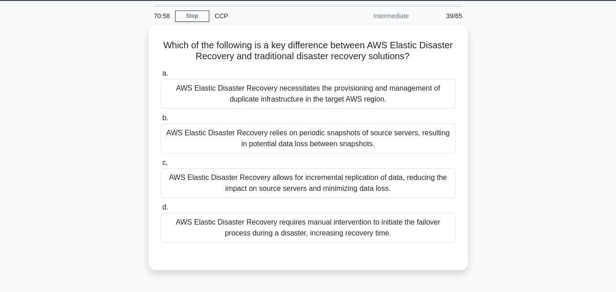
scroll to position [28, 0]
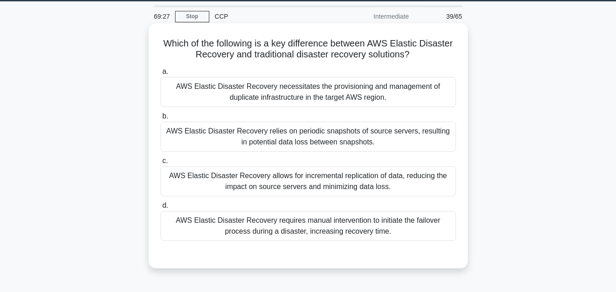
click at [241, 185] on div "AWS Elastic Disaster Recovery allows for incremental replication of data, reduc…" at bounding box center [309, 181] width 296 height 30
click at [161, 164] on input "c. AWS Elastic Disaster Recovery allows for incremental replication of data, re…" at bounding box center [161, 161] width 0 height 6
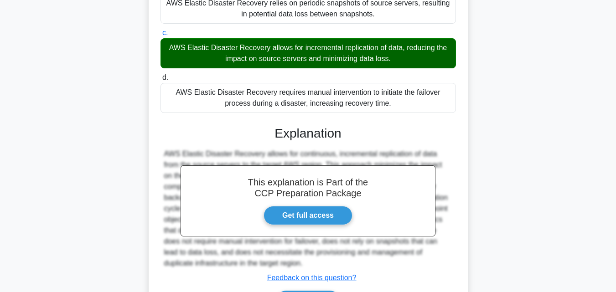
scroll to position [216, 0]
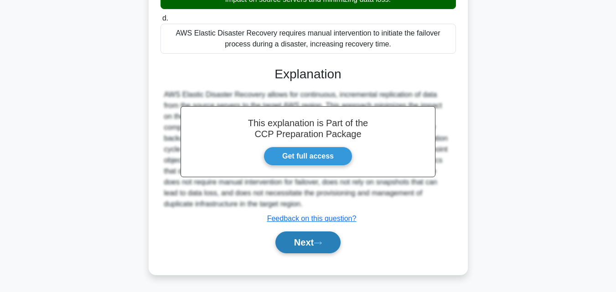
click at [287, 243] on button "Next" at bounding box center [307, 243] width 65 height 22
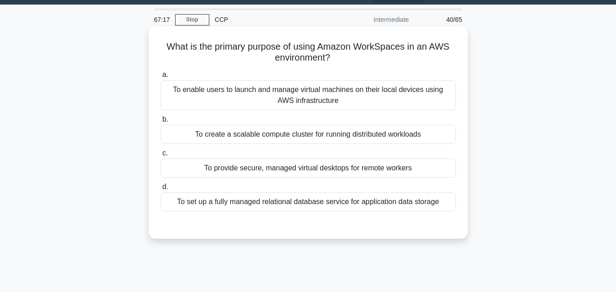
scroll to position [0, 0]
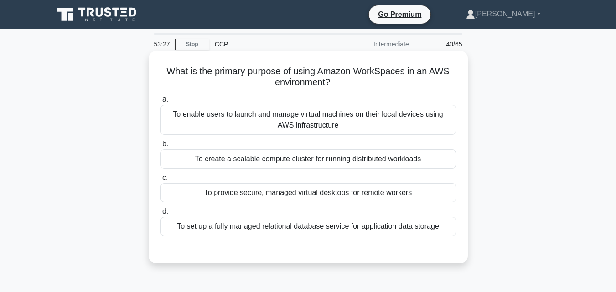
click at [292, 200] on div "To provide secure, managed virtual desktops for remote workers" at bounding box center [309, 192] width 296 height 19
click at [161, 181] on input "c. To provide secure, managed virtual desktops for remote workers" at bounding box center [161, 178] width 0 height 6
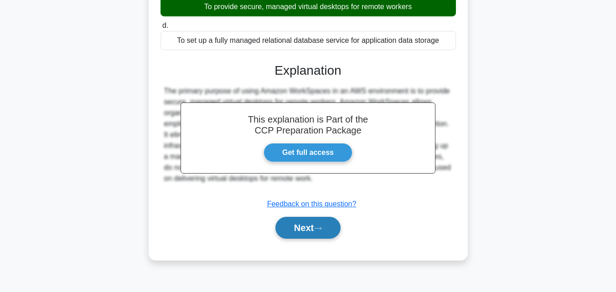
scroll to position [187, 0]
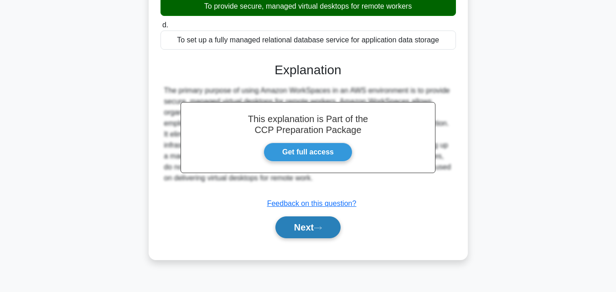
click at [296, 229] on button "Next" at bounding box center [307, 228] width 65 height 22
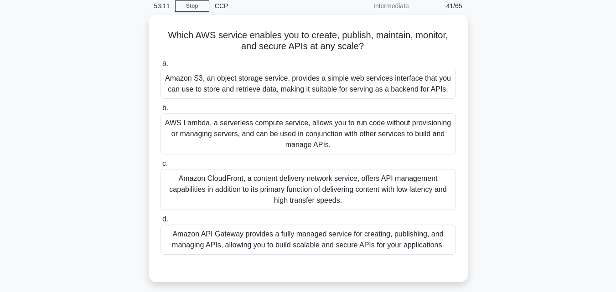
scroll to position [36, 0]
click at [329, 240] on div "Amazon API Gateway provides a fully managed service for creating, publishing, a…" at bounding box center [309, 240] width 296 height 30
click at [161, 223] on input "d. Amazon API Gateway provides a fully managed service for creating, publishing…" at bounding box center [161, 220] width 0 height 6
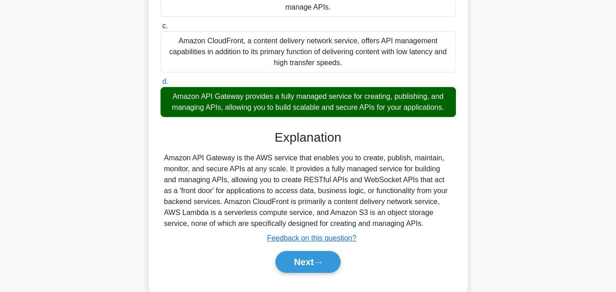
scroll to position [200, 0]
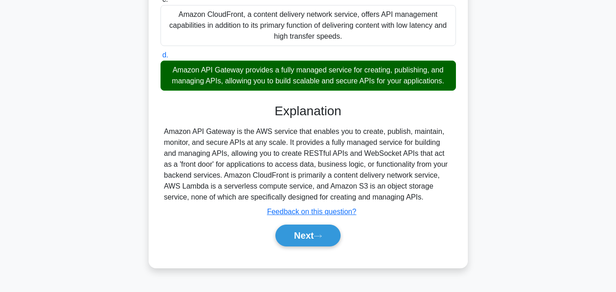
drag, startPoint x: 275, startPoint y: 109, endPoint x: 408, endPoint y: 198, distance: 161.0
click at [408, 198] on div "Explanation Amazon API Gateway is the AWS service that enables you to create, p…" at bounding box center [309, 177] width 296 height 147
copy div "Explanation Amazon API Gateway is the AWS service that enables you to create, p…"
click at [291, 232] on button "Next" at bounding box center [307, 236] width 65 height 22
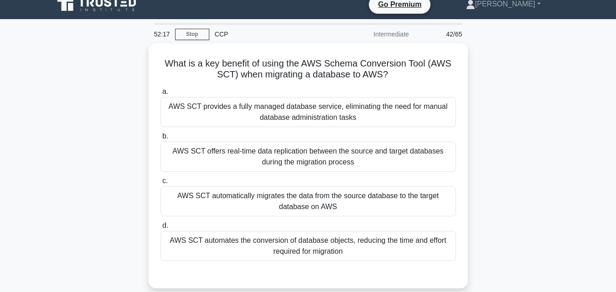
scroll to position [9, 0]
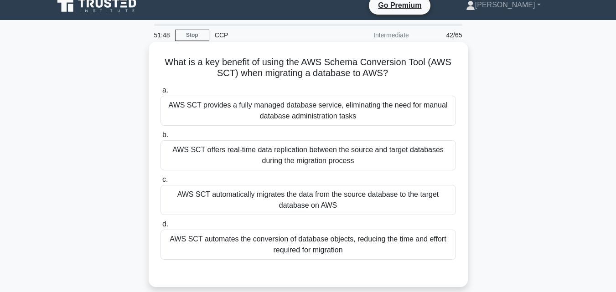
click at [280, 241] on div "AWS SCT automates the conversion of database objects, reducing the time and eff…" at bounding box center [309, 245] width 296 height 30
click at [161, 228] on input "d. AWS SCT automates the conversion of database objects, reducing the time and …" at bounding box center [161, 225] width 0 height 6
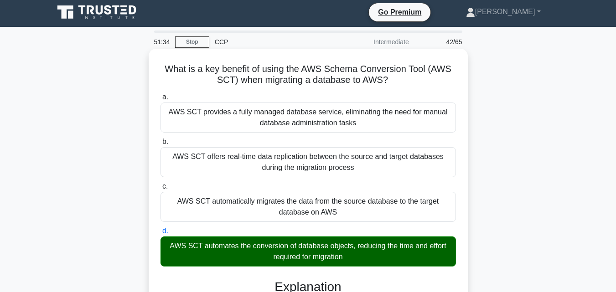
scroll to position [205, 0]
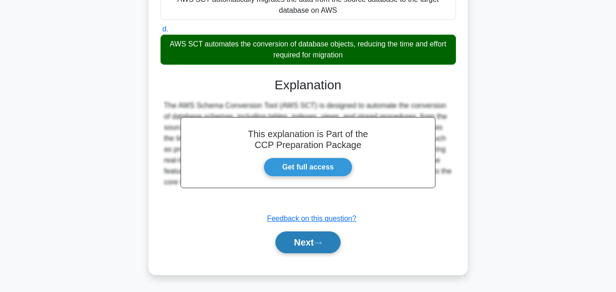
click at [285, 238] on button "Next" at bounding box center [307, 243] width 65 height 22
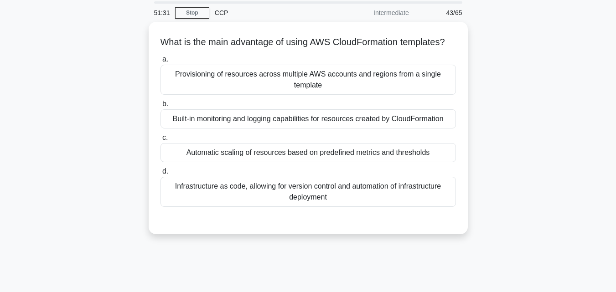
scroll to position [27, 0]
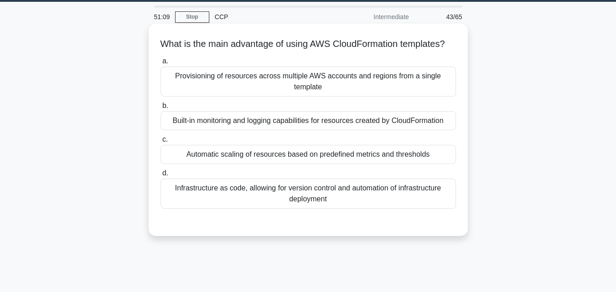
click at [335, 208] on div "Infrastructure as code, allowing for version control and automation of infrastr…" at bounding box center [309, 194] width 296 height 30
click at [161, 176] on input "d. Infrastructure as code, allowing for version control and automation of infra…" at bounding box center [161, 174] width 0 height 6
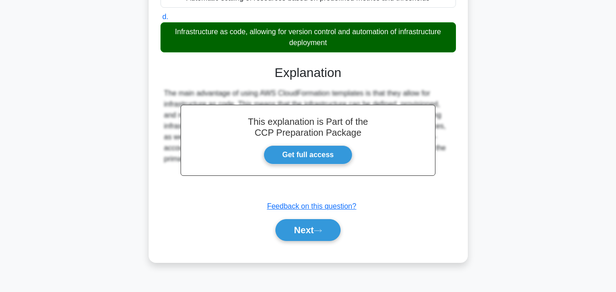
scroll to position [200, 0]
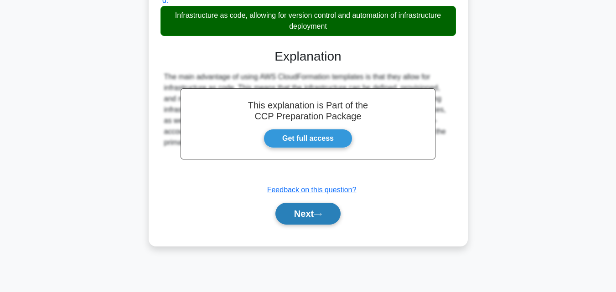
click at [301, 222] on button "Next" at bounding box center [307, 214] width 65 height 22
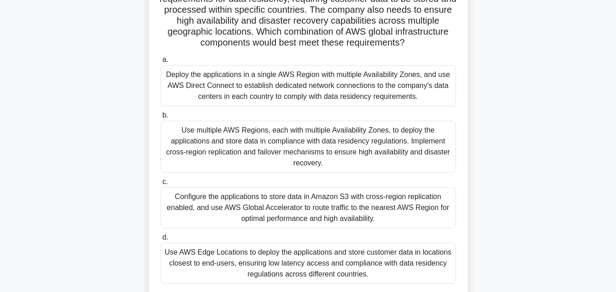
scroll to position [95, 0]
click at [335, 150] on div "Use multiple AWS Regions, each with multiple Availability Zones, to deploy the …" at bounding box center [309, 146] width 296 height 52
click at [161, 118] on input "b. Use multiple AWS Regions, each with multiple Availability Zones, to deploy t…" at bounding box center [161, 115] width 0 height 6
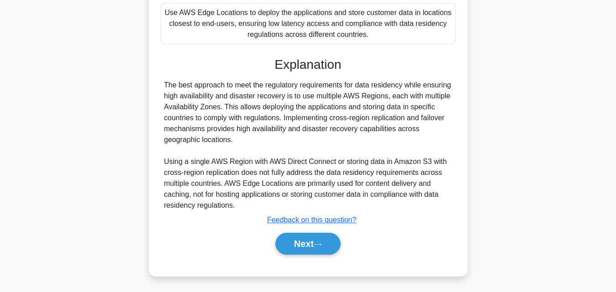
scroll to position [336, 0]
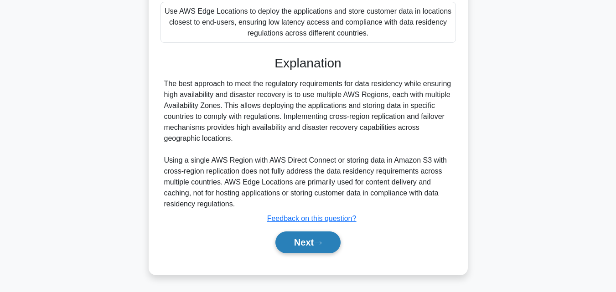
click at [285, 245] on button "Next" at bounding box center [307, 243] width 65 height 22
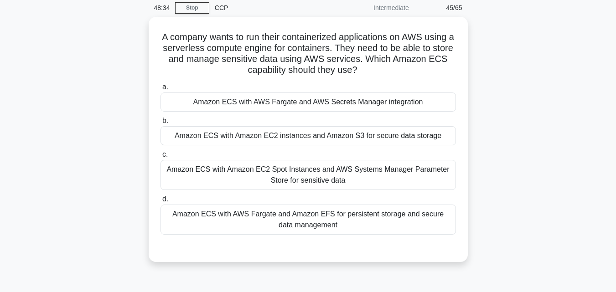
scroll to position [37, 0]
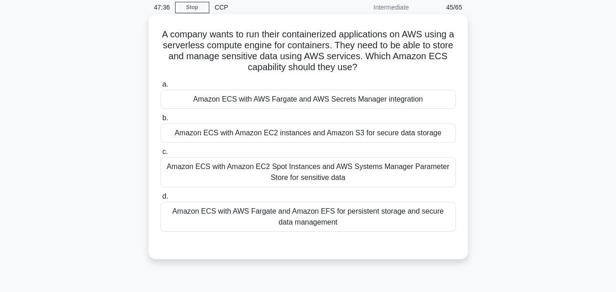
click at [343, 223] on div "Amazon ECS with AWS Fargate and Amazon EFS for persistent storage and secure da…" at bounding box center [309, 217] width 296 height 30
click at [161, 200] on input "d. Amazon ECS with AWS Fargate and Amazon EFS for persistent storage and secure…" at bounding box center [161, 197] width 0 height 6
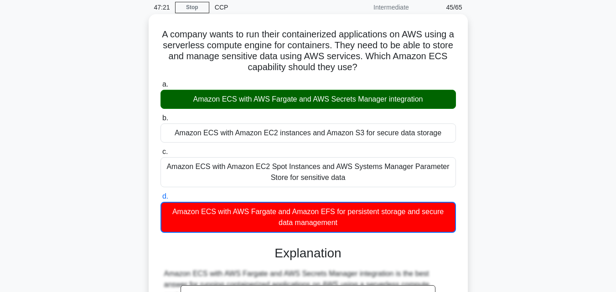
scroll to position [206, 0]
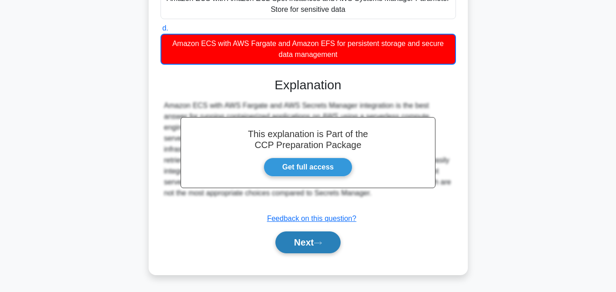
click at [303, 249] on button "Next" at bounding box center [307, 243] width 65 height 22
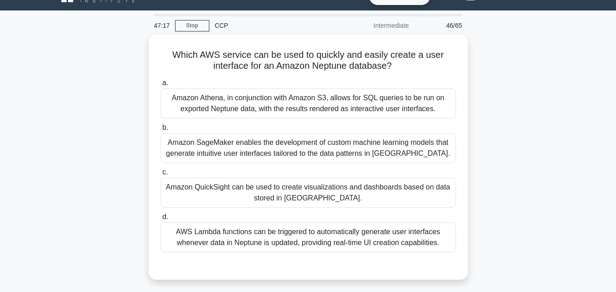
scroll to position [19, 0]
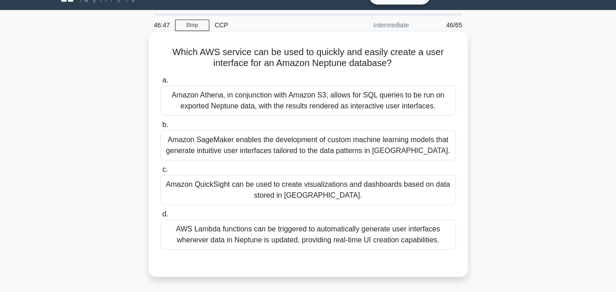
click at [406, 178] on div "Amazon QuickSight can be used to create visualizations and dashboards based on …" at bounding box center [309, 190] width 296 height 30
click at [161, 173] on input "c. Amazon QuickSight can be used to create visualizations and dashboards based …" at bounding box center [161, 170] width 0 height 6
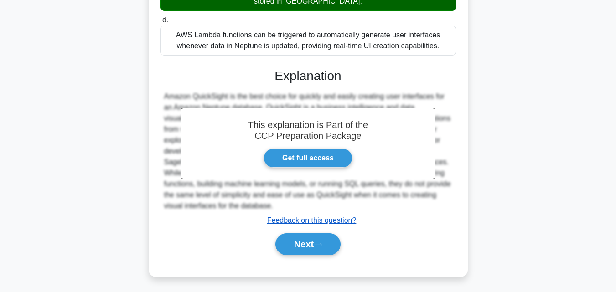
scroll to position [214, 0]
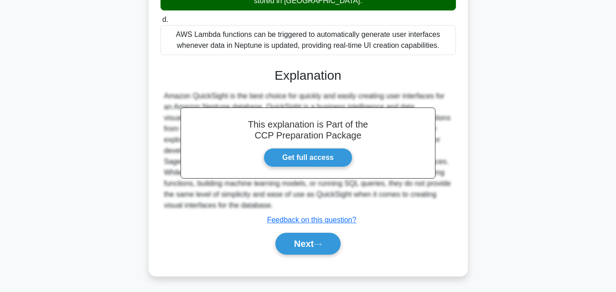
click at [292, 256] on div "Next" at bounding box center [309, 243] width 296 height 29
click at [295, 249] on button "Next" at bounding box center [307, 244] width 65 height 22
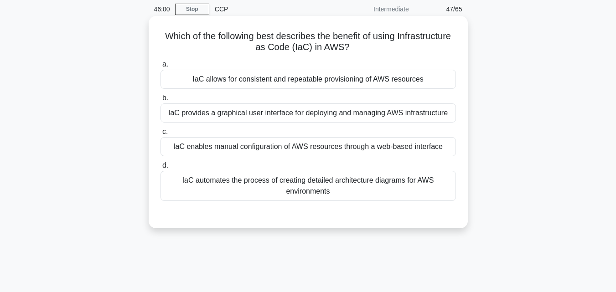
scroll to position [36, 0]
click at [324, 106] on div "IaC provides a graphical user interface for deploying and managing AWS infrastr…" at bounding box center [309, 112] width 296 height 19
click at [161, 101] on input "b. IaC provides a graphical user interface for deploying and managing AWS infra…" at bounding box center [161, 98] width 0 height 6
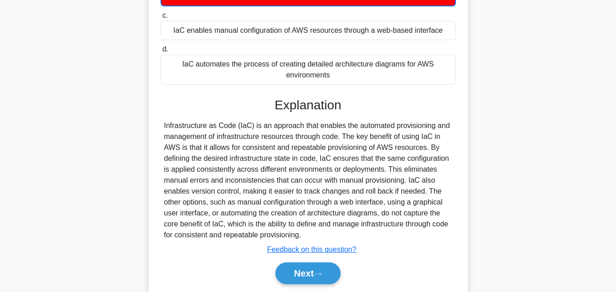
scroll to position [155, 0]
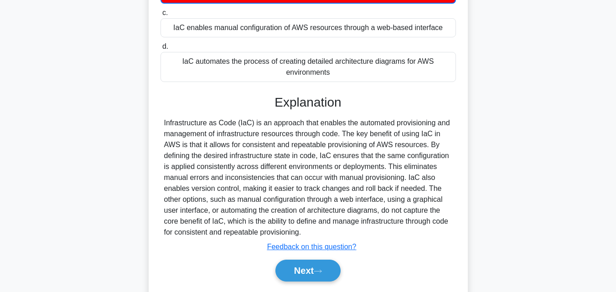
drag, startPoint x: 274, startPoint y: 110, endPoint x: 320, endPoint y: 247, distance: 144.4
click at [320, 247] on div "Explanation Submit feedback Feedback on this question? Next" at bounding box center [309, 190] width 296 height 191
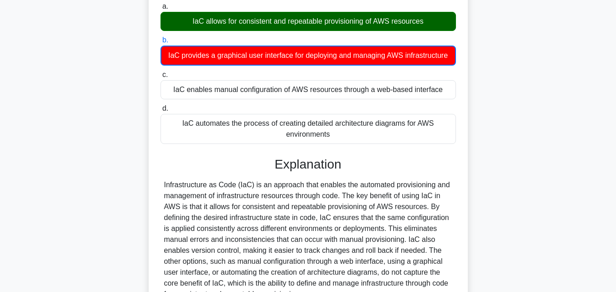
scroll to position [92, 0]
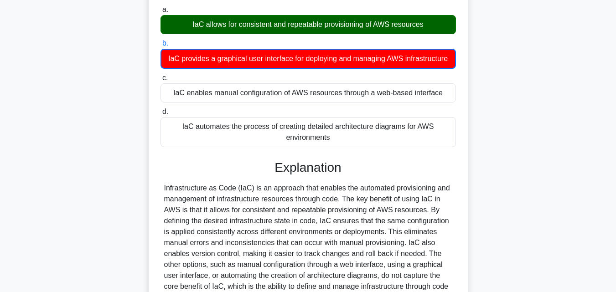
click at [509, 136] on div "Which of the following best describes the benefit of using Infrastructure as Co…" at bounding box center [308, 170] width 520 height 418
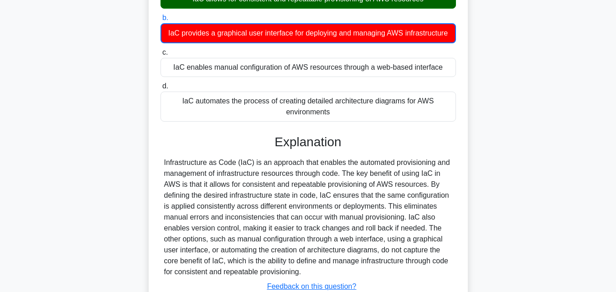
scroll to position [200, 0]
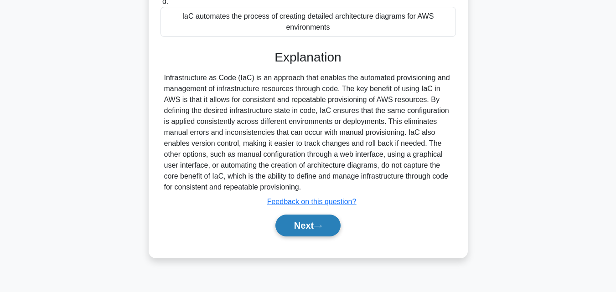
click at [294, 237] on button "Next" at bounding box center [307, 226] width 65 height 22
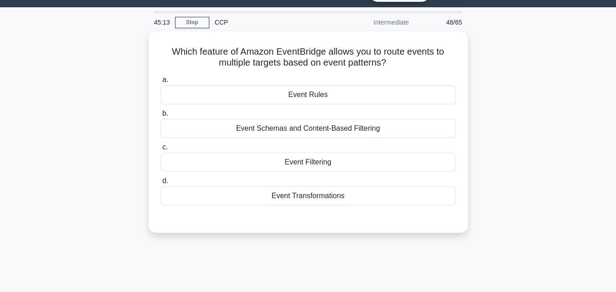
scroll to position [8, 0]
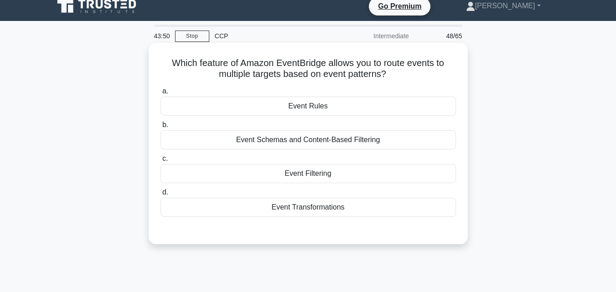
click at [327, 104] on div "Event Rules" at bounding box center [309, 106] width 296 height 19
click at [161, 94] on input "a. Event Rules" at bounding box center [161, 91] width 0 height 6
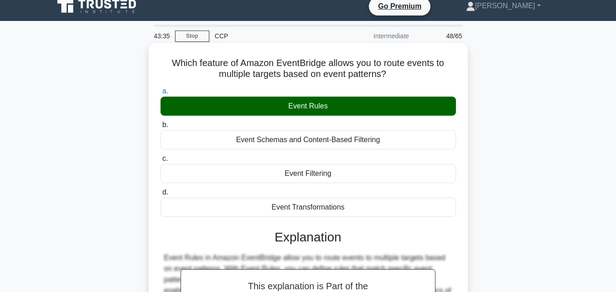
scroll to position [200, 0]
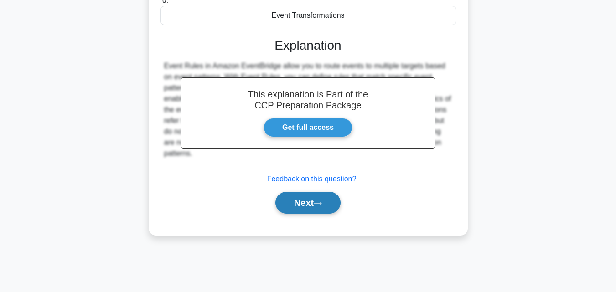
click at [289, 199] on button "Next" at bounding box center [307, 203] width 65 height 22
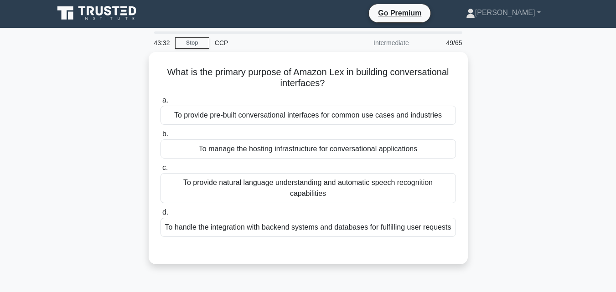
scroll to position [1, 0]
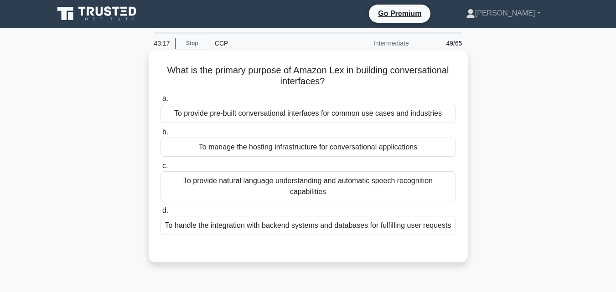
click at [321, 117] on div "To provide pre-built conversational interfaces for common use cases and industr…" at bounding box center [309, 113] width 296 height 19
click at [161, 102] on input "a. To provide pre-built conversational interfaces for common use cases and indu…" at bounding box center [161, 99] width 0 height 6
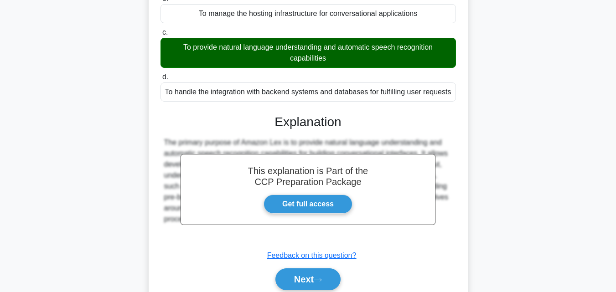
scroll to position [200, 0]
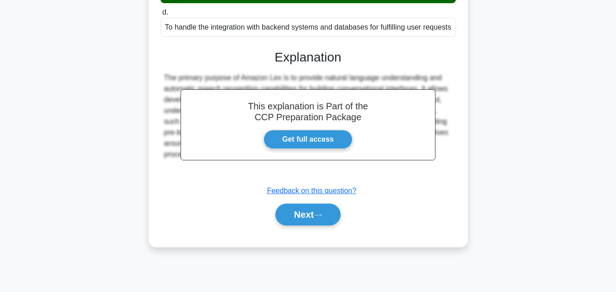
click at [292, 204] on div "Next" at bounding box center [309, 214] width 296 height 29
click at [291, 210] on button "Next" at bounding box center [307, 215] width 65 height 22
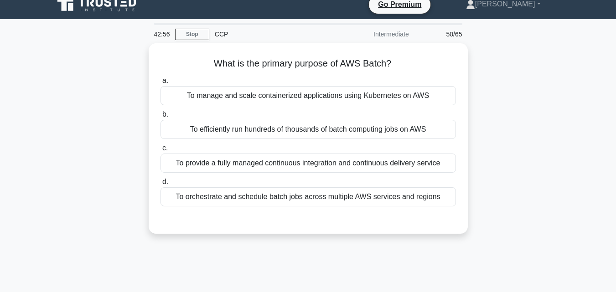
scroll to position [10, 0]
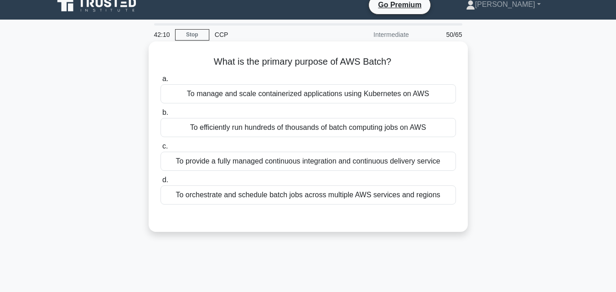
click at [281, 157] on div "To provide a fully managed continuous integration and continuous delivery servi…" at bounding box center [309, 161] width 296 height 19
click at [161, 150] on input "c. To provide a fully managed continuous integration and continuous delivery se…" at bounding box center [161, 147] width 0 height 6
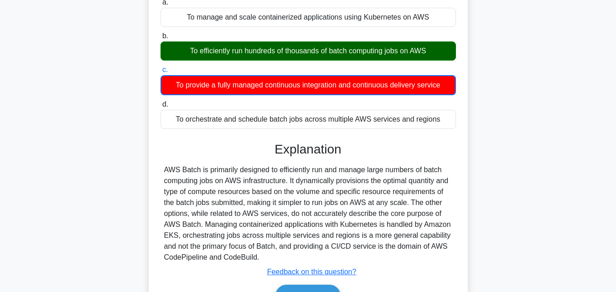
scroll to position [87, 0]
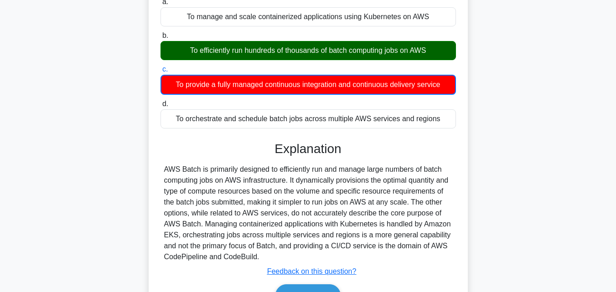
drag, startPoint x: 275, startPoint y: 155, endPoint x: 270, endPoint y: 257, distance: 102.3
click at [270, 257] on div "Explanation AWS Batch is primarily designed to efficiently run and manage large…" at bounding box center [309, 225] width 296 height 169
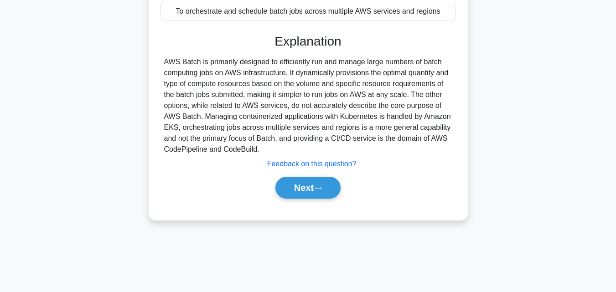
scroll to position [200, 0]
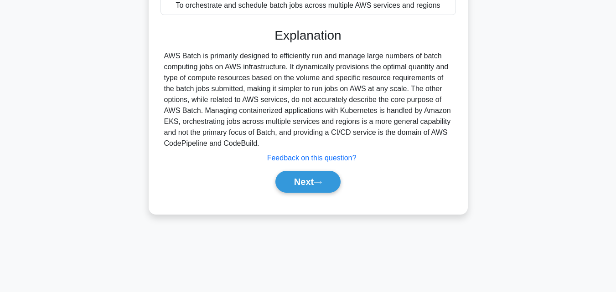
click at [409, 183] on div "Next" at bounding box center [308, 182] width 299 height 22
click at [304, 184] on button "Next" at bounding box center [307, 182] width 65 height 22
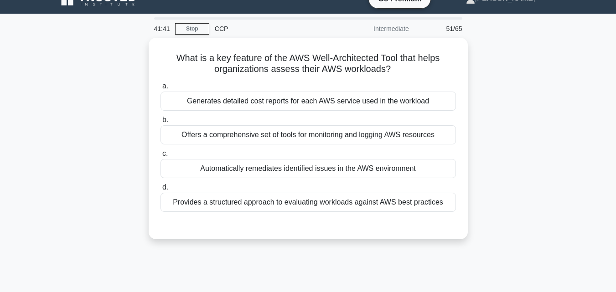
scroll to position [10, 0]
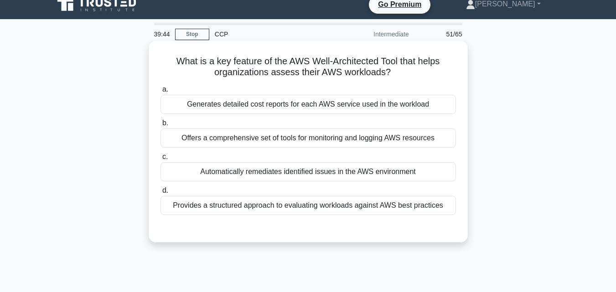
click at [396, 67] on h5 "What is a key feature of the AWS Well-Architected Tool that helps organizations…" at bounding box center [308, 67] width 297 height 23
click at [282, 199] on div "Provides a structured approach to evaluating workloads against AWS best practic…" at bounding box center [309, 205] width 296 height 19
click at [161, 194] on input "d. Provides a structured approach to evaluating workloads against AWS best prac…" at bounding box center [161, 191] width 0 height 6
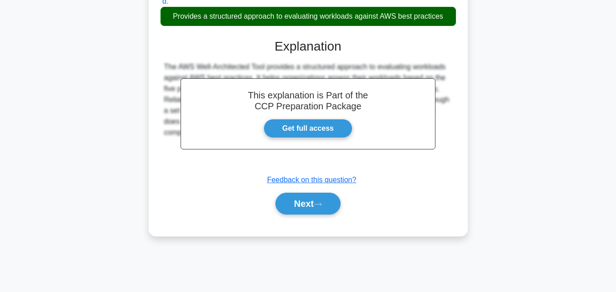
scroll to position [200, 0]
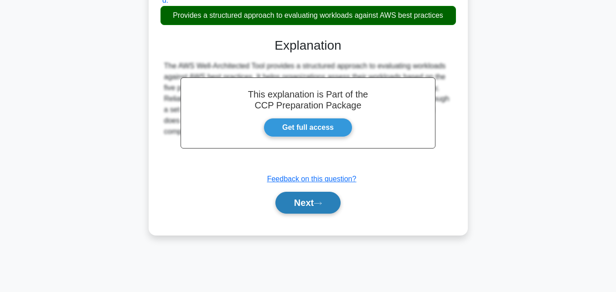
click at [299, 203] on button "Next" at bounding box center [307, 203] width 65 height 22
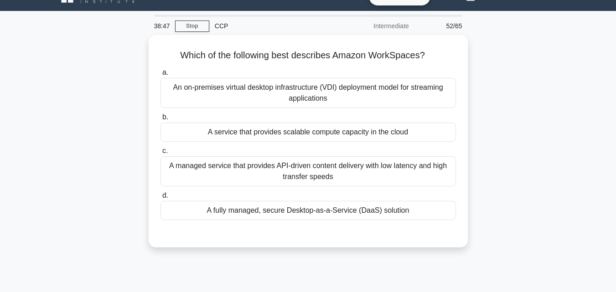
scroll to position [17, 0]
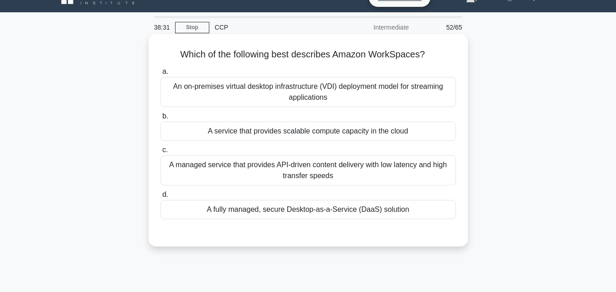
click at [259, 210] on div "A fully managed, secure Desktop-as-a-Service (DaaS) solution" at bounding box center [309, 209] width 296 height 19
click at [161, 198] on input "d. A fully managed, secure Desktop-as-a-Service (DaaS) solution" at bounding box center [161, 195] width 0 height 6
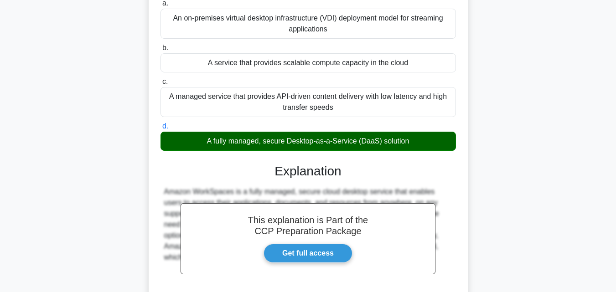
scroll to position [86, 0]
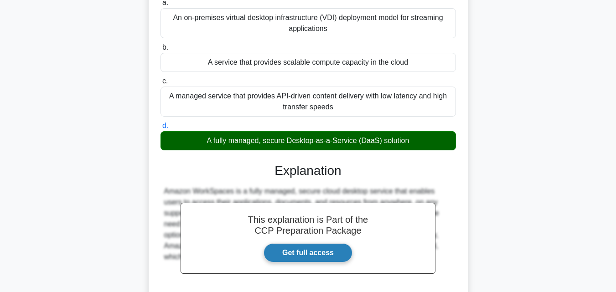
click at [284, 251] on link "Get full access" at bounding box center [308, 253] width 89 height 19
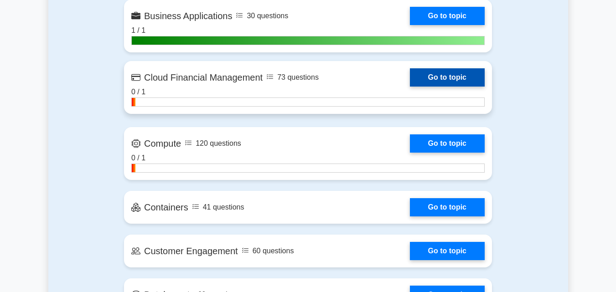
scroll to position [788, 0]
